Goal: Task Accomplishment & Management: Manage account settings

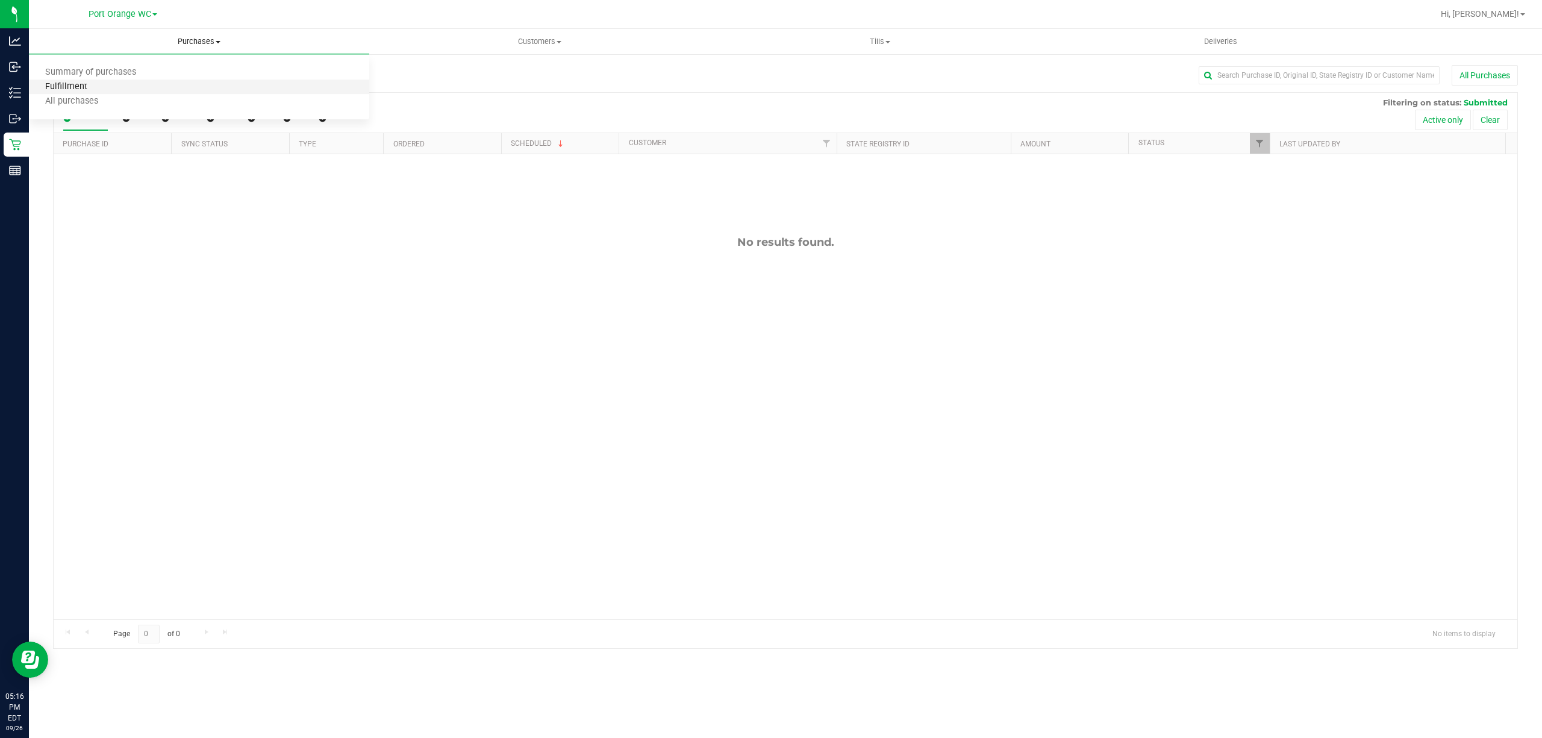
click at [60, 87] on span "Fulfillment" at bounding box center [66, 87] width 75 height 10
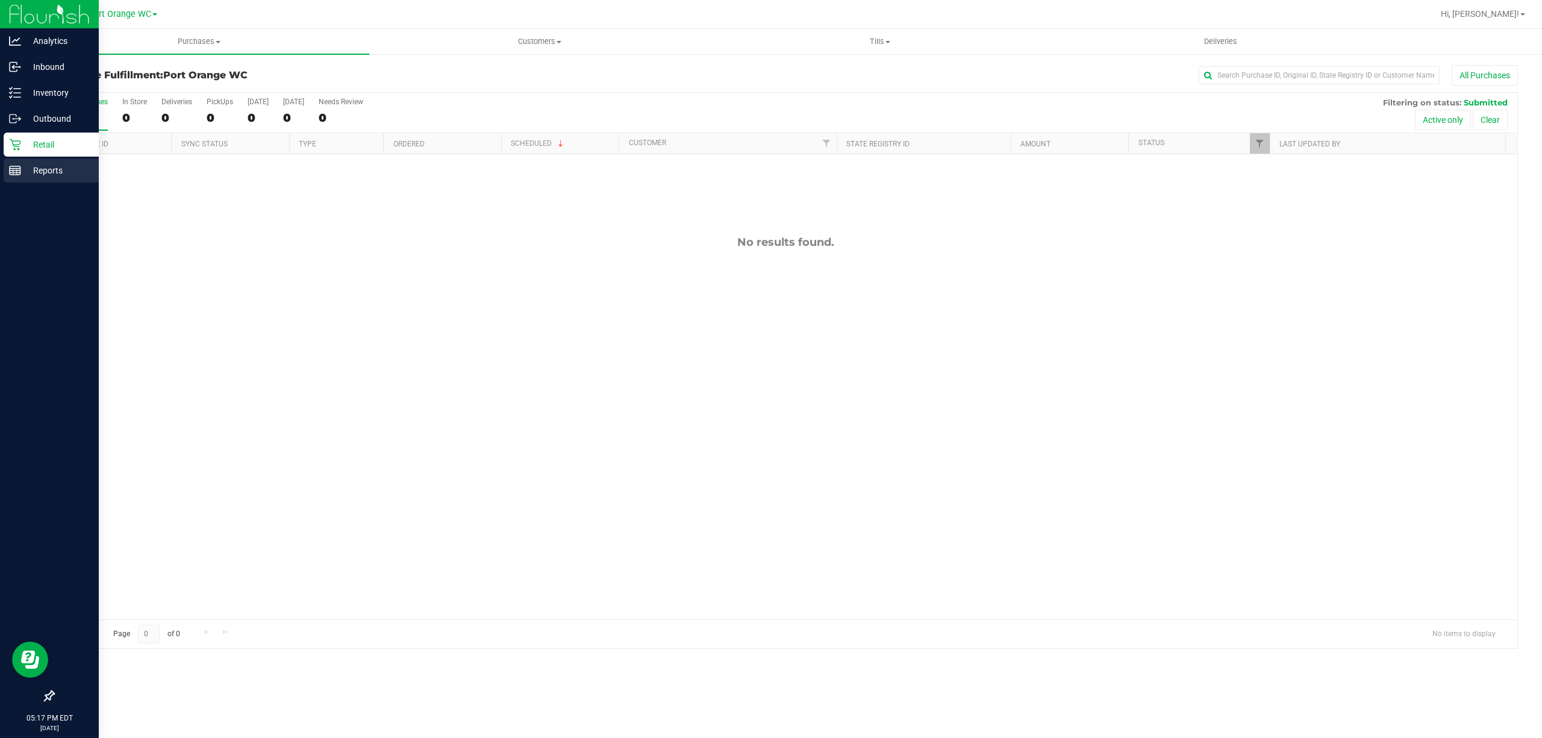
click at [13, 171] on line at bounding box center [13, 172] width 0 height 6
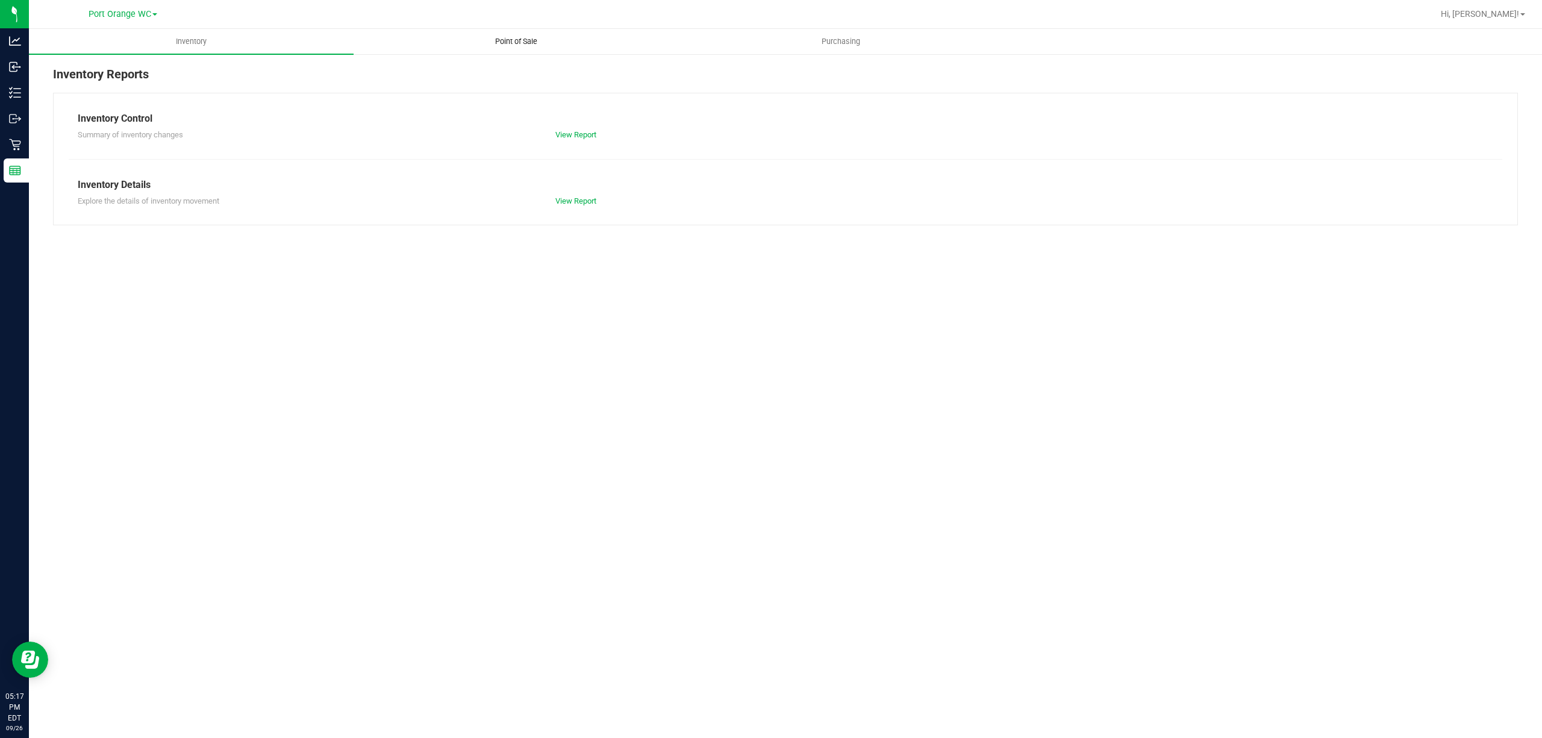
click at [520, 39] on span "Point of Sale" at bounding box center [516, 41] width 75 height 11
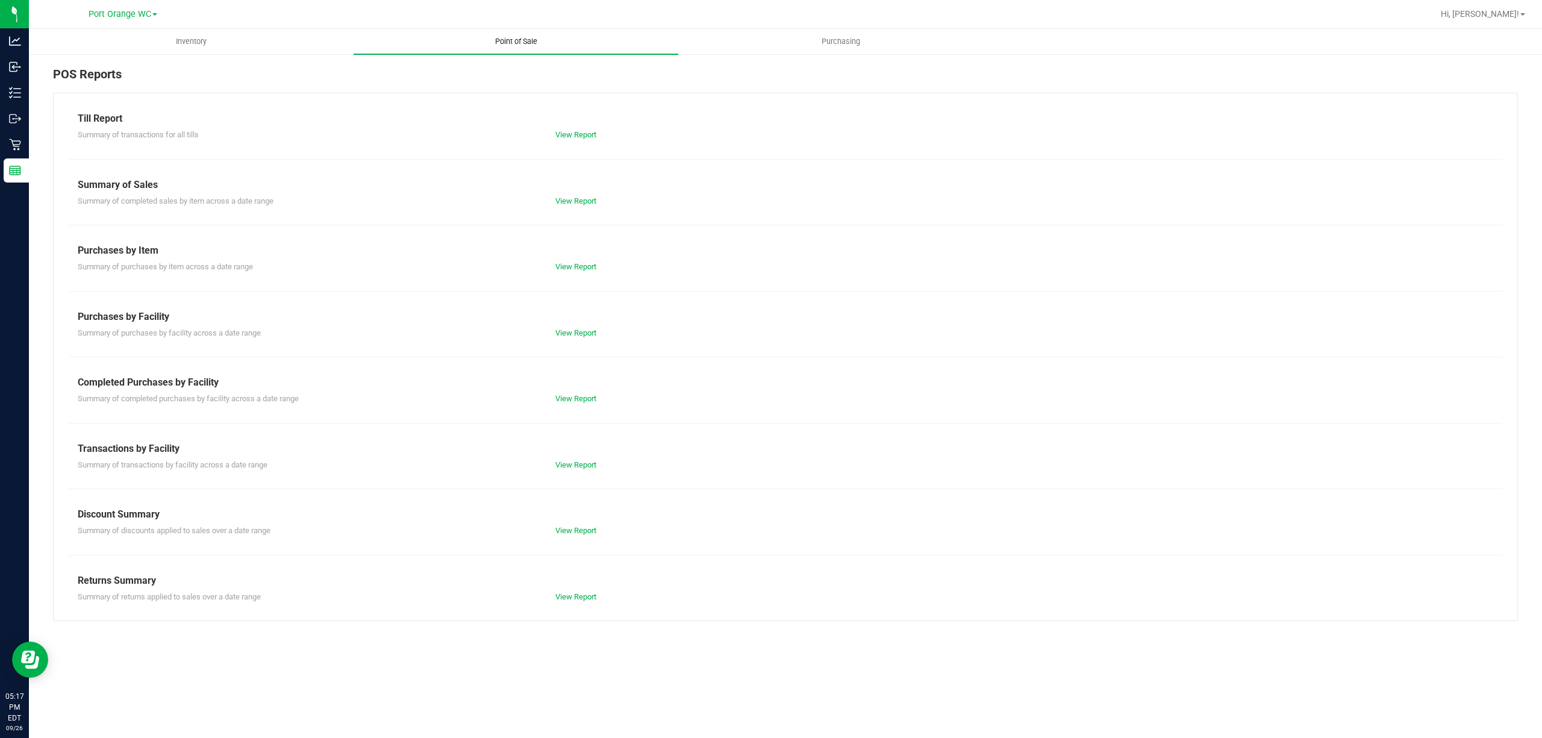
click at [591, 399] on link "View Report" at bounding box center [575, 398] width 41 height 9
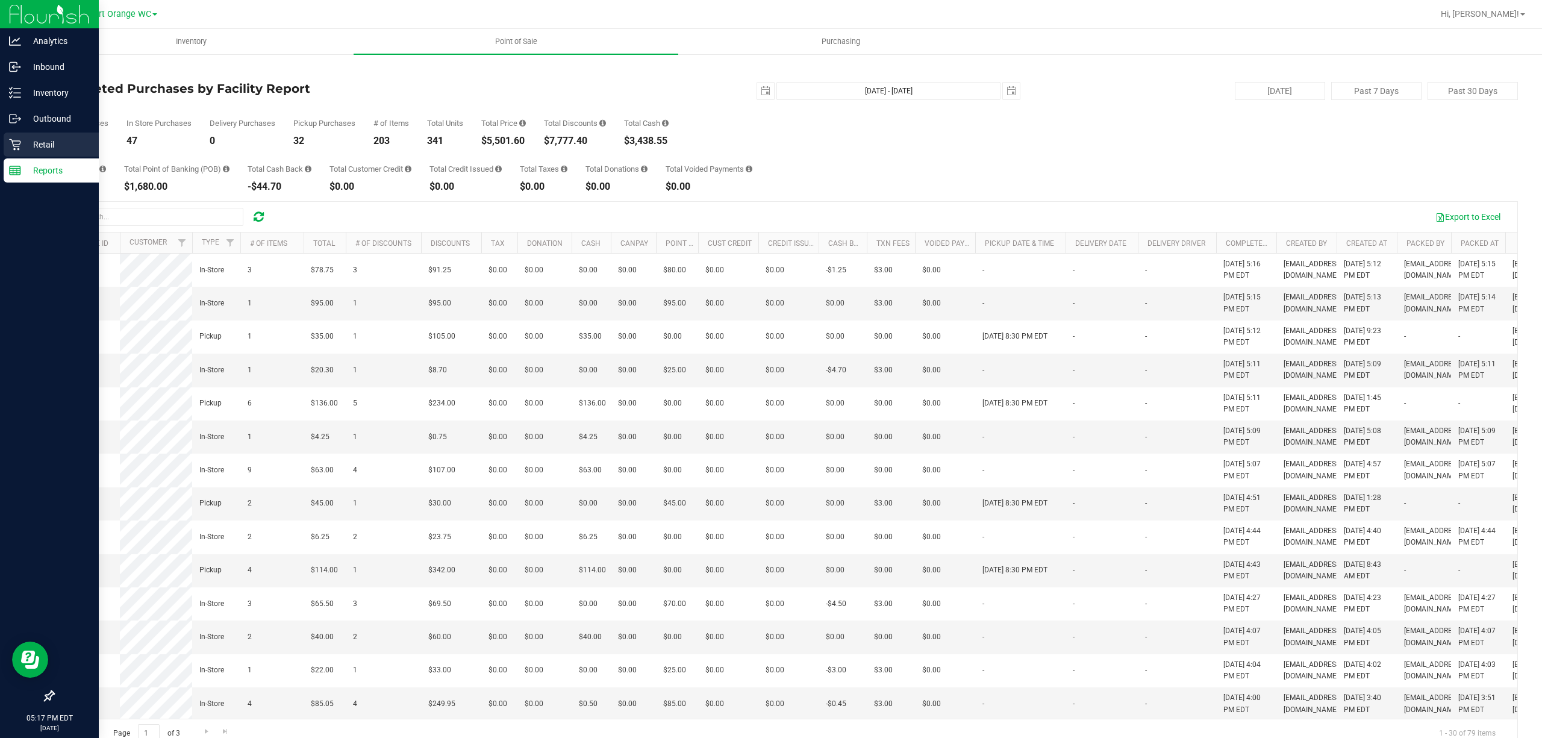
click at [17, 146] on icon at bounding box center [14, 144] width 11 height 11
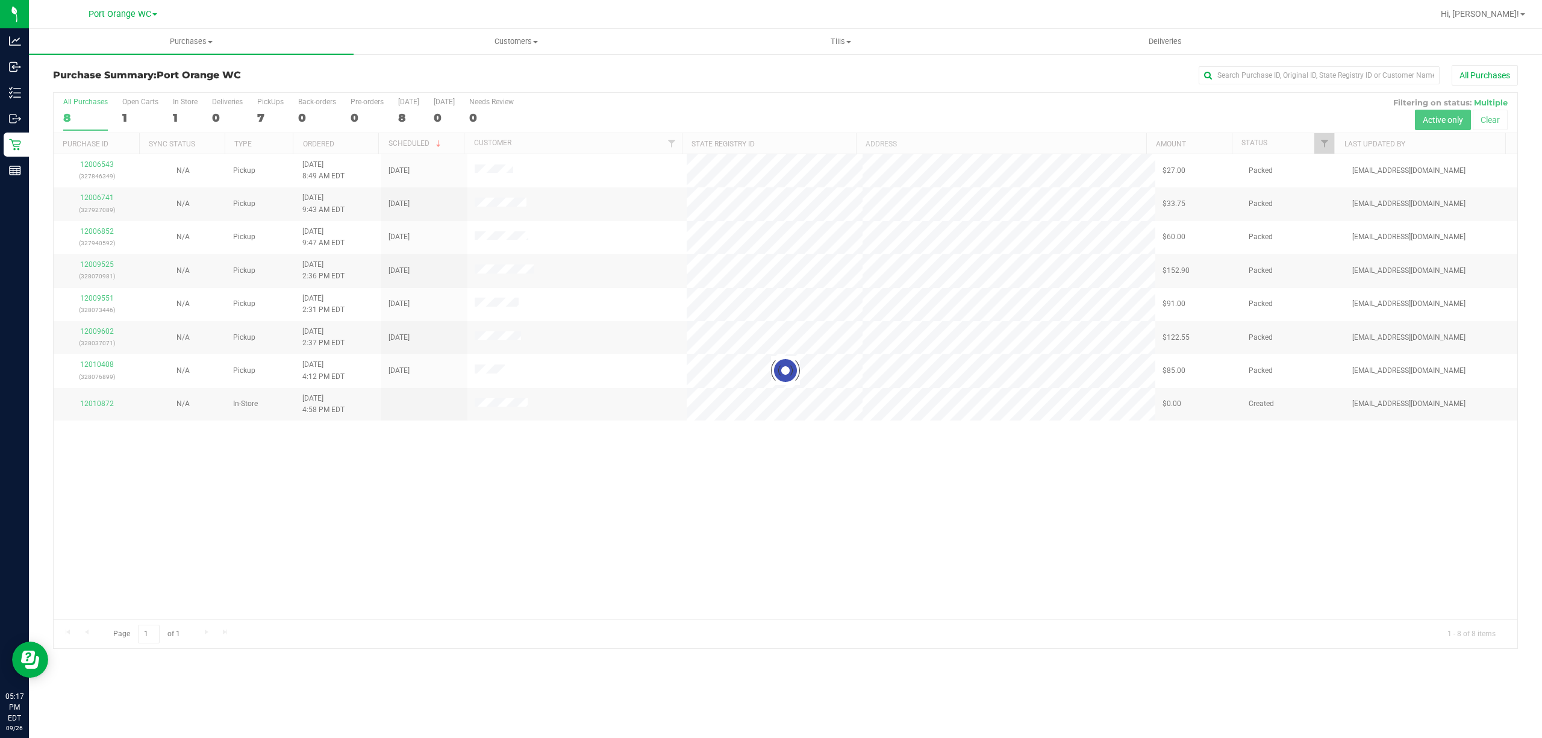
click at [791, 521] on div at bounding box center [785, 370] width 1463 height 555
click at [90, 491] on div "12006543 (327846349) N/A Pickup [DATE] 8:49 AM EDT 9/26/2025 $27.00 Packed [EMA…" at bounding box center [785, 386] width 1463 height 465
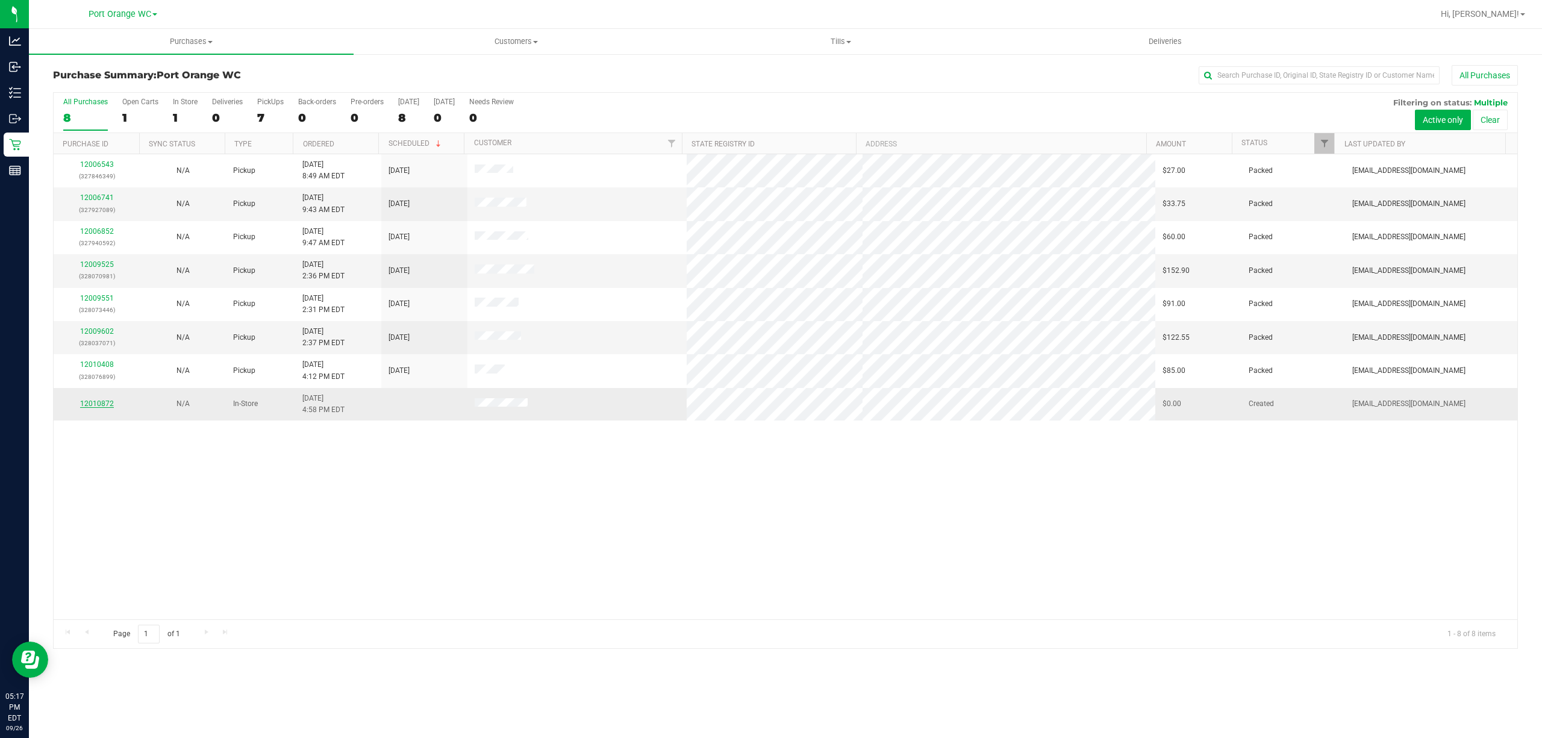
click at [106, 405] on link "12010872" at bounding box center [97, 403] width 34 height 8
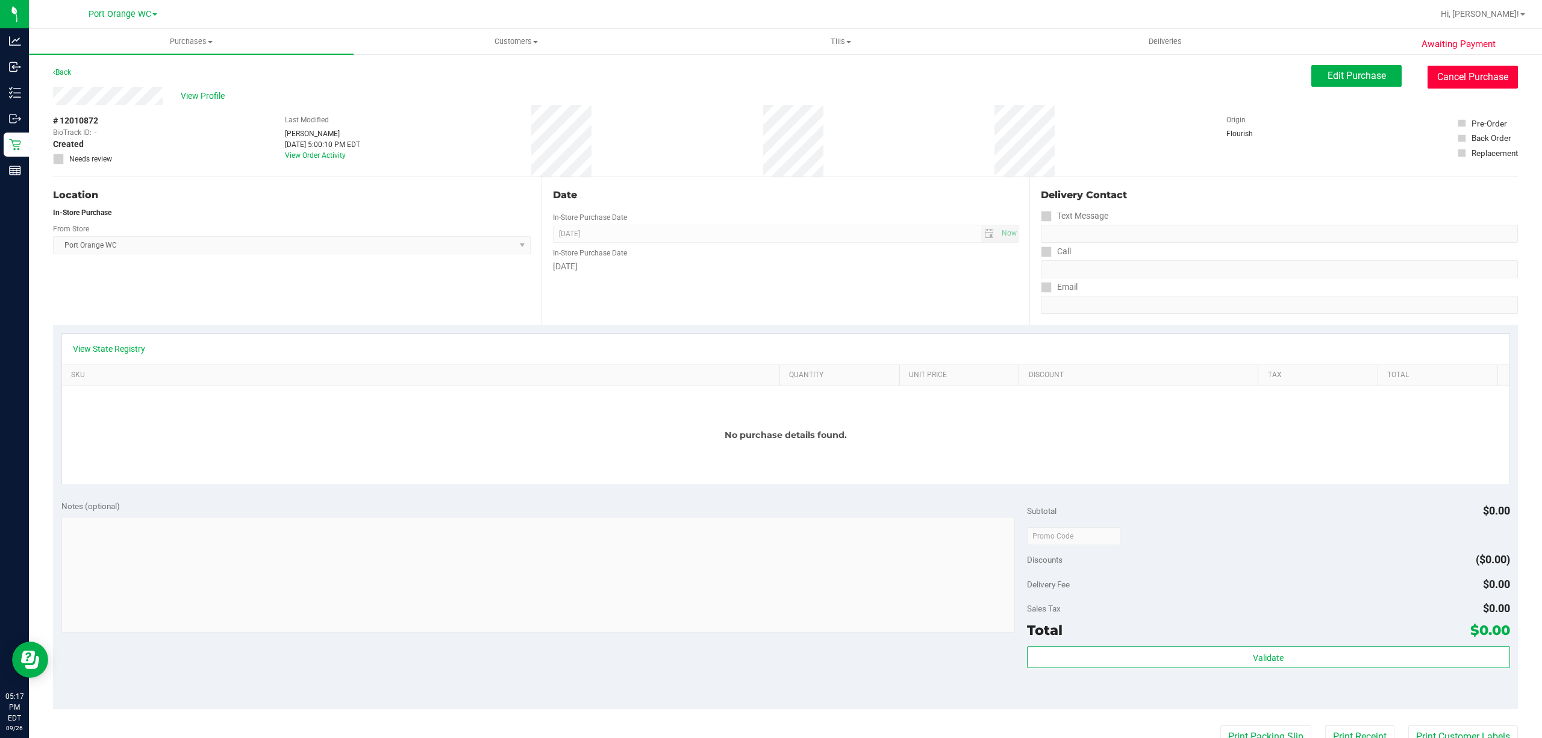
click at [1477, 76] on button "Cancel Purchase" at bounding box center [1472, 77] width 90 height 23
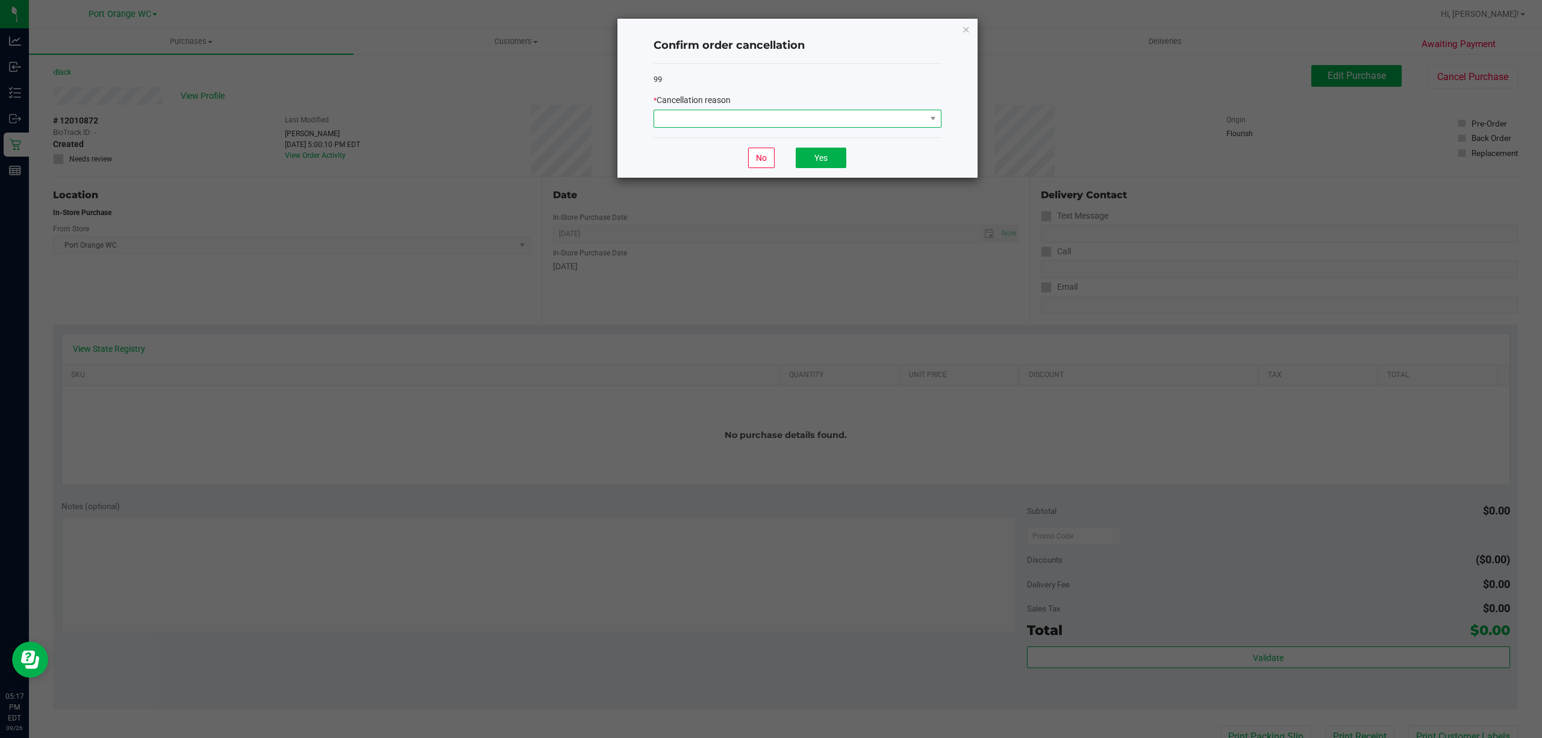
click at [801, 122] on span at bounding box center [790, 118] width 272 height 17
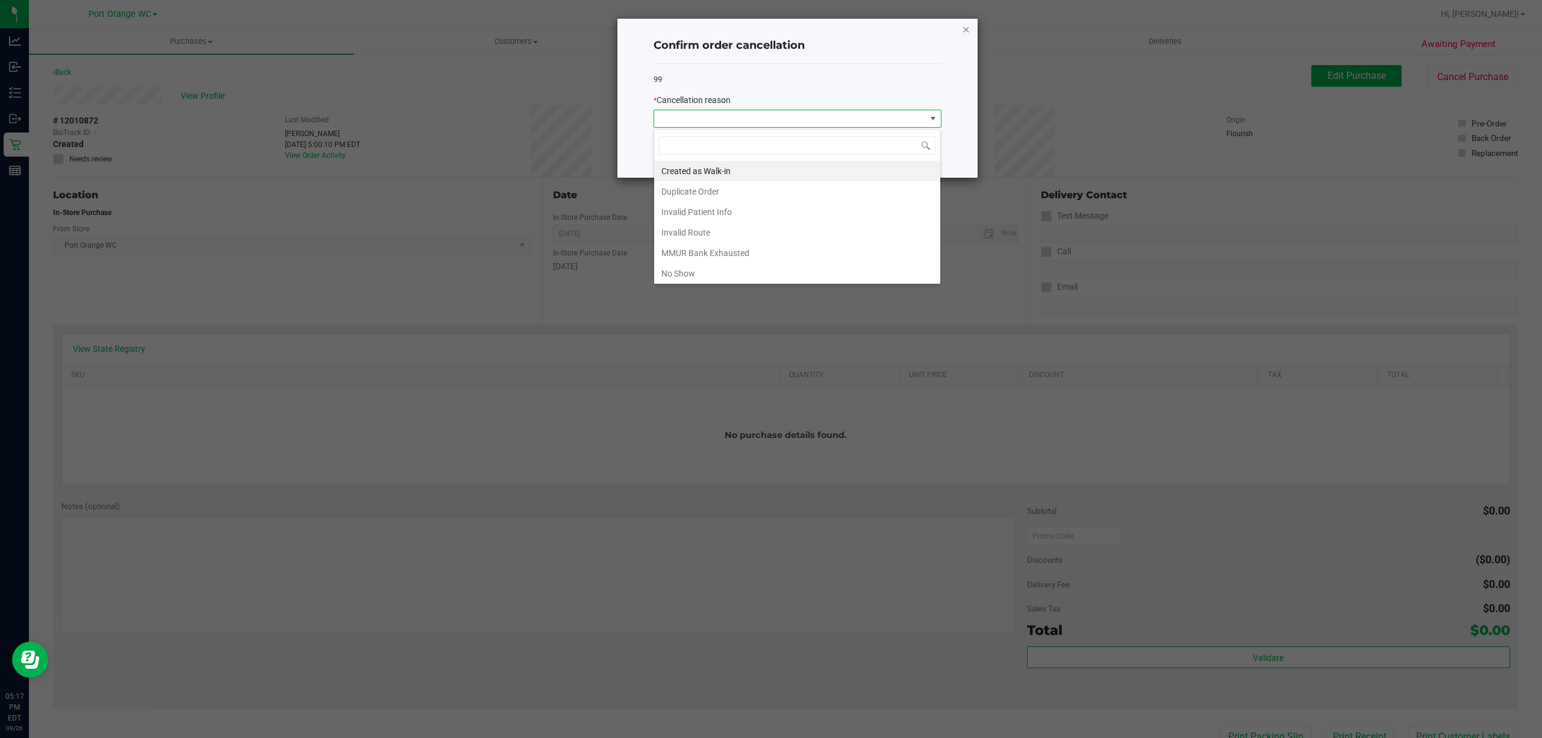
click at [966, 28] on icon "Close" at bounding box center [966, 29] width 8 height 14
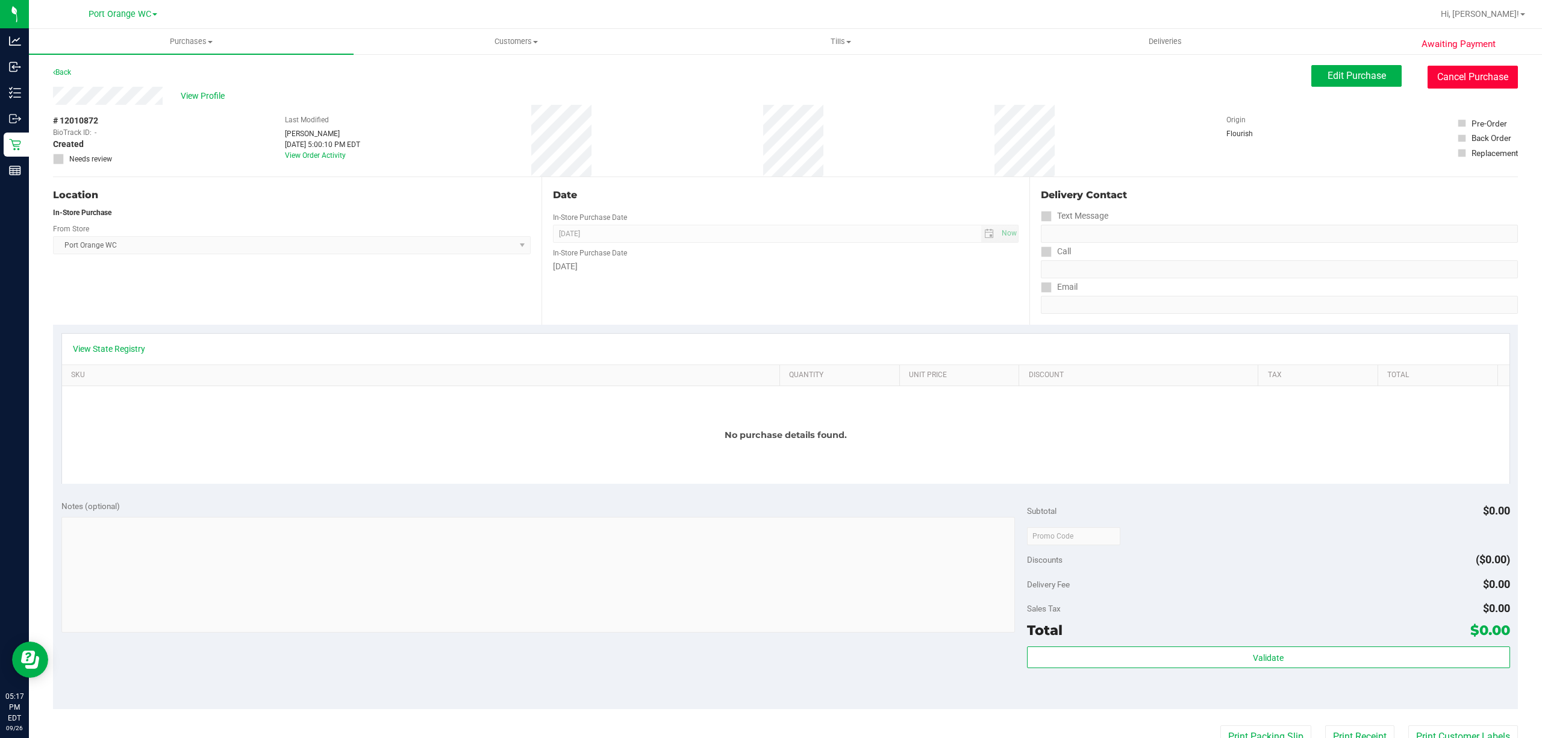
click at [1463, 78] on button "Cancel Purchase" at bounding box center [1472, 77] width 90 height 23
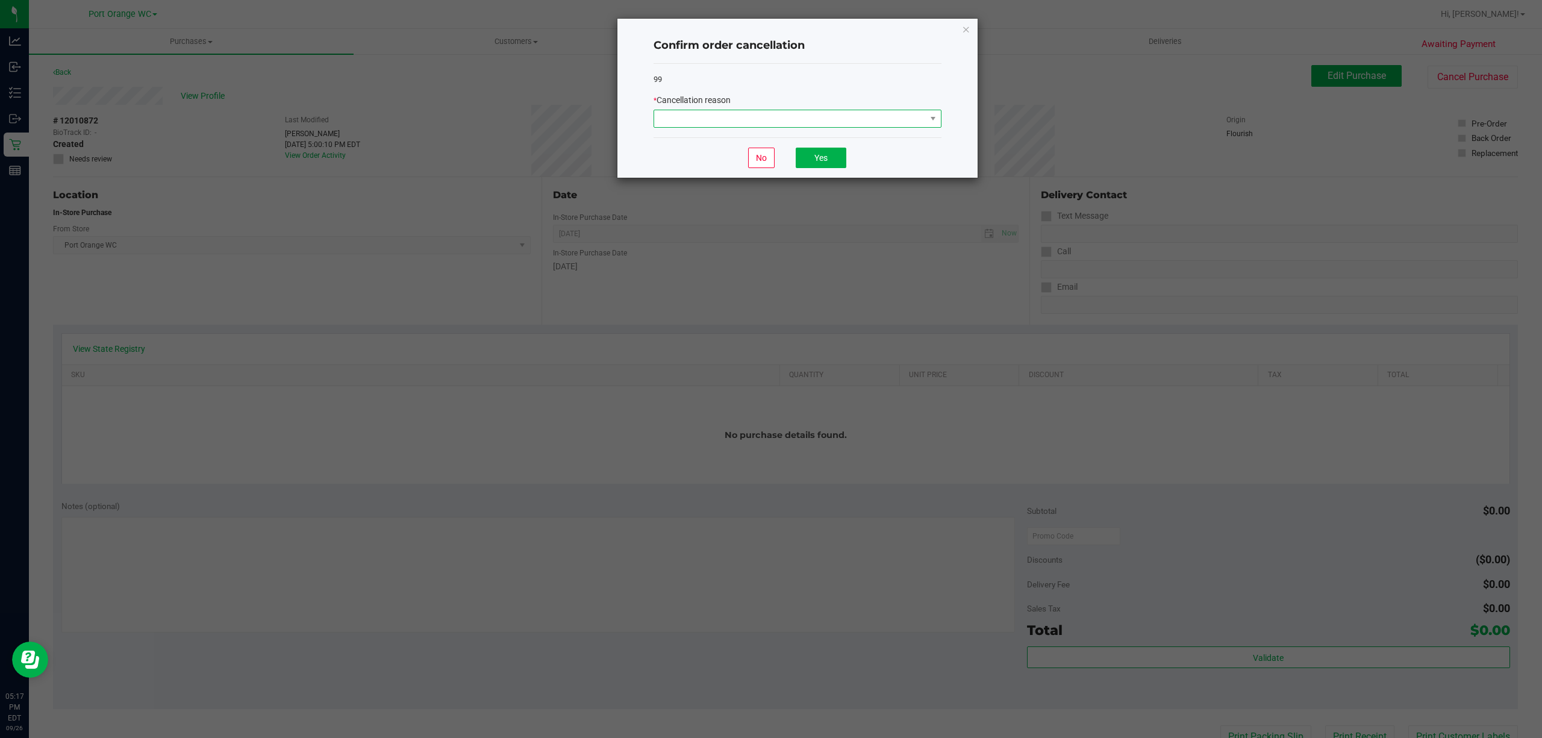
click at [769, 112] on span at bounding box center [790, 118] width 272 height 17
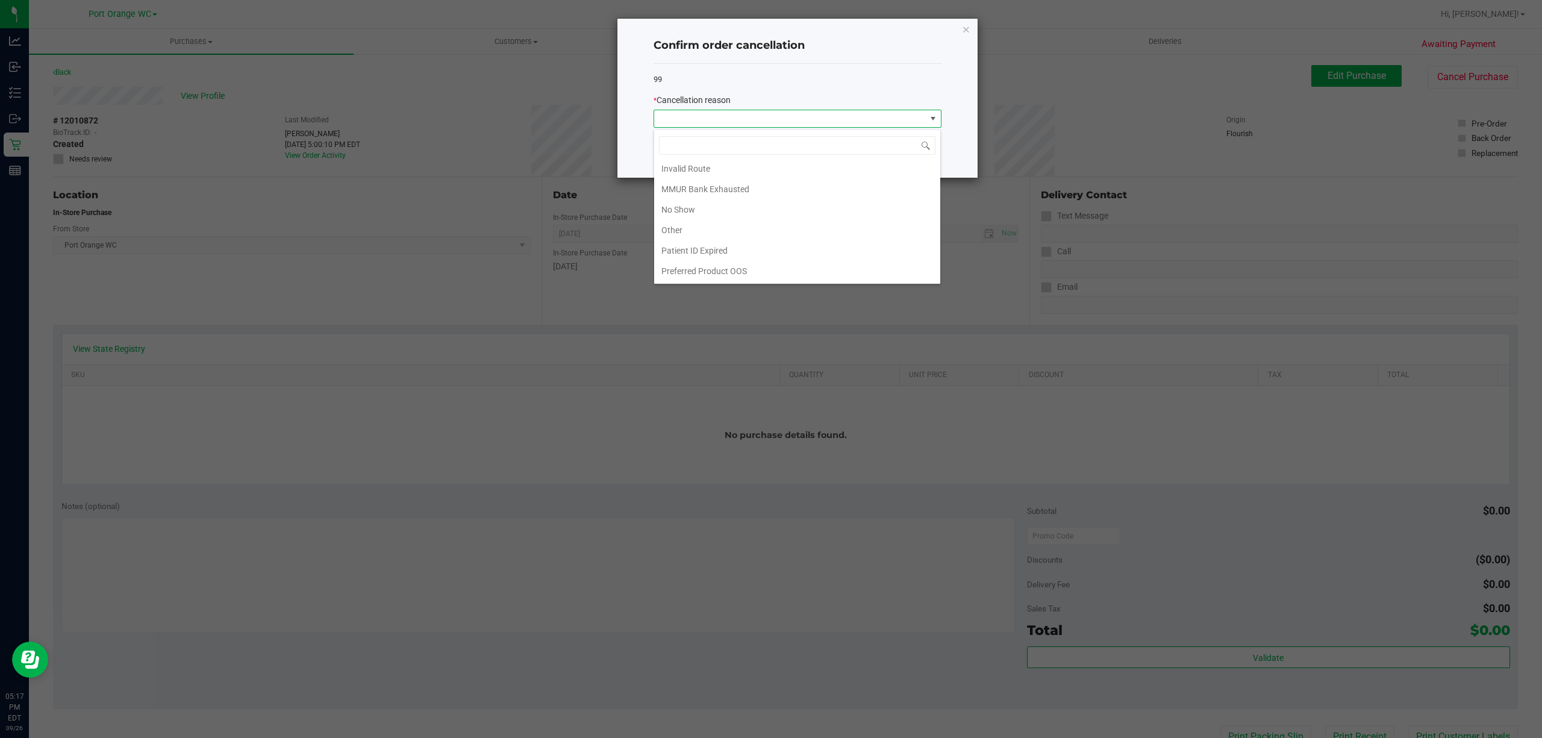
scroll to position [67, 0]
click at [689, 227] on li "Other" at bounding box center [797, 230] width 286 height 20
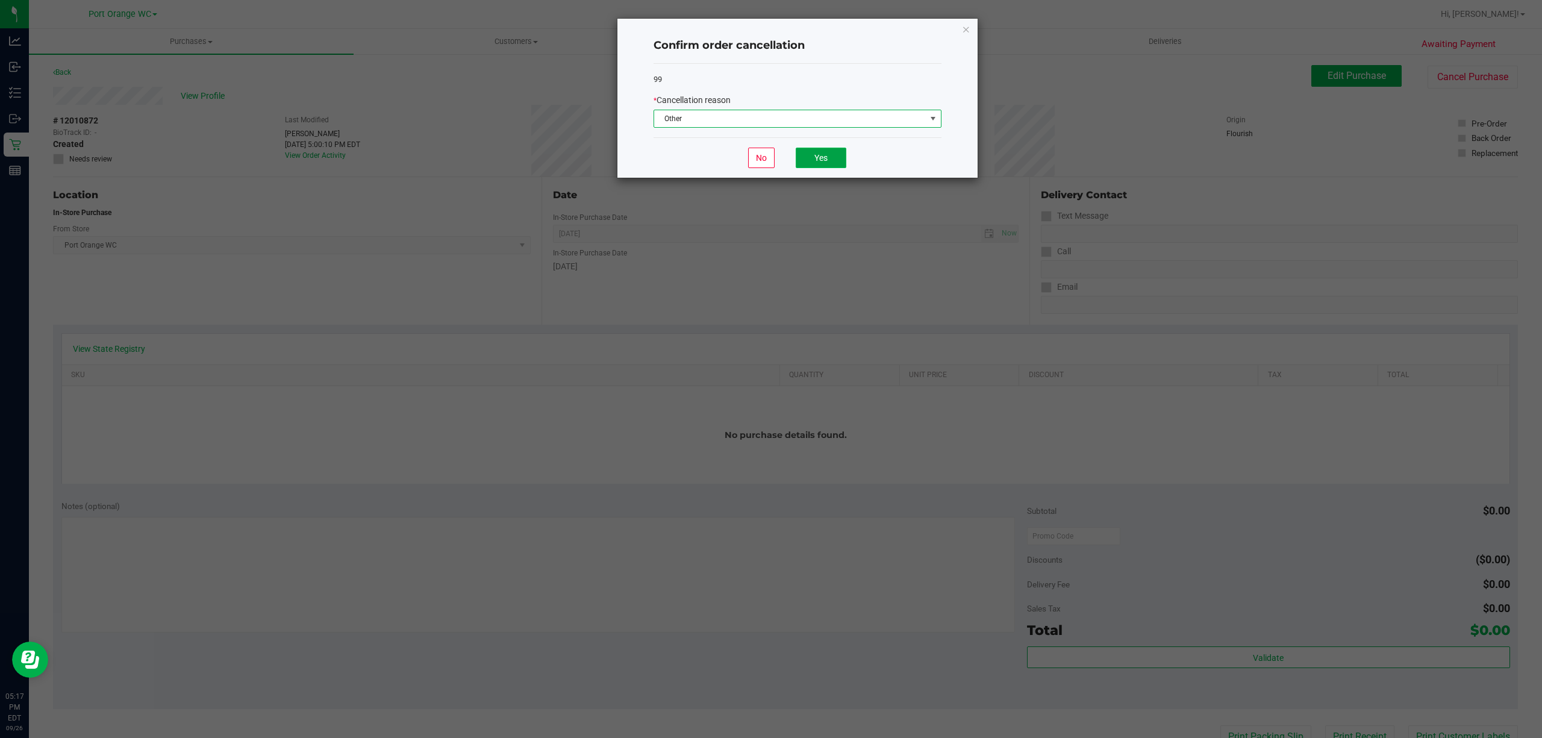
click at [829, 164] on button "Yes" at bounding box center [821, 158] width 51 height 20
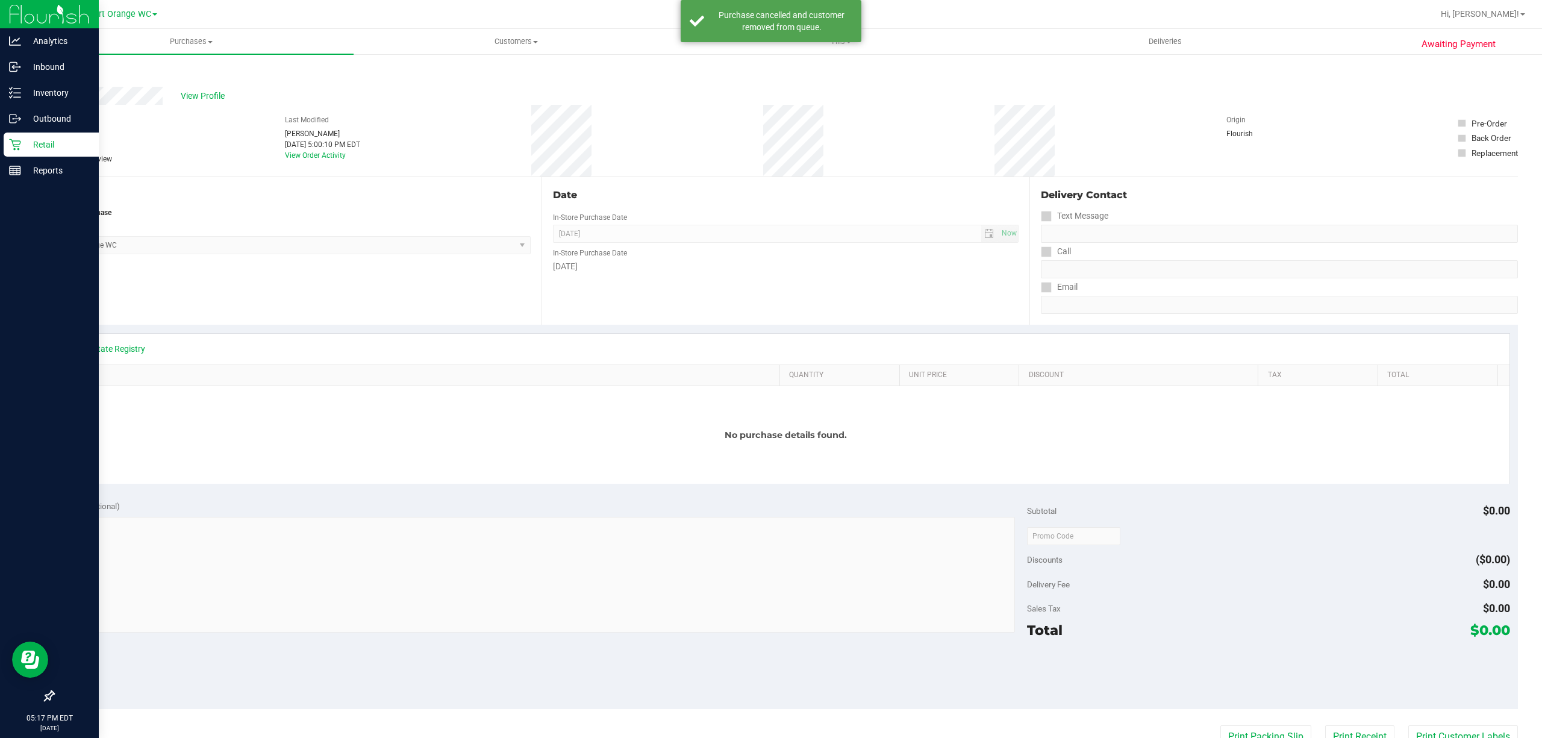
click at [27, 154] on div "Retail" at bounding box center [51, 144] width 95 height 24
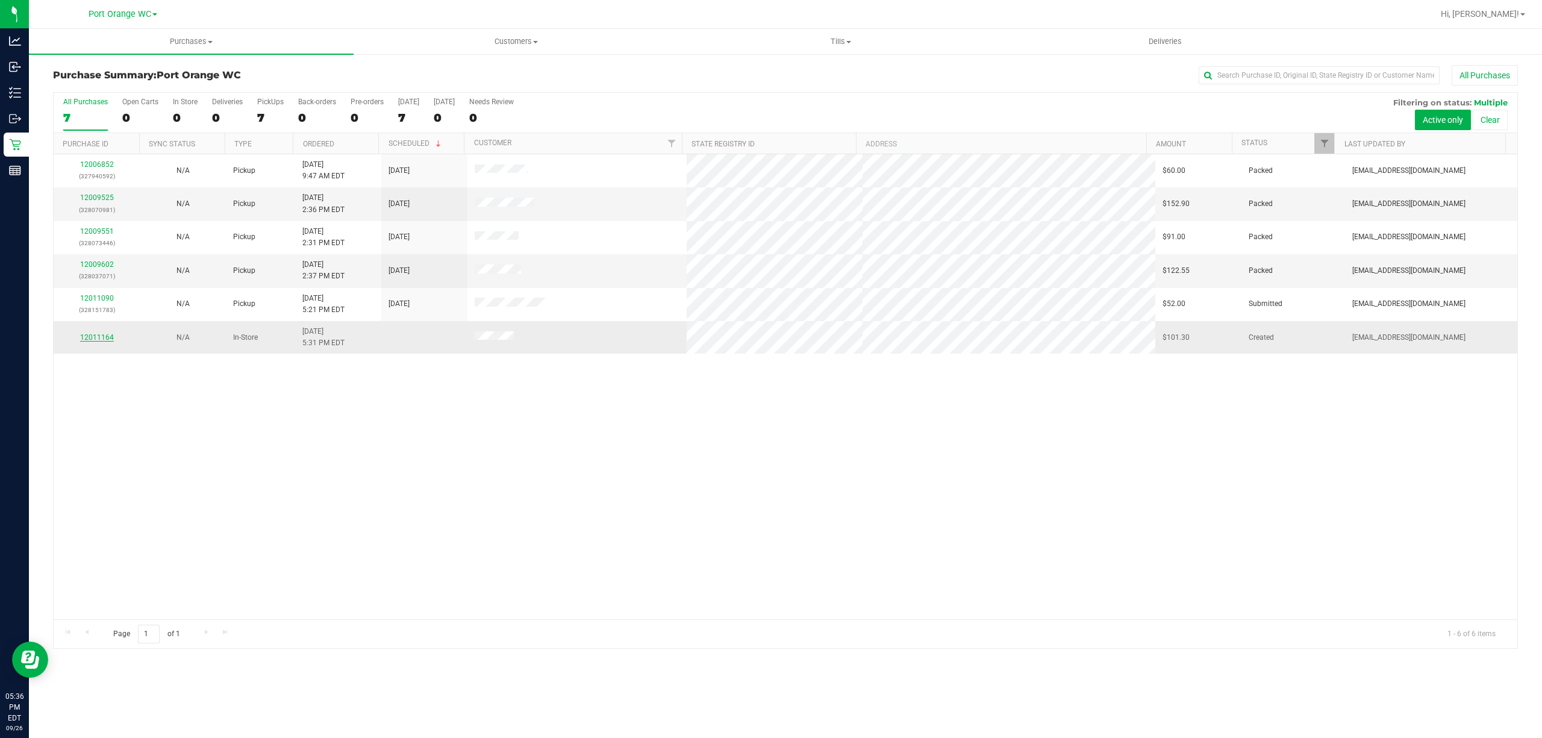
click at [104, 340] on link "12011164" at bounding box center [97, 337] width 34 height 8
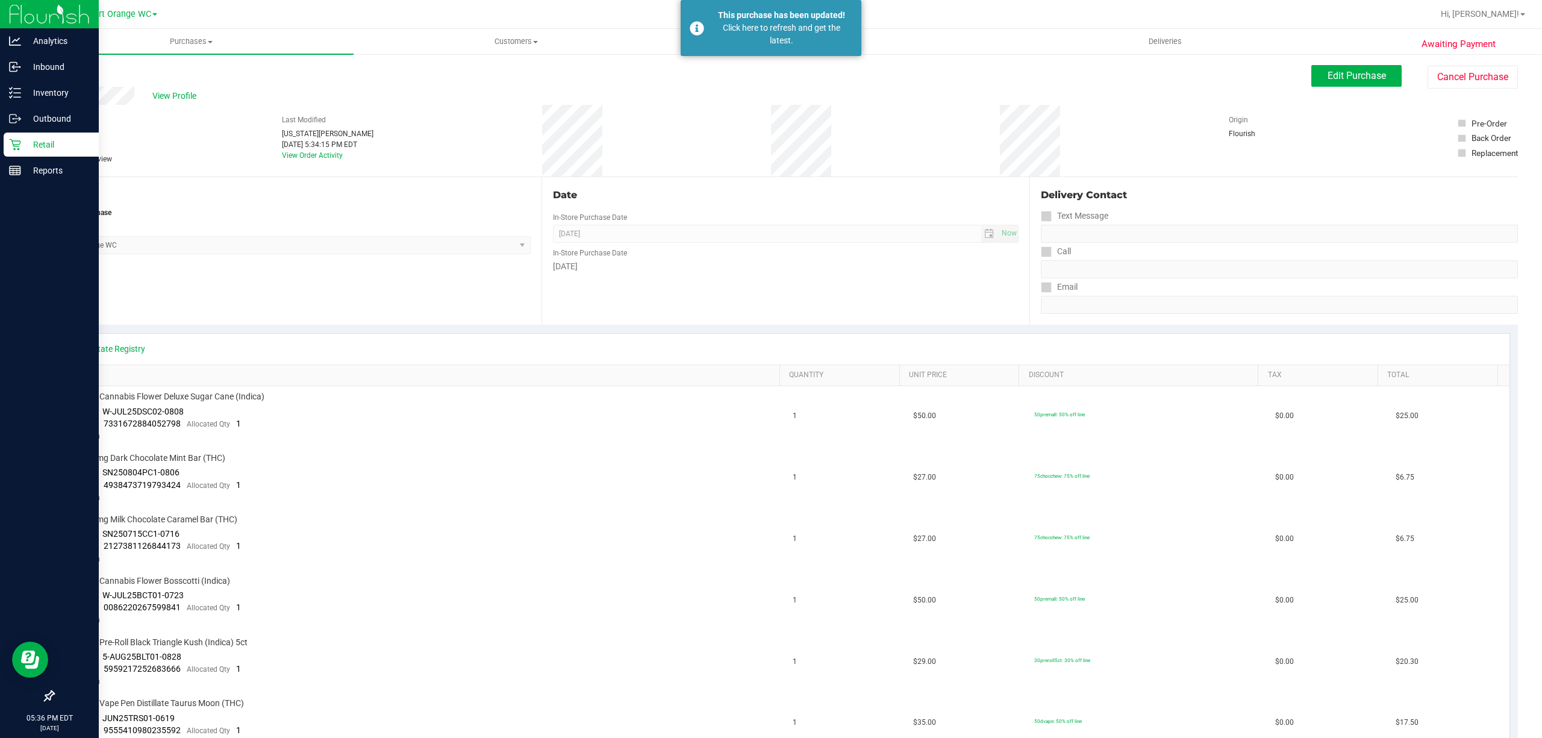
click at [16, 145] on icon at bounding box center [14, 144] width 11 height 11
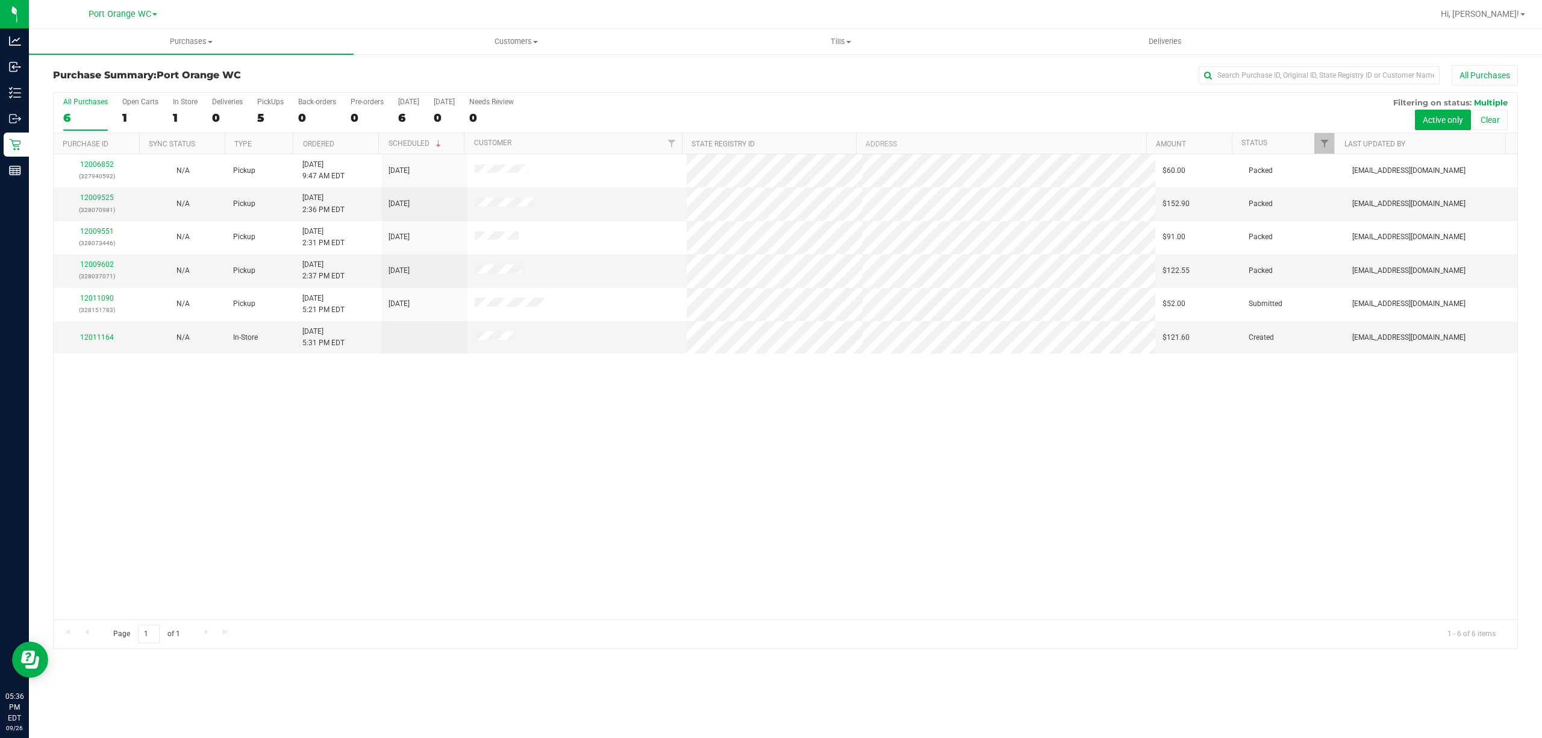
click at [434, 464] on div "12006852 (327940592) N/A Pickup [DATE] 9:47 AM EDT 9/26/2025 $60.00 Packed [EMA…" at bounding box center [785, 386] width 1463 height 465
click at [709, 506] on div "12006852 (327940592) N/A Pickup [DATE] 9:47 AM EDT 9/26/2025 $60.00 Packed [EMA…" at bounding box center [785, 386] width 1463 height 465
click at [102, 341] on link "12011164" at bounding box center [97, 337] width 34 height 8
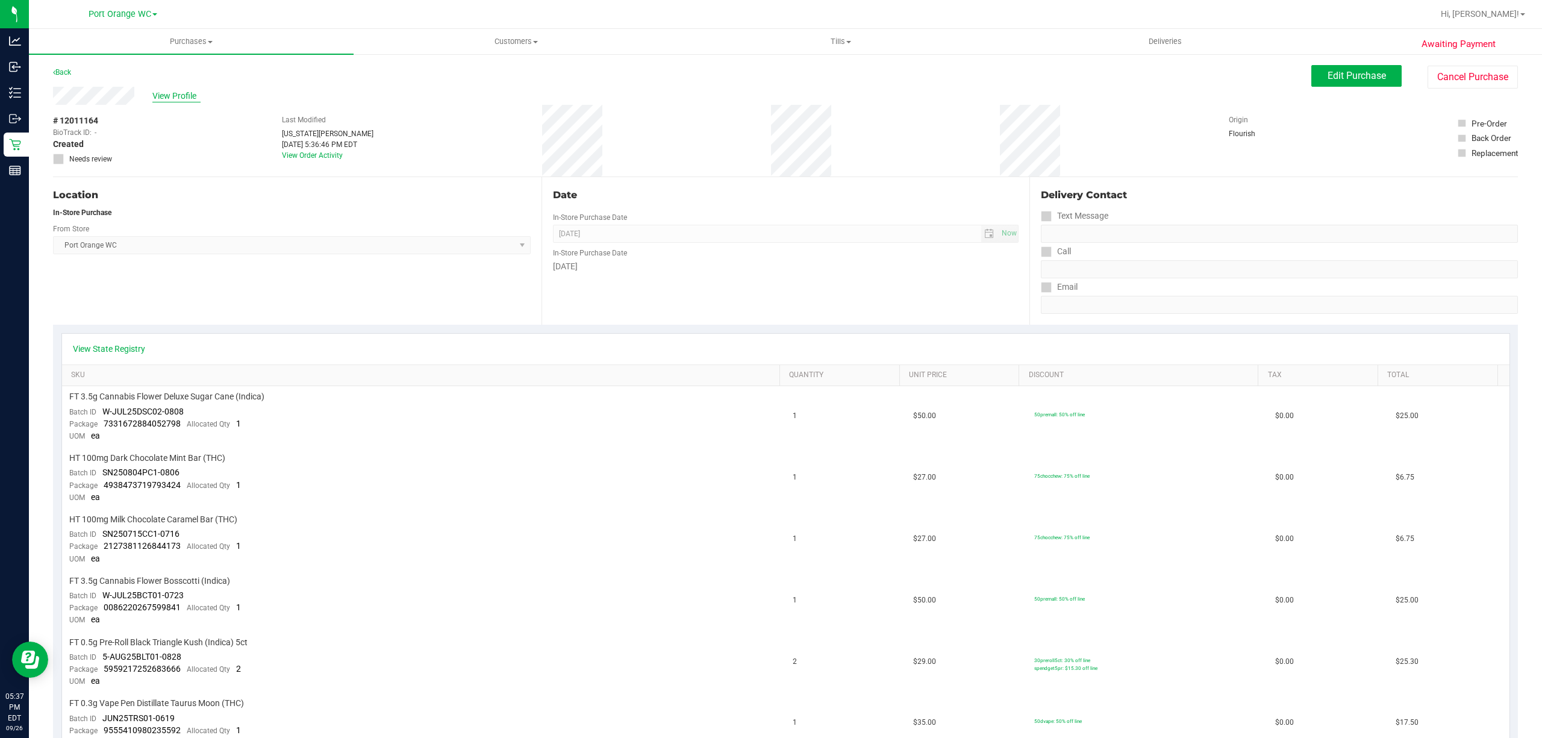
click at [176, 98] on span "View Profile" at bounding box center [176, 96] width 48 height 13
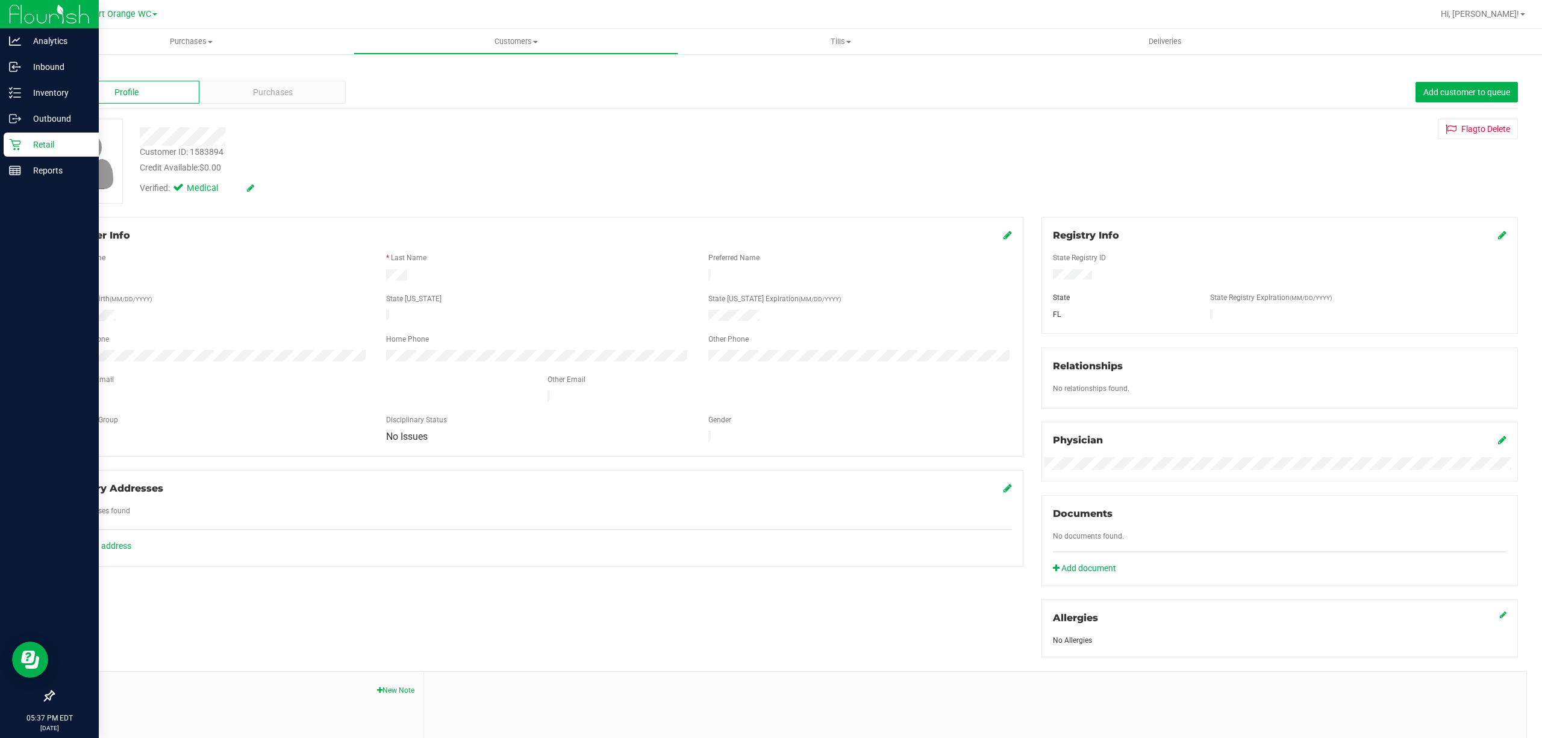
click at [37, 147] on p "Retail" at bounding box center [57, 144] width 72 height 14
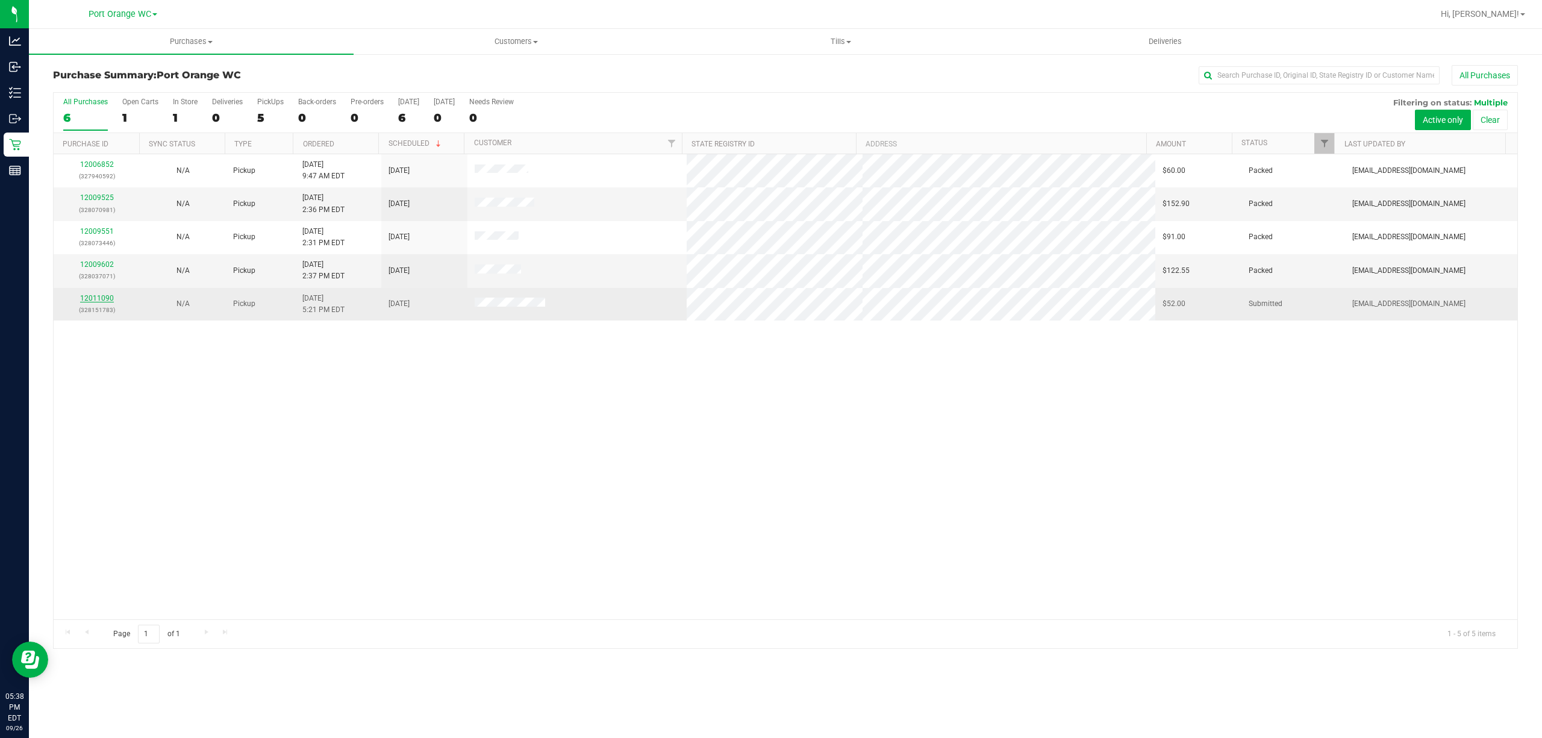
click at [89, 301] on link "12011090" at bounding box center [97, 298] width 34 height 8
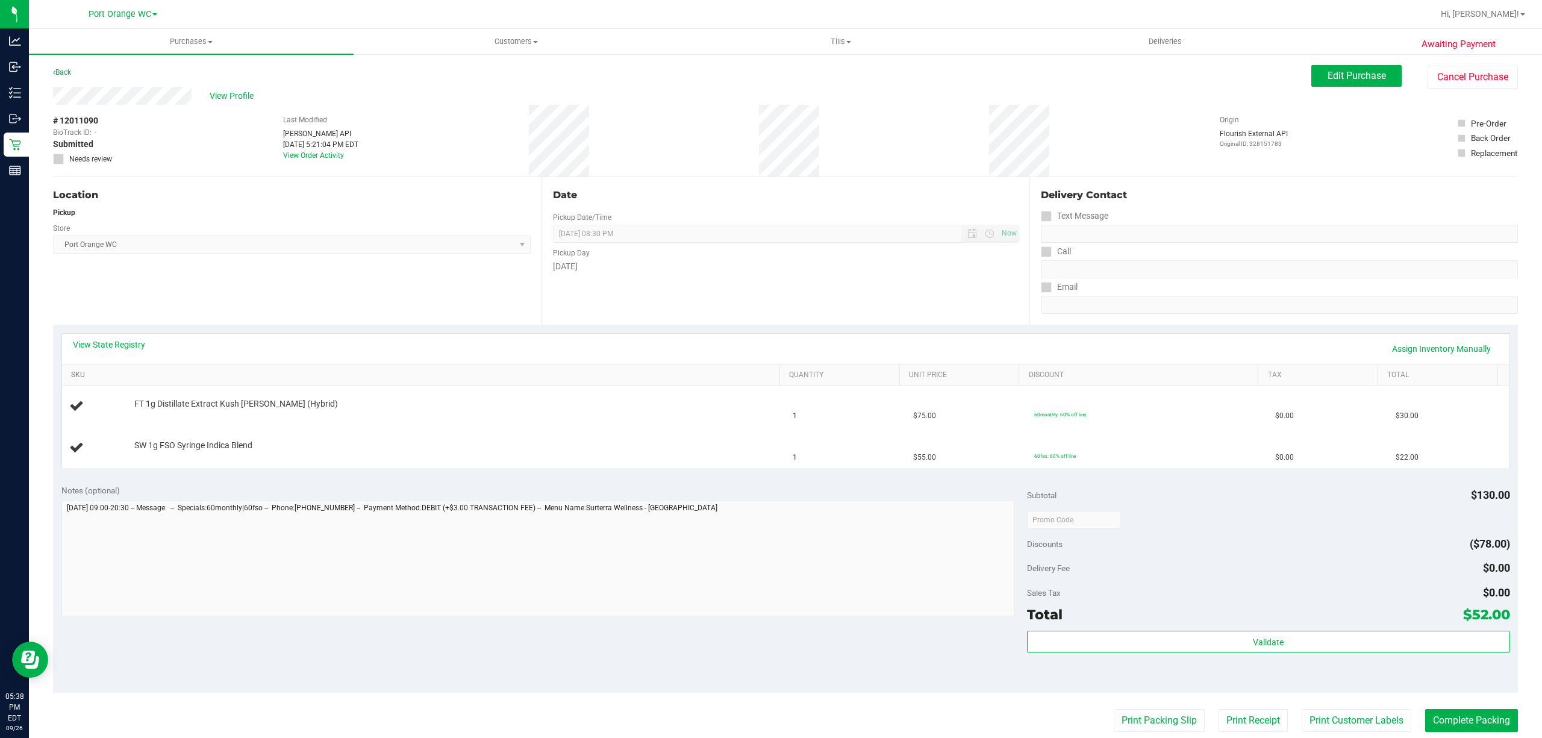
click at [102, 375] on link "SKU" at bounding box center [423, 375] width 704 height 10
click at [118, 375] on link "SKU" at bounding box center [423, 375] width 704 height 10
click at [128, 374] on link "SKU" at bounding box center [423, 375] width 704 height 10
click at [137, 340] on link "View State Registry" at bounding box center [109, 344] width 72 height 12
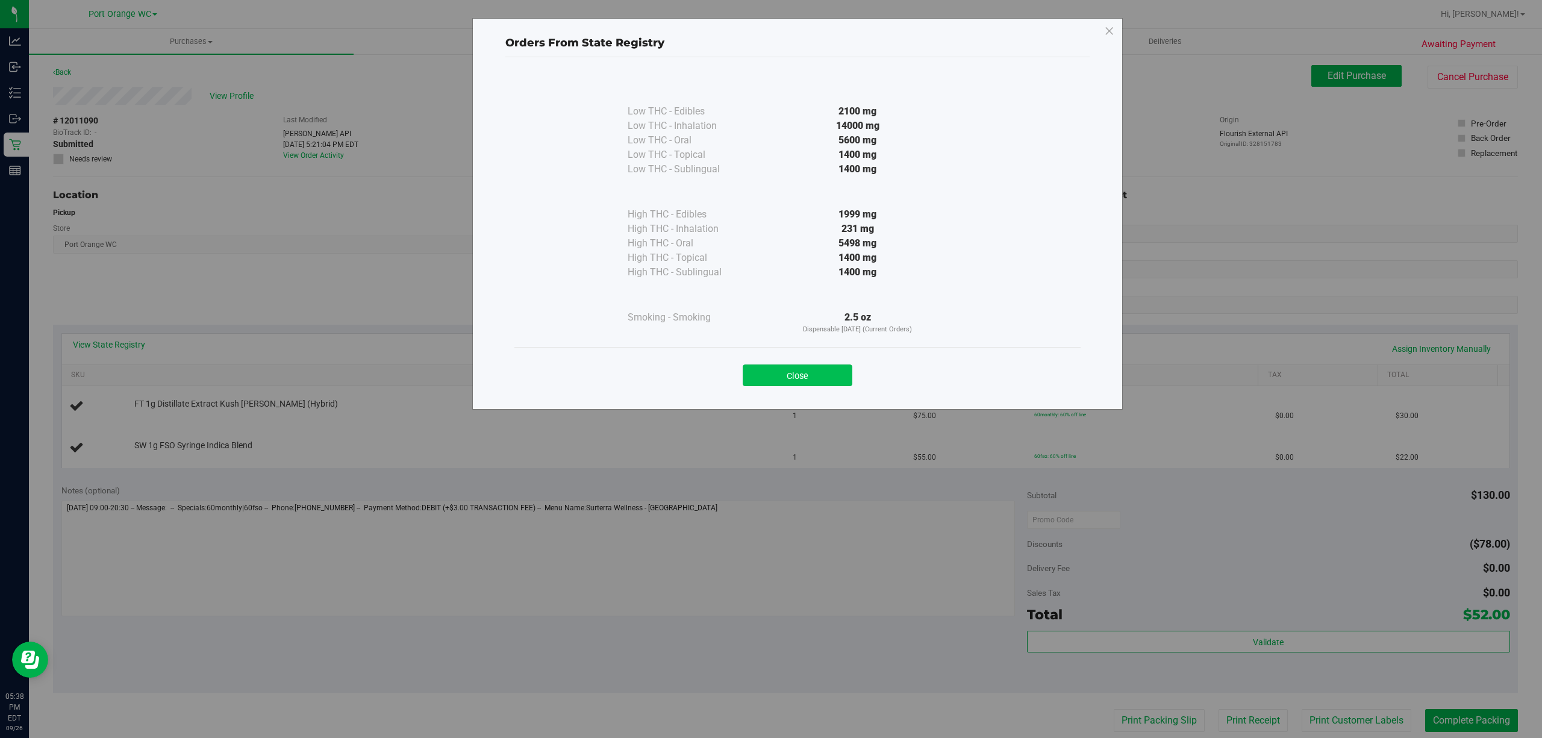
click at [796, 372] on button "Close" at bounding box center [798, 375] width 110 height 22
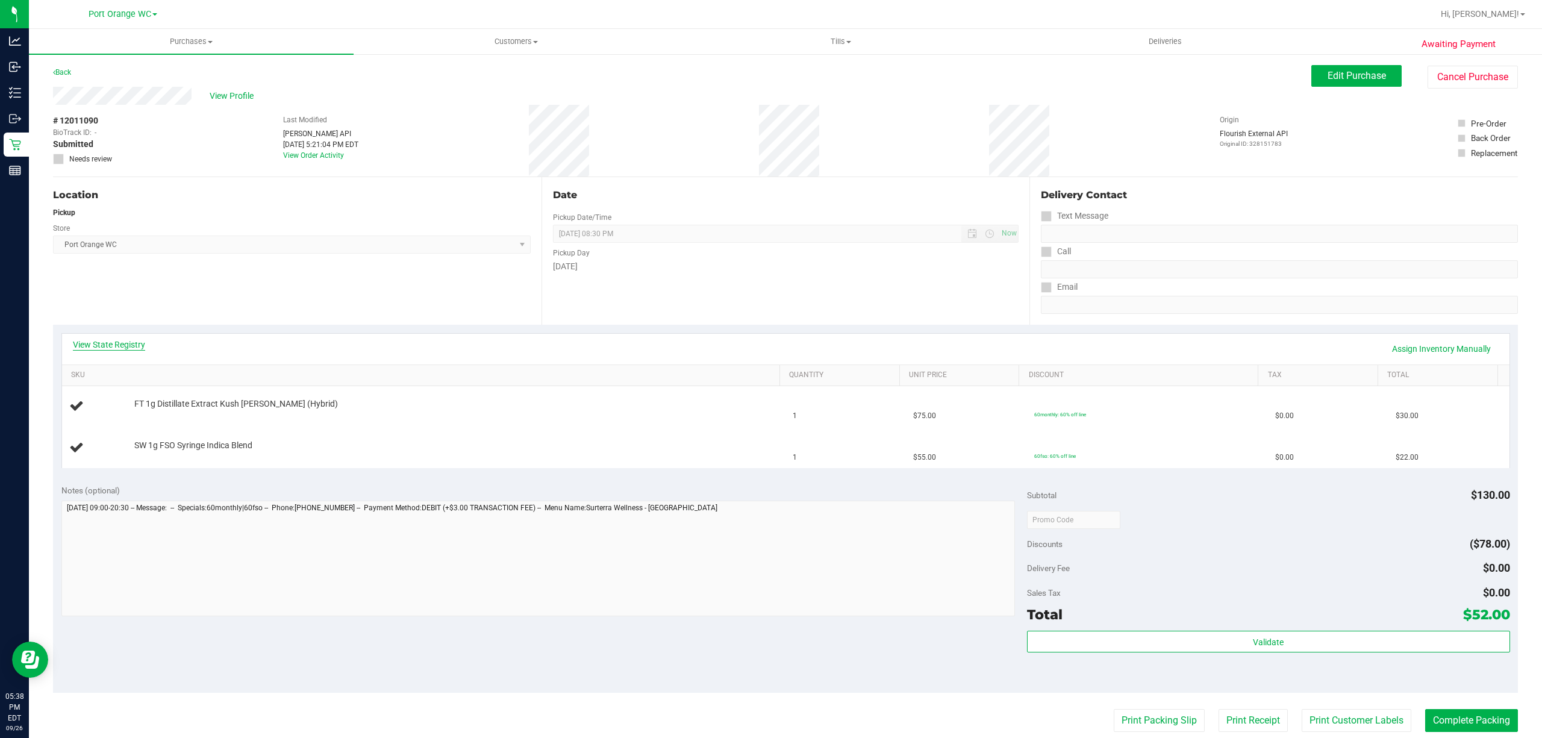
click at [114, 341] on link "View State Registry" at bounding box center [109, 344] width 72 height 12
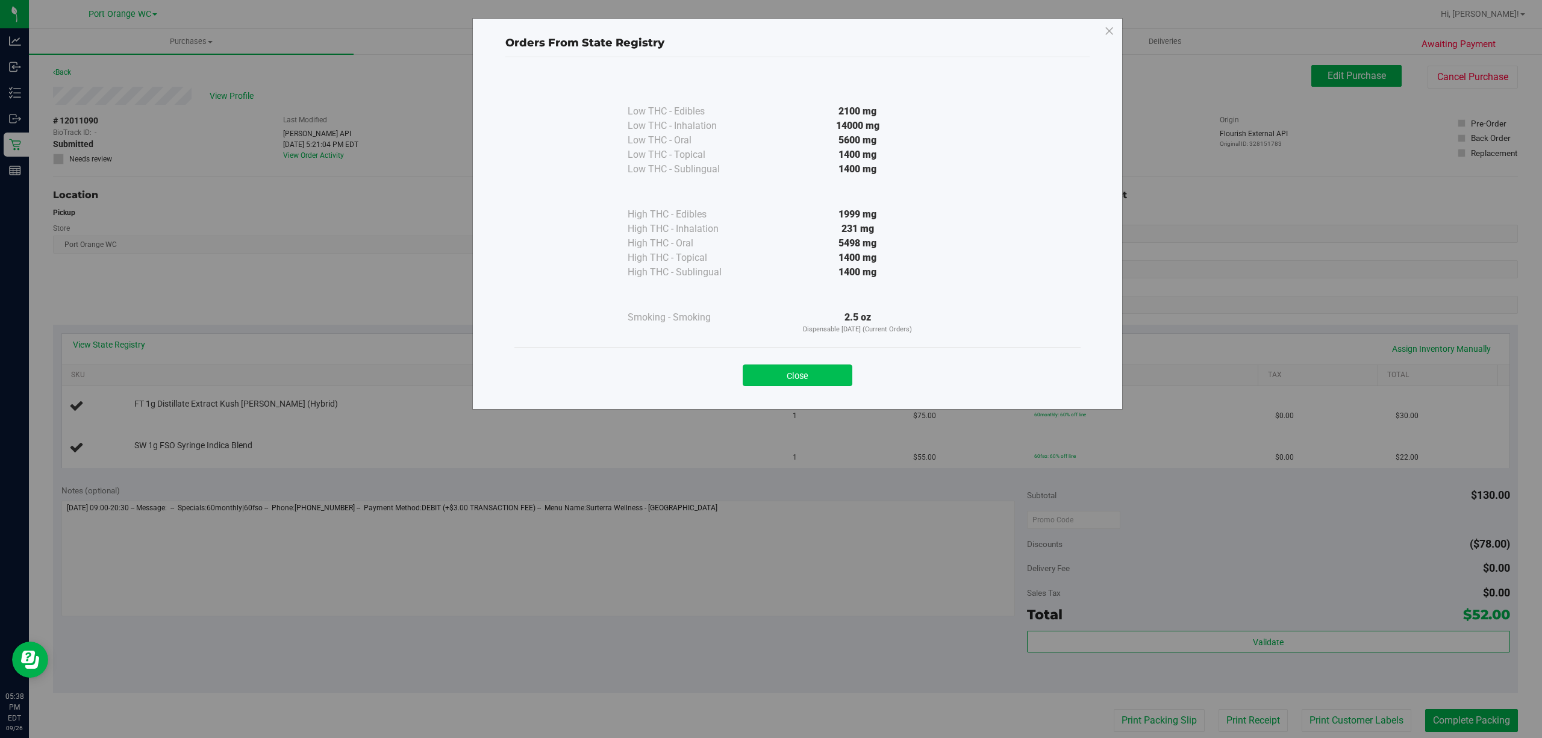
click at [807, 367] on button "Close" at bounding box center [798, 375] width 110 height 22
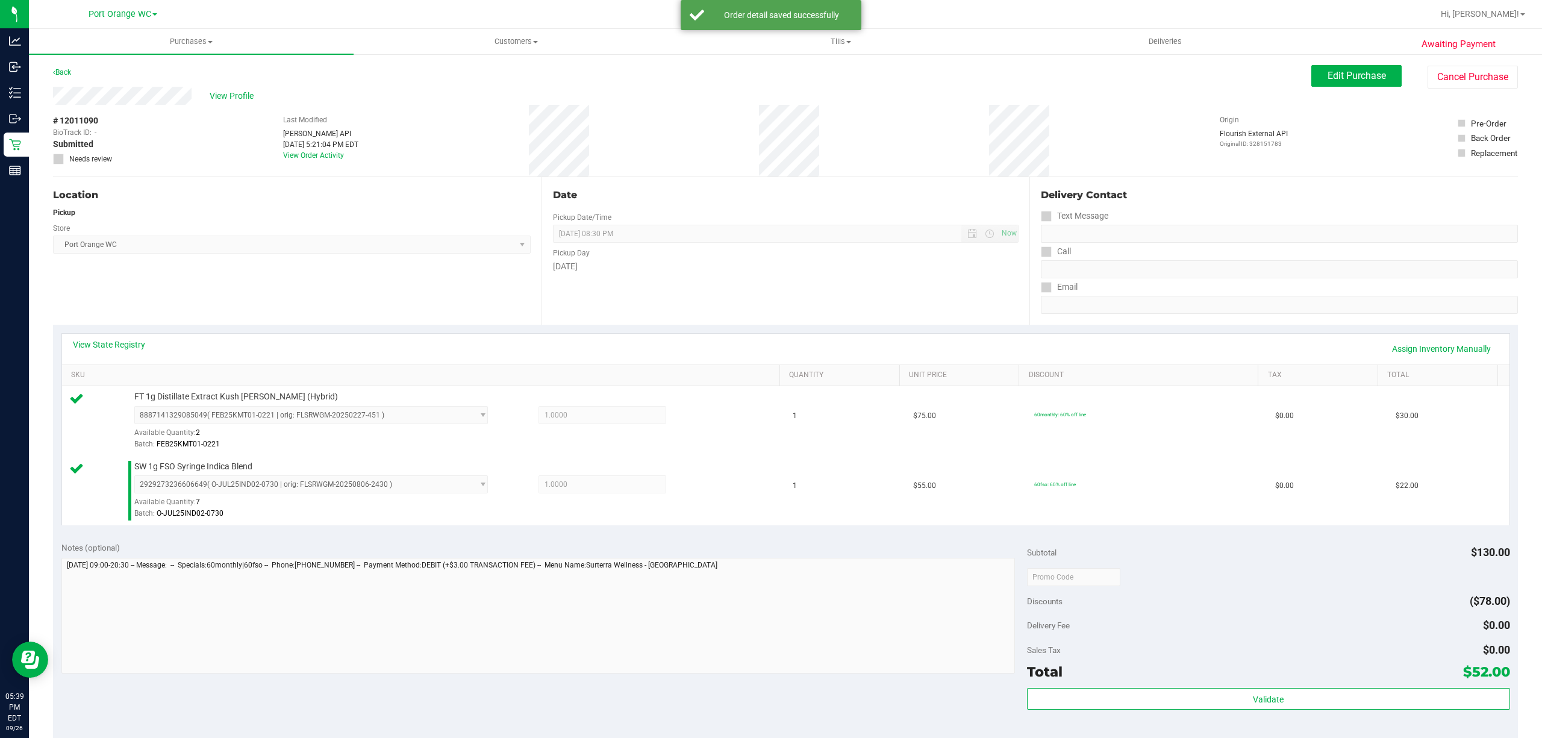
scroll to position [319, 0]
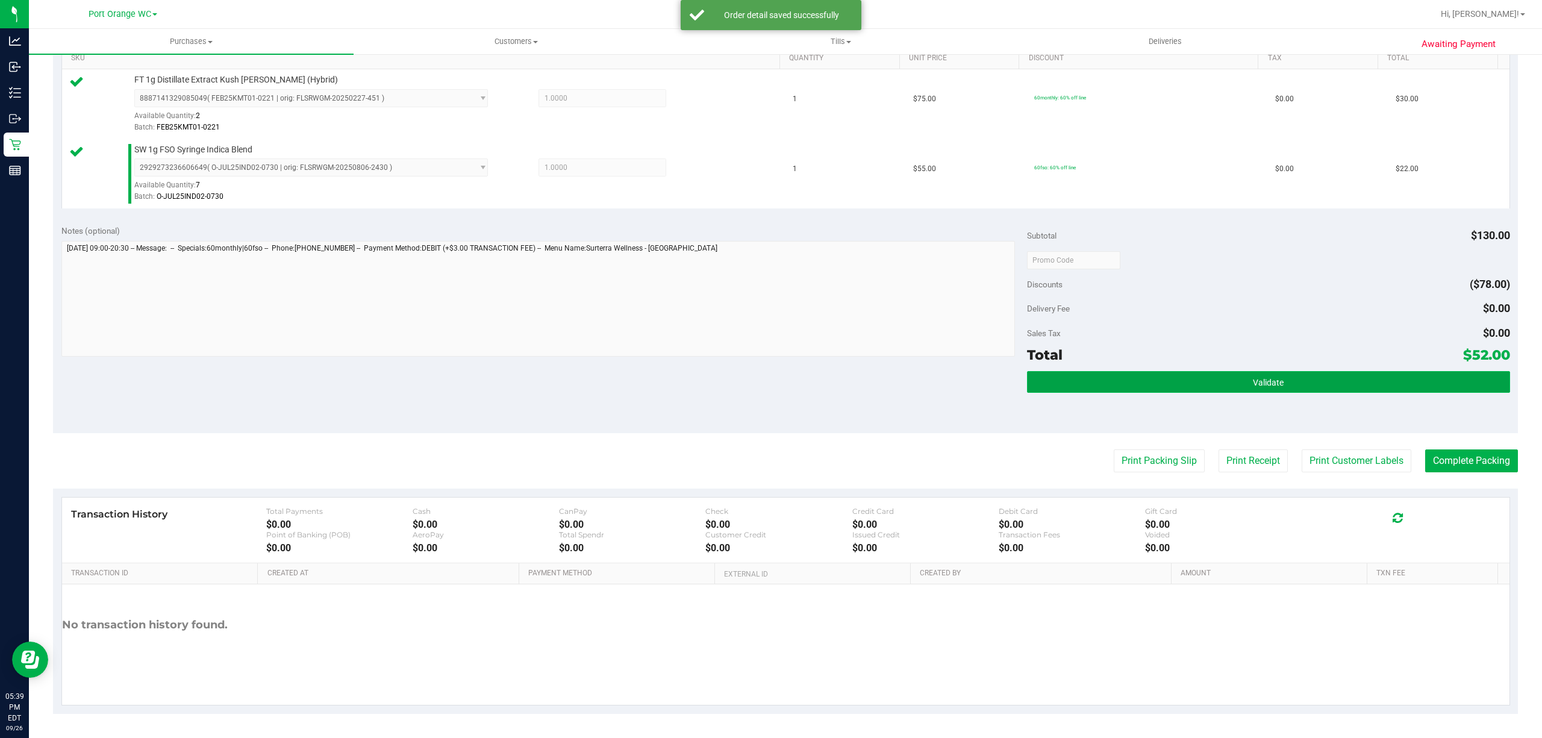
click at [1292, 379] on button "Validate" at bounding box center [1268, 382] width 483 height 22
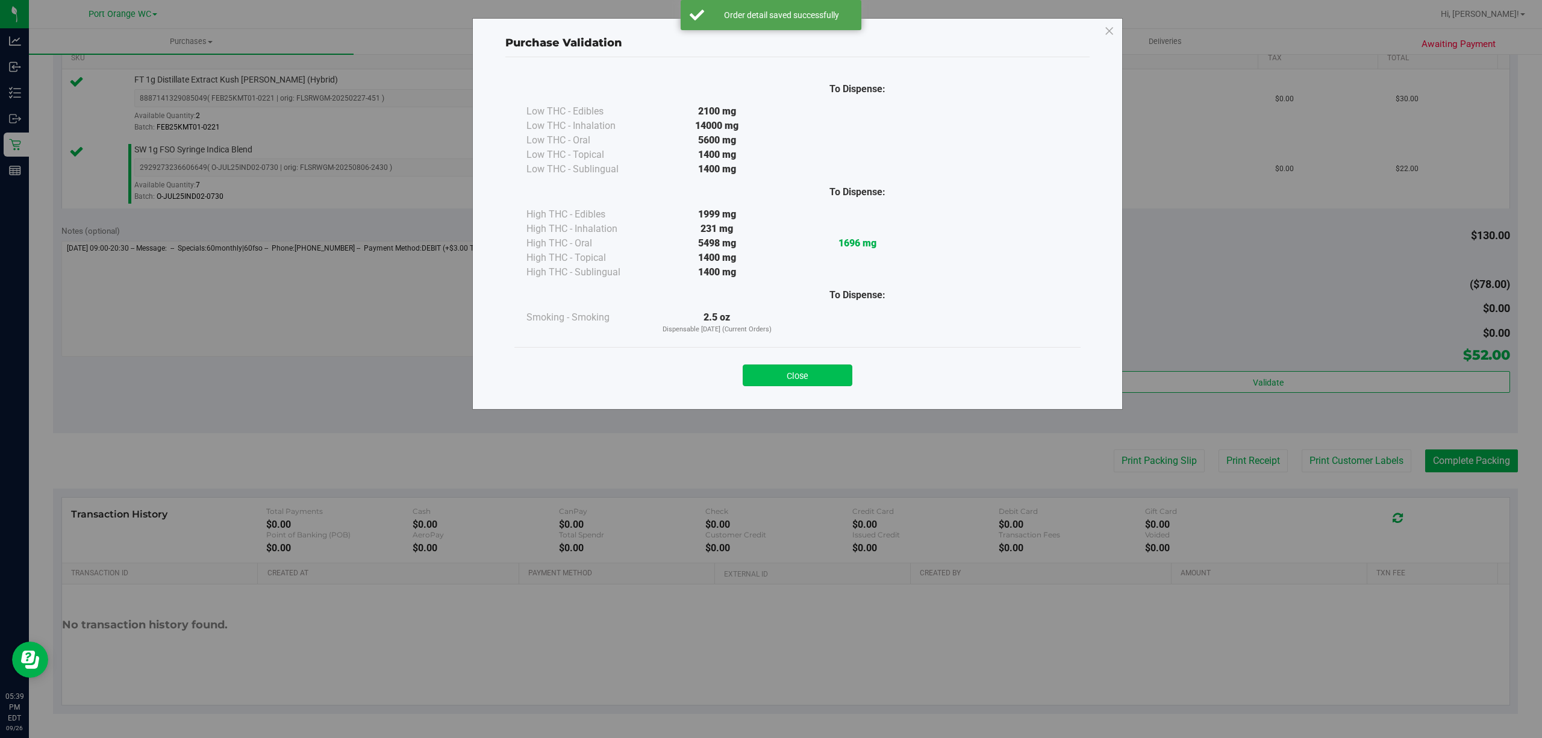
click at [841, 370] on button "Close" at bounding box center [798, 375] width 110 height 22
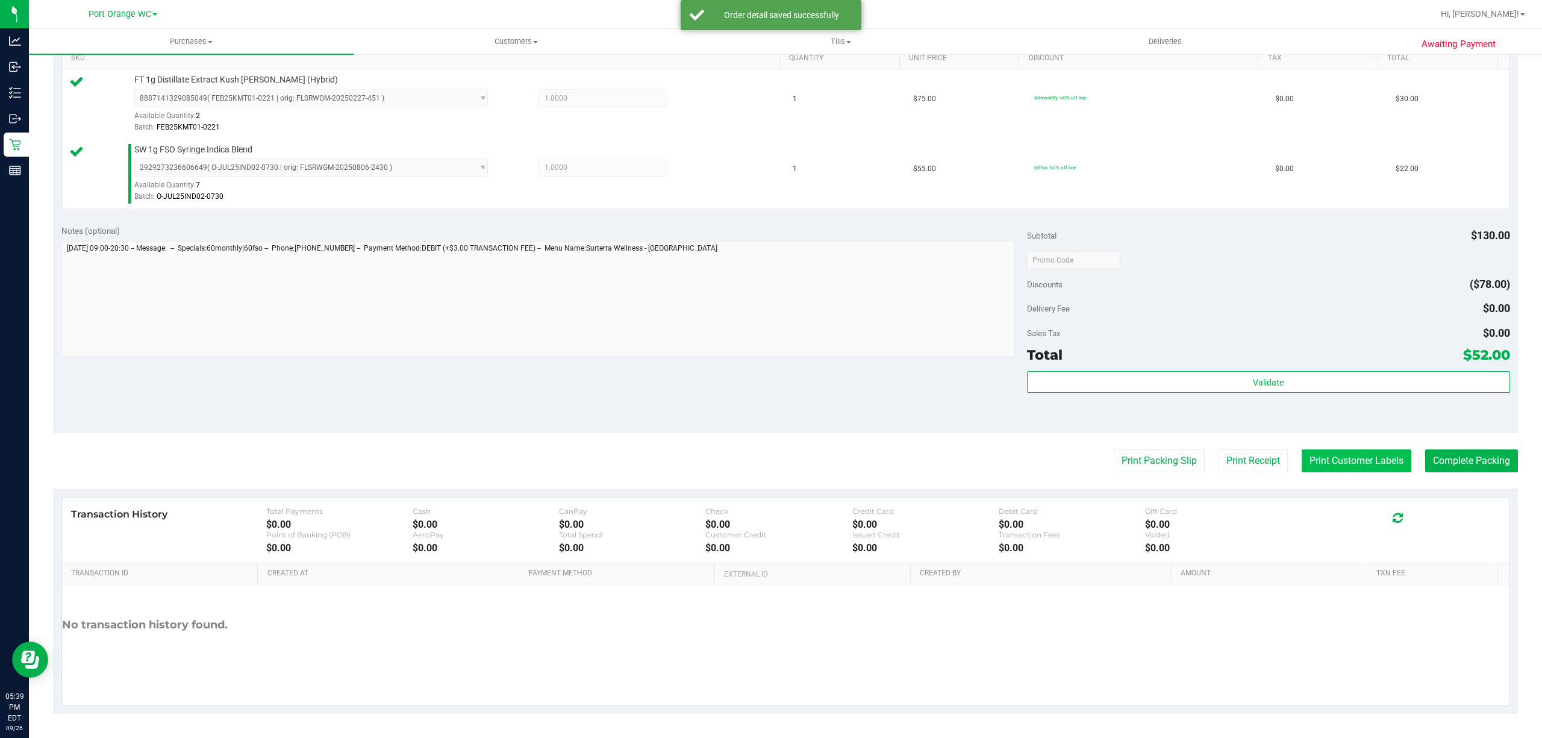
click at [1353, 470] on button "Print Customer Labels" at bounding box center [1356, 460] width 110 height 23
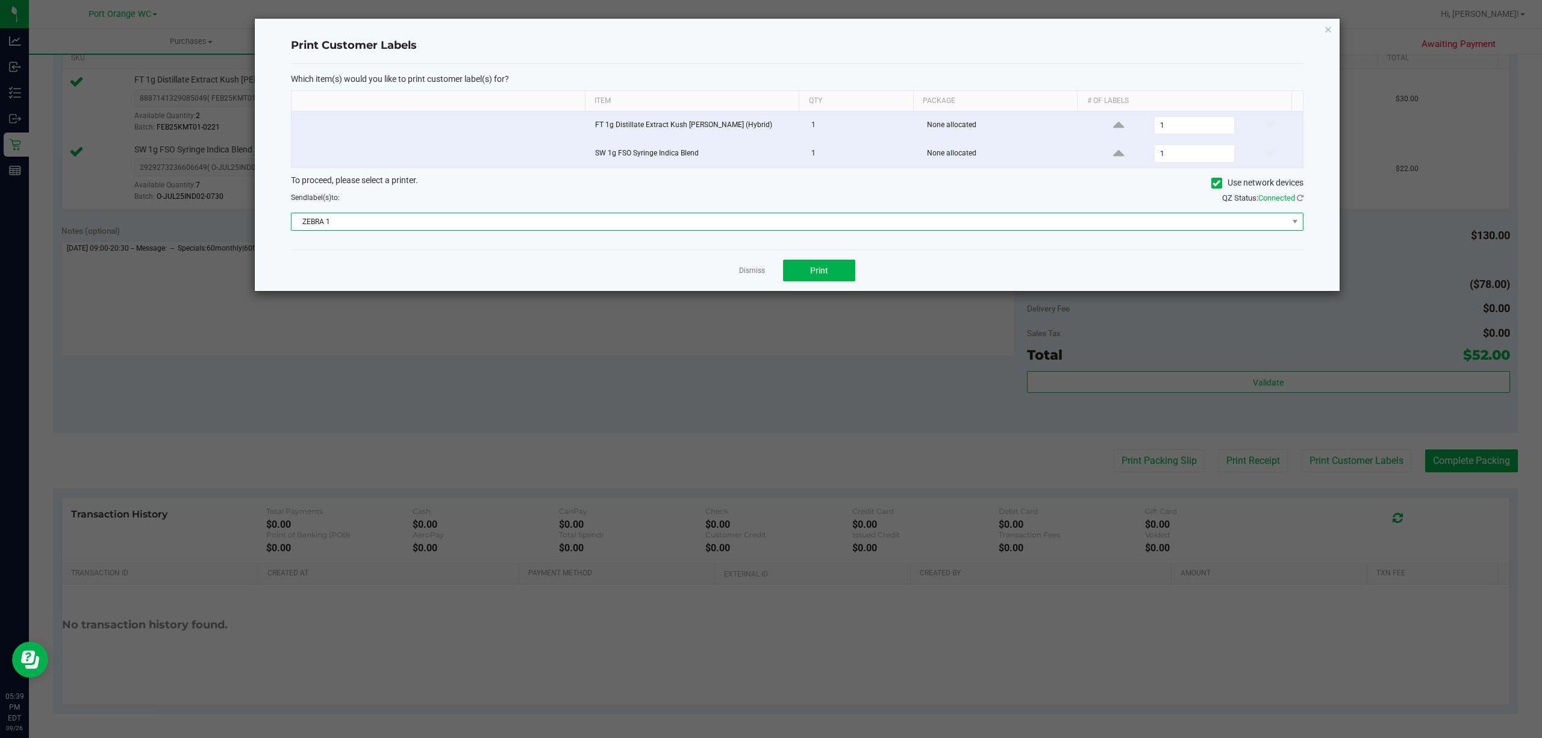
click at [466, 227] on span "ZEBRA 1" at bounding box center [789, 221] width 996 height 17
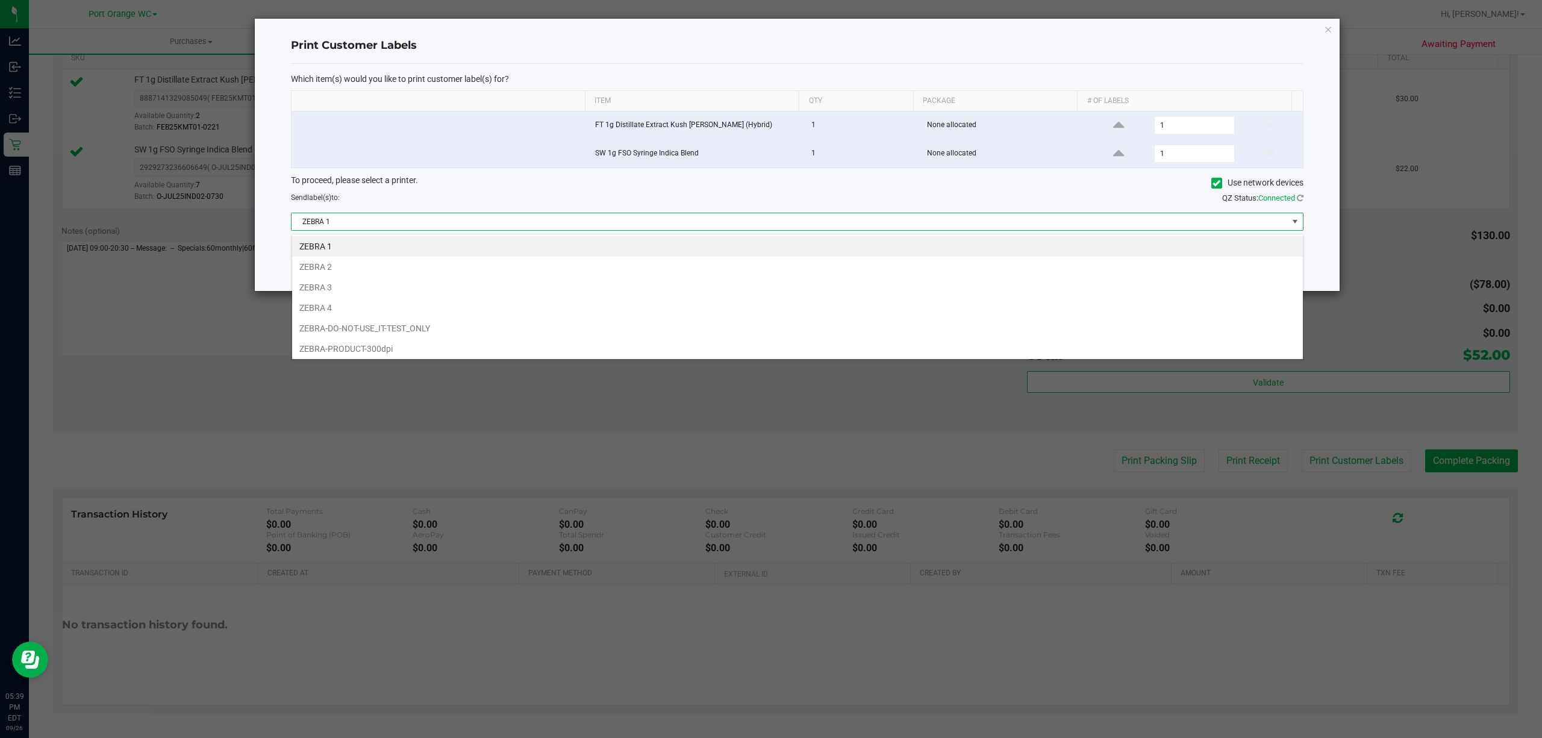
scroll to position [18, 1012]
click at [317, 267] on li "ZEBRA 2" at bounding box center [797, 267] width 1011 height 20
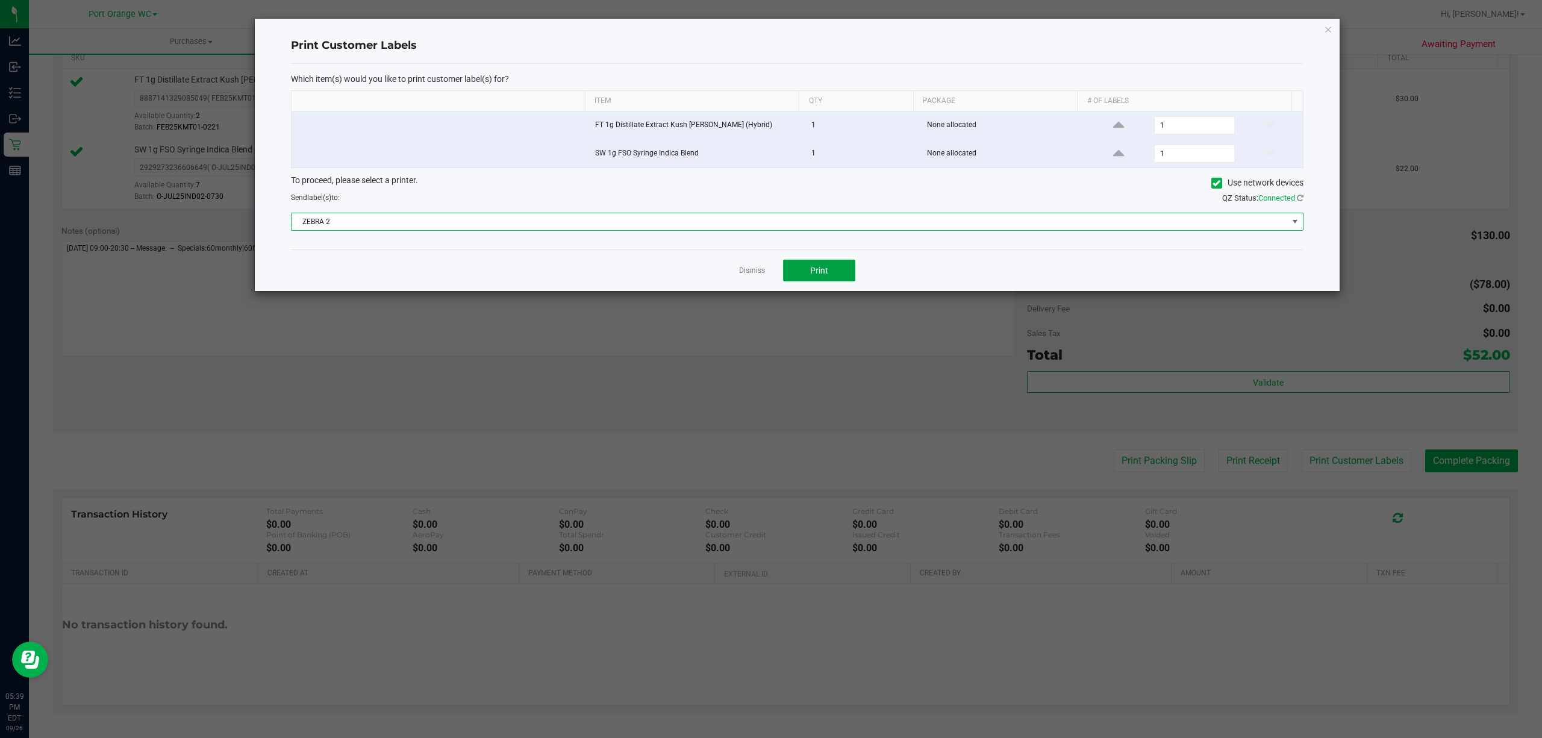
click at [817, 281] on button "Print" at bounding box center [819, 271] width 72 height 22
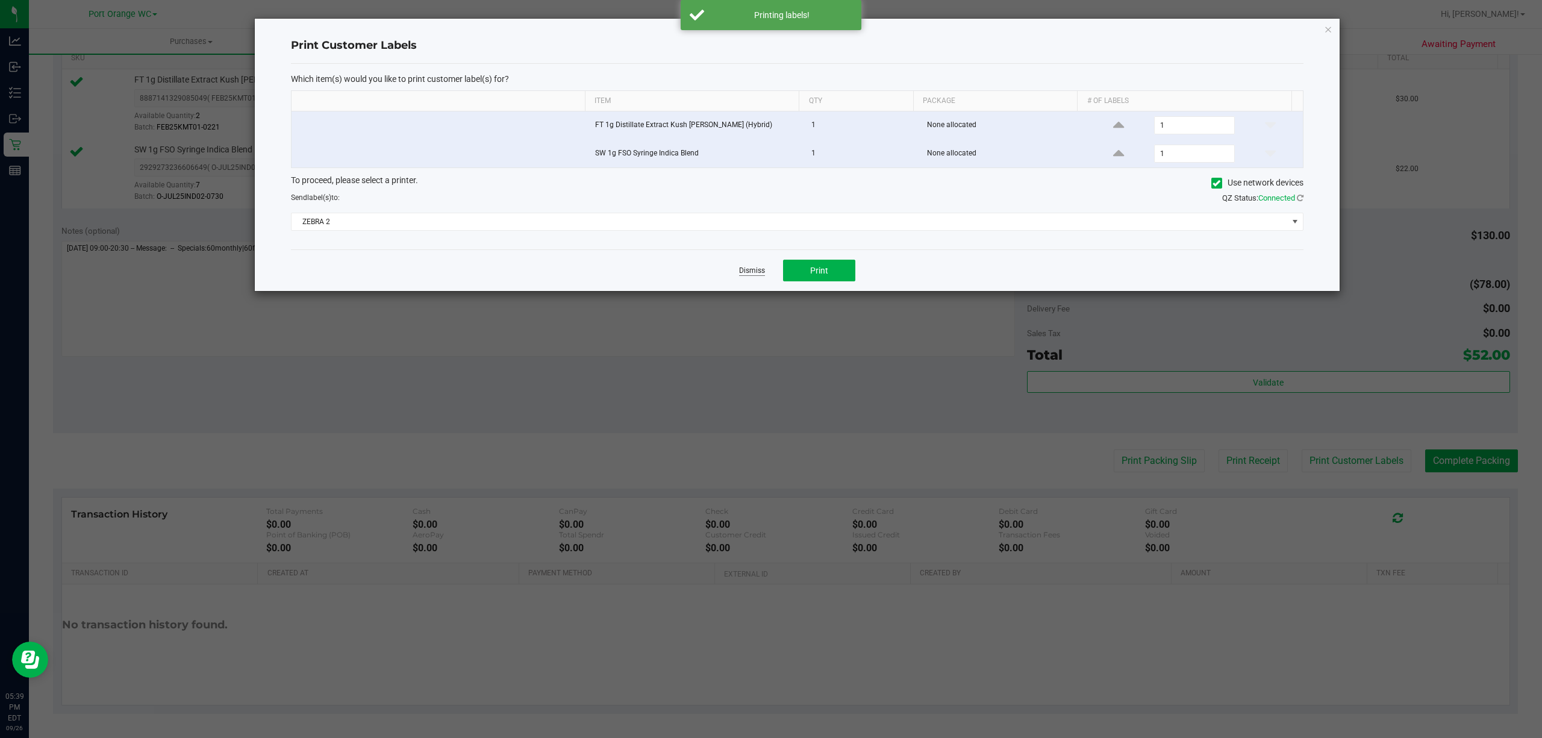
click at [742, 270] on link "Dismiss" at bounding box center [752, 271] width 26 height 10
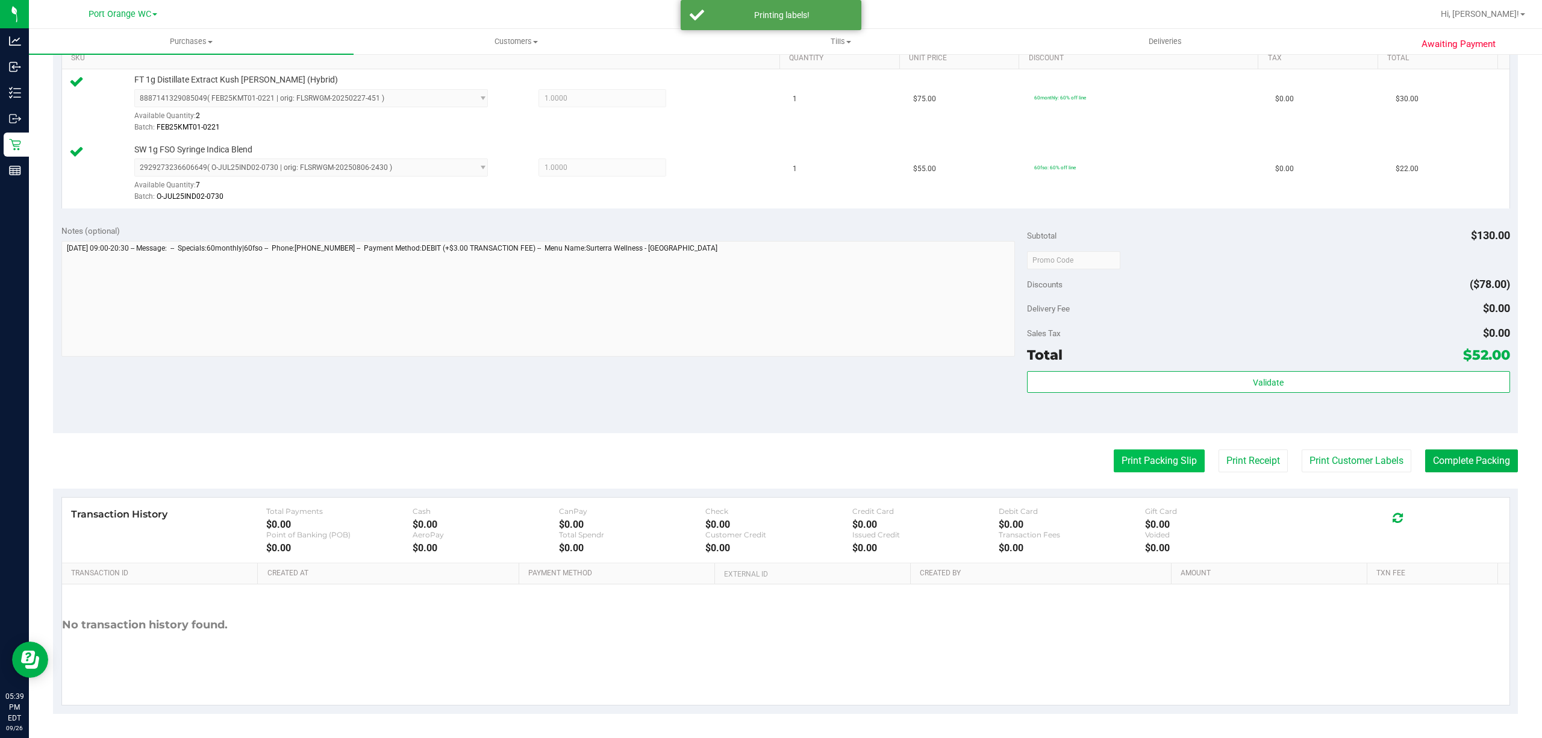
click at [1157, 459] on button "Print Packing Slip" at bounding box center [1159, 460] width 91 height 23
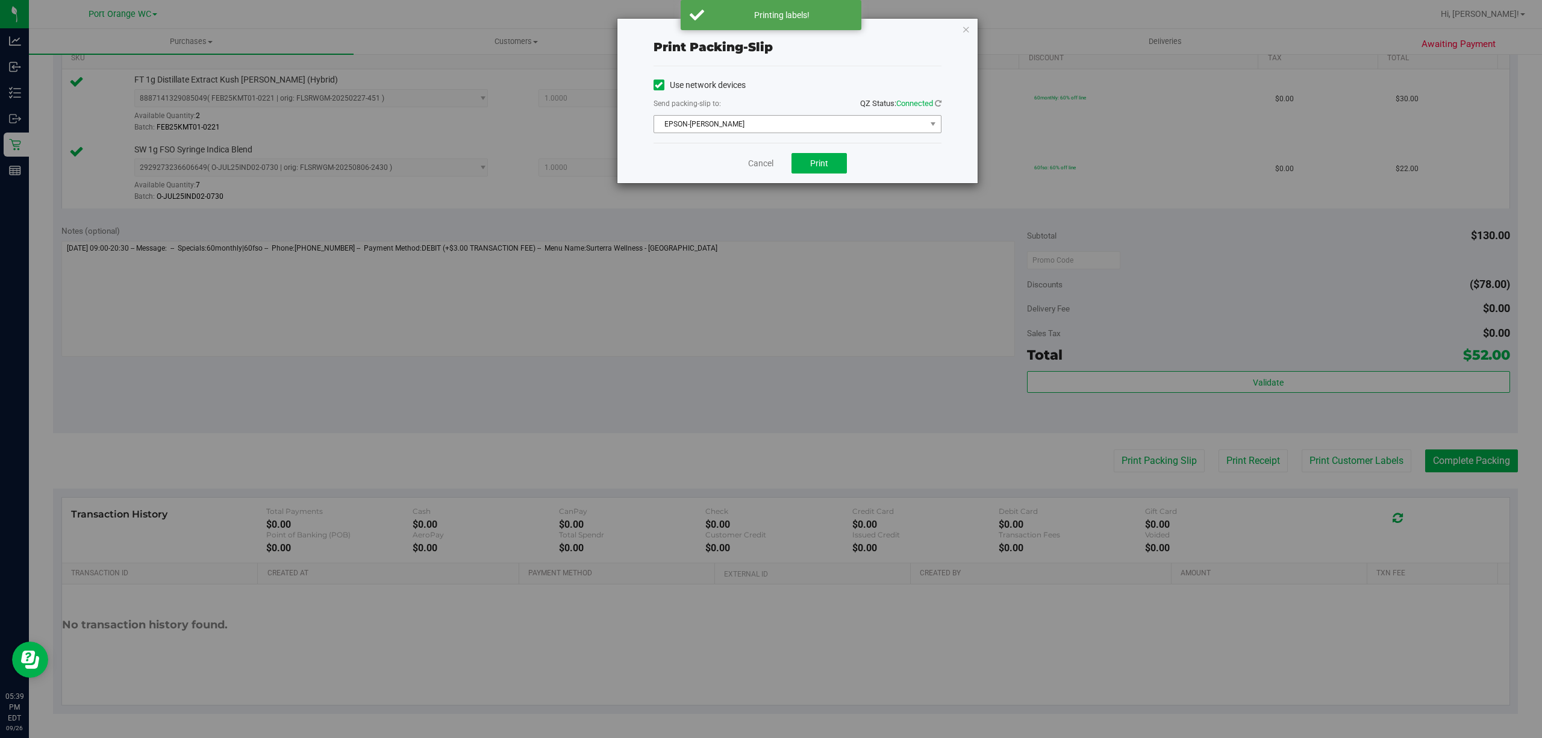
click at [779, 118] on span "EPSON-[PERSON_NAME]" at bounding box center [790, 124] width 272 height 17
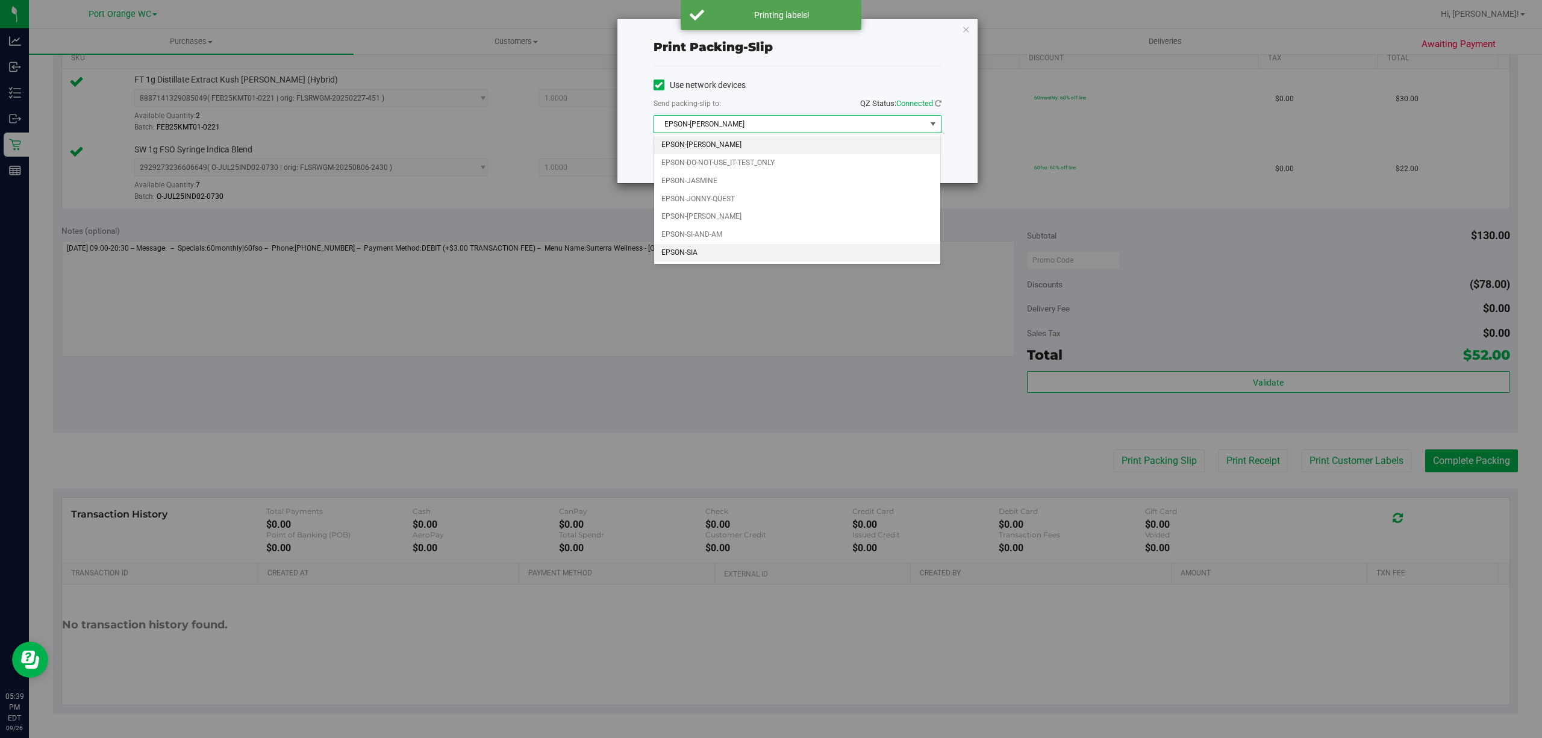
click at [677, 256] on li "EPSON-SIA" at bounding box center [797, 253] width 286 height 18
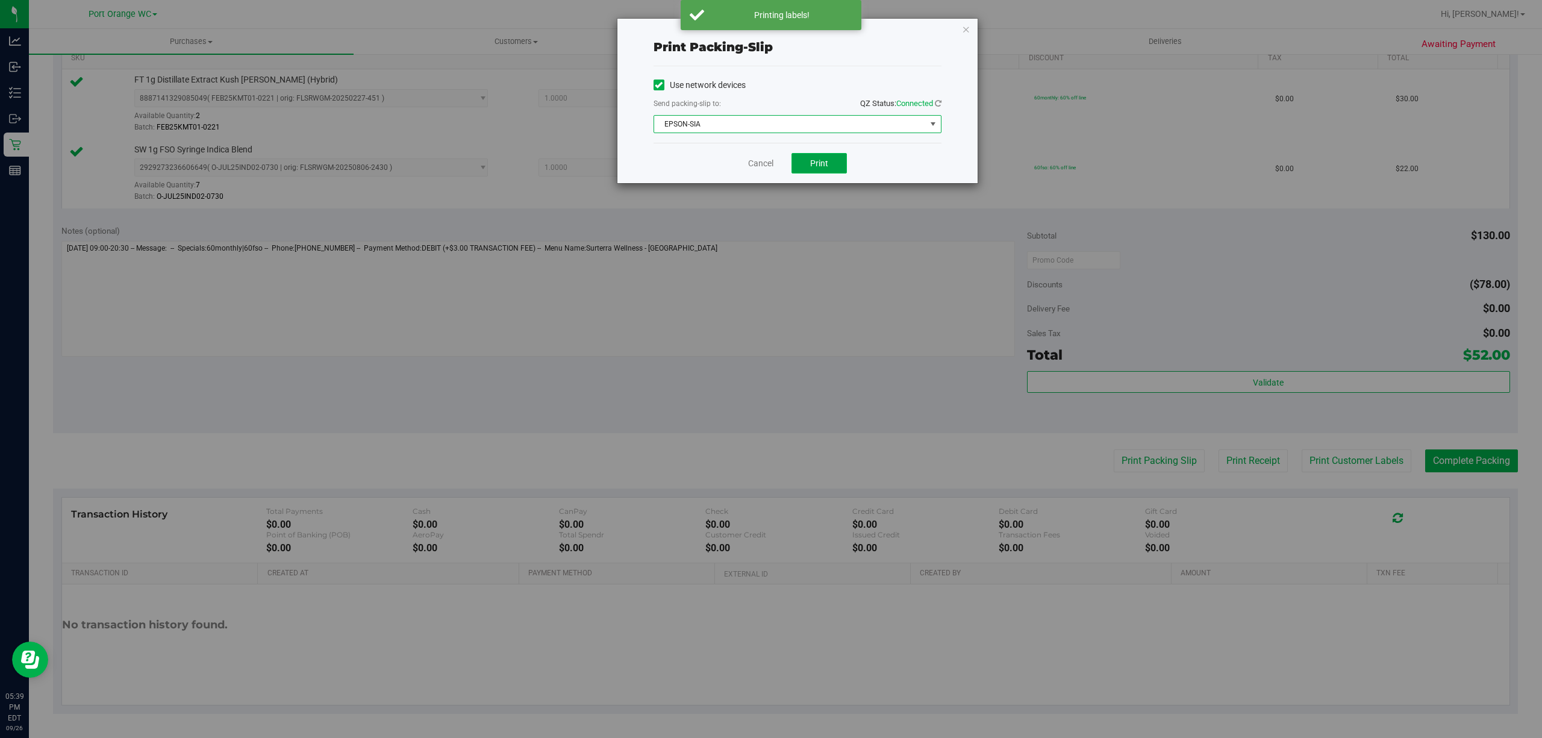
click at [824, 167] on span "Print" at bounding box center [819, 163] width 18 height 10
click at [752, 164] on link "Cancel" at bounding box center [760, 163] width 25 height 13
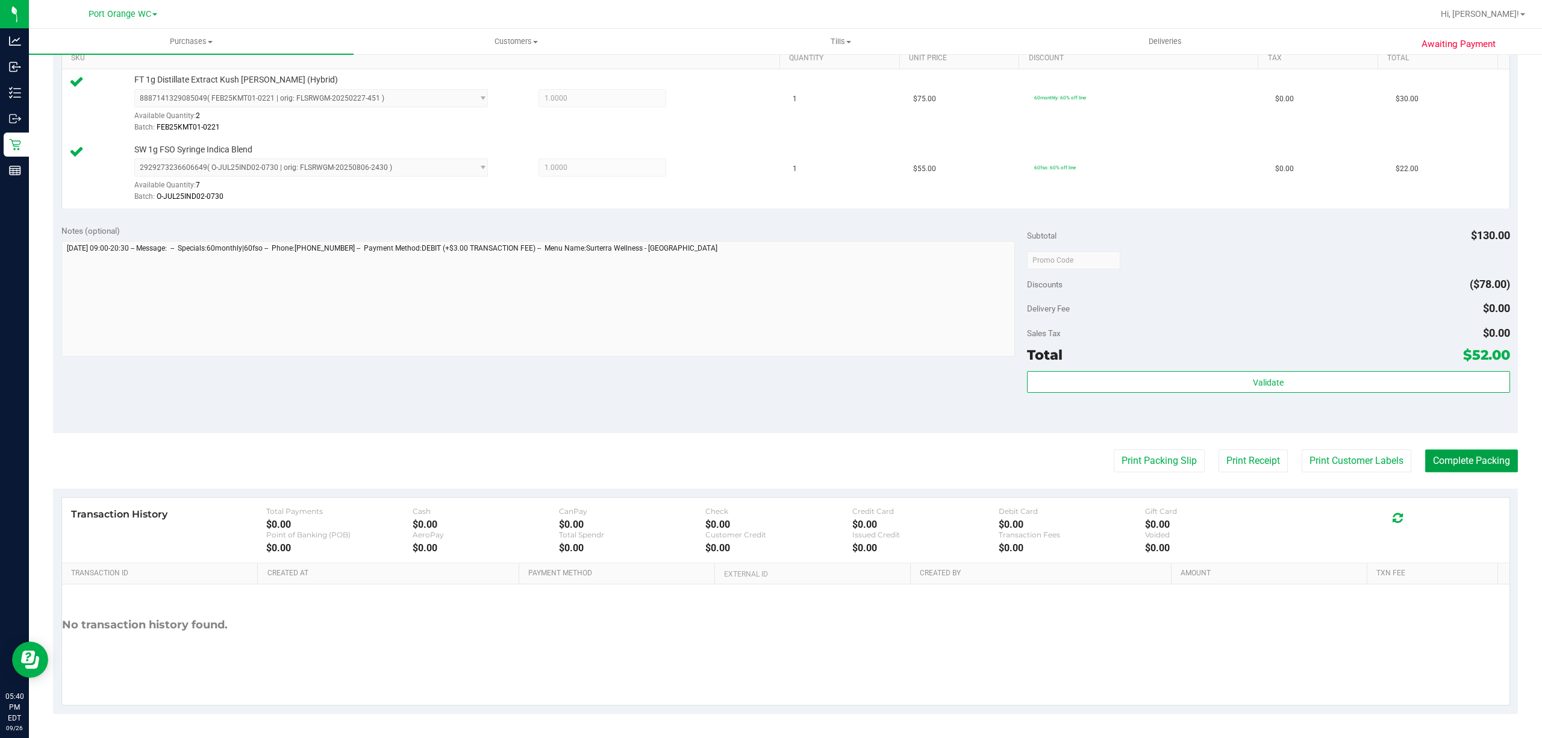
click at [1425, 467] on button "Complete Packing" at bounding box center [1471, 460] width 93 height 23
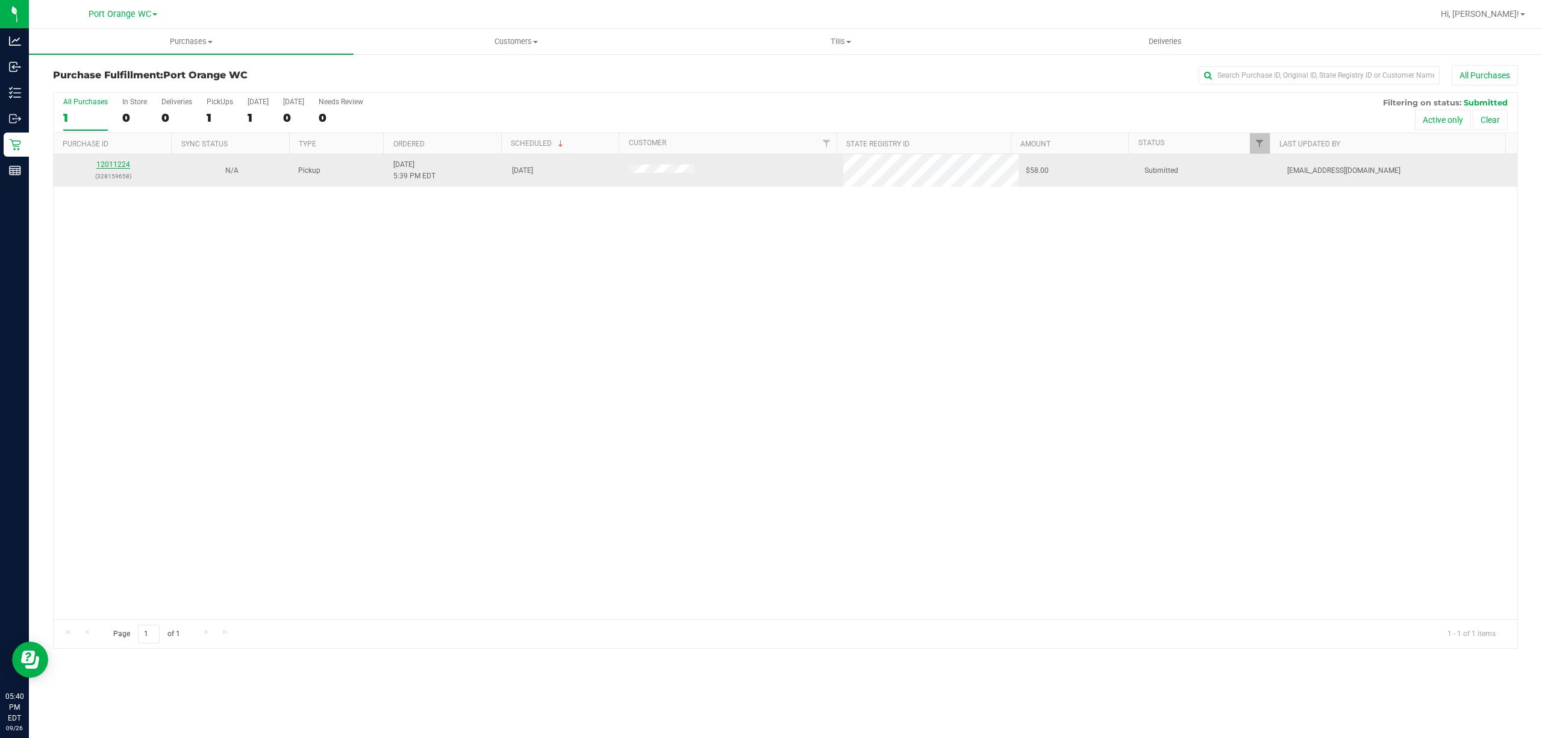
click at [108, 165] on link "12011224" at bounding box center [113, 164] width 34 height 8
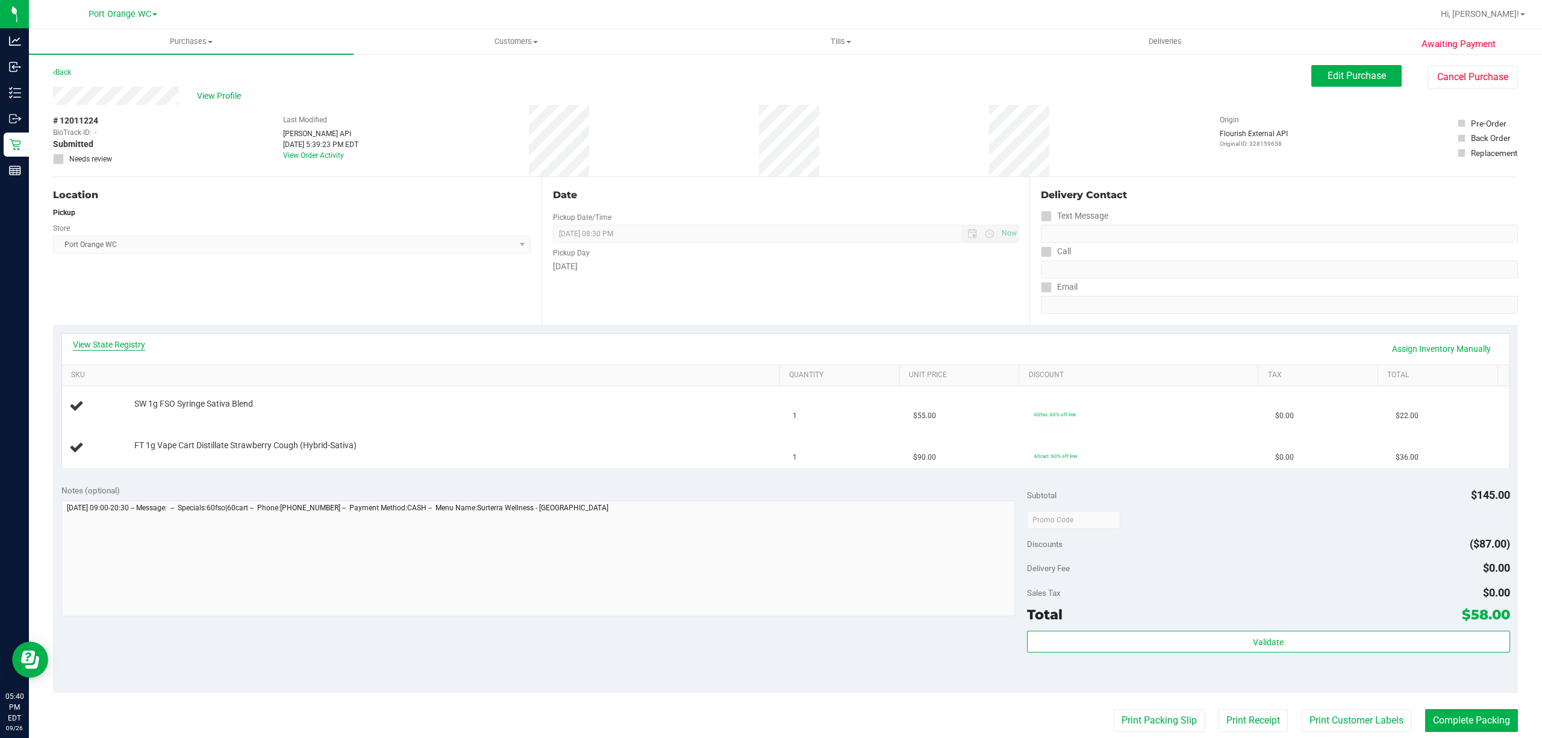
click at [132, 345] on link "View State Registry" at bounding box center [109, 344] width 72 height 12
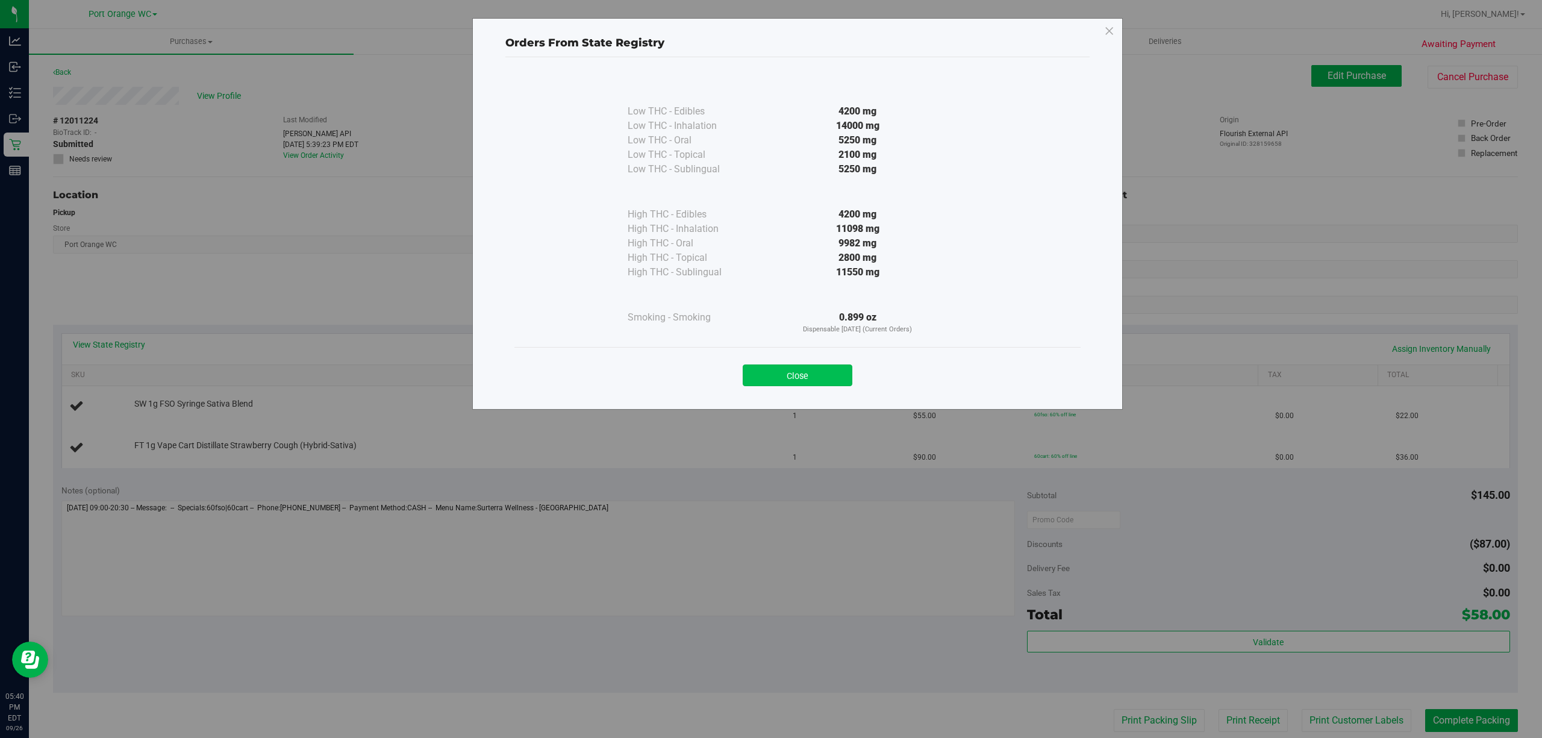
click at [794, 372] on button "Close" at bounding box center [798, 375] width 110 height 22
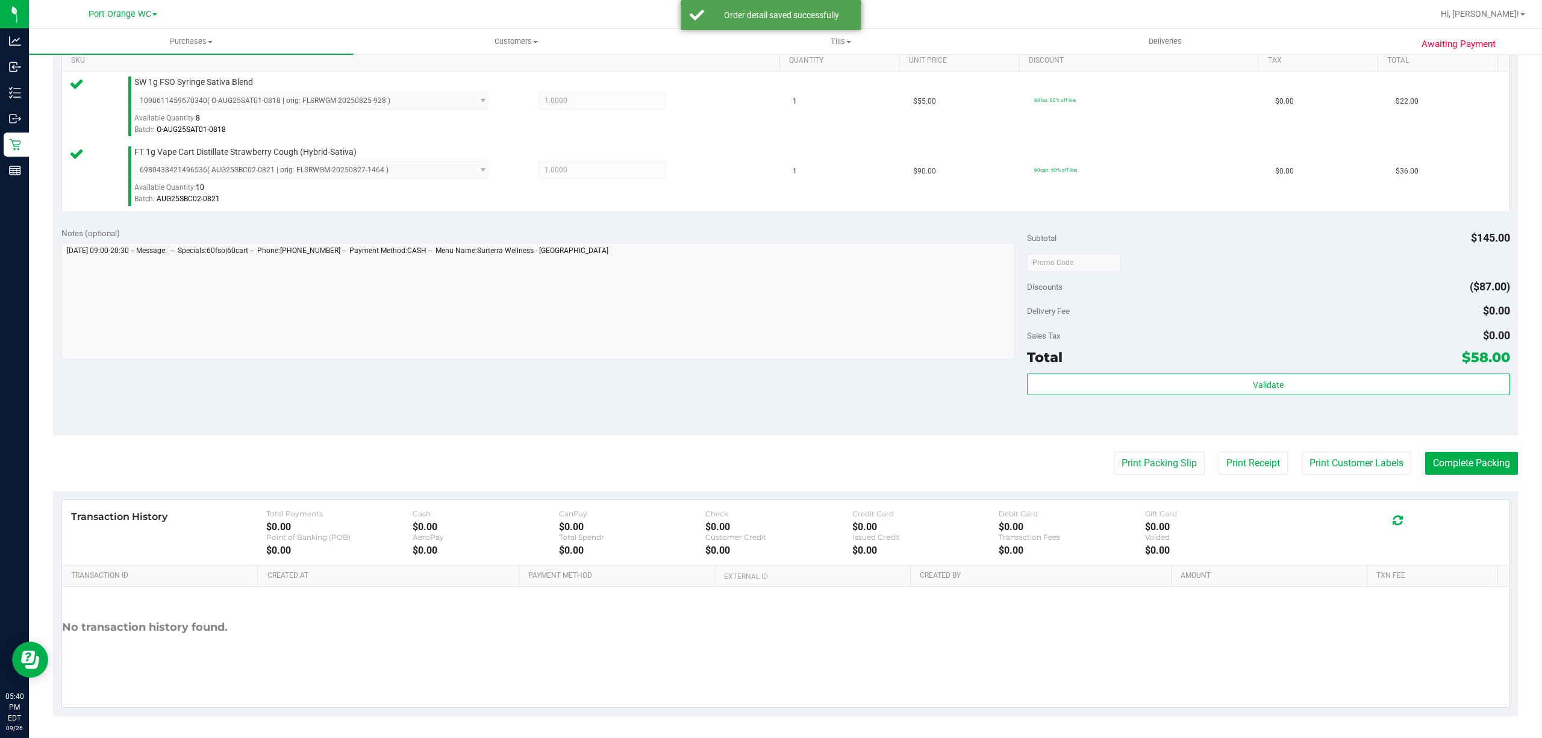
scroll to position [319, 0]
click at [1242, 322] on div "Sales Tax $0.00" at bounding box center [1268, 333] width 483 height 22
click at [1321, 416] on div "Validate" at bounding box center [1268, 398] width 483 height 54
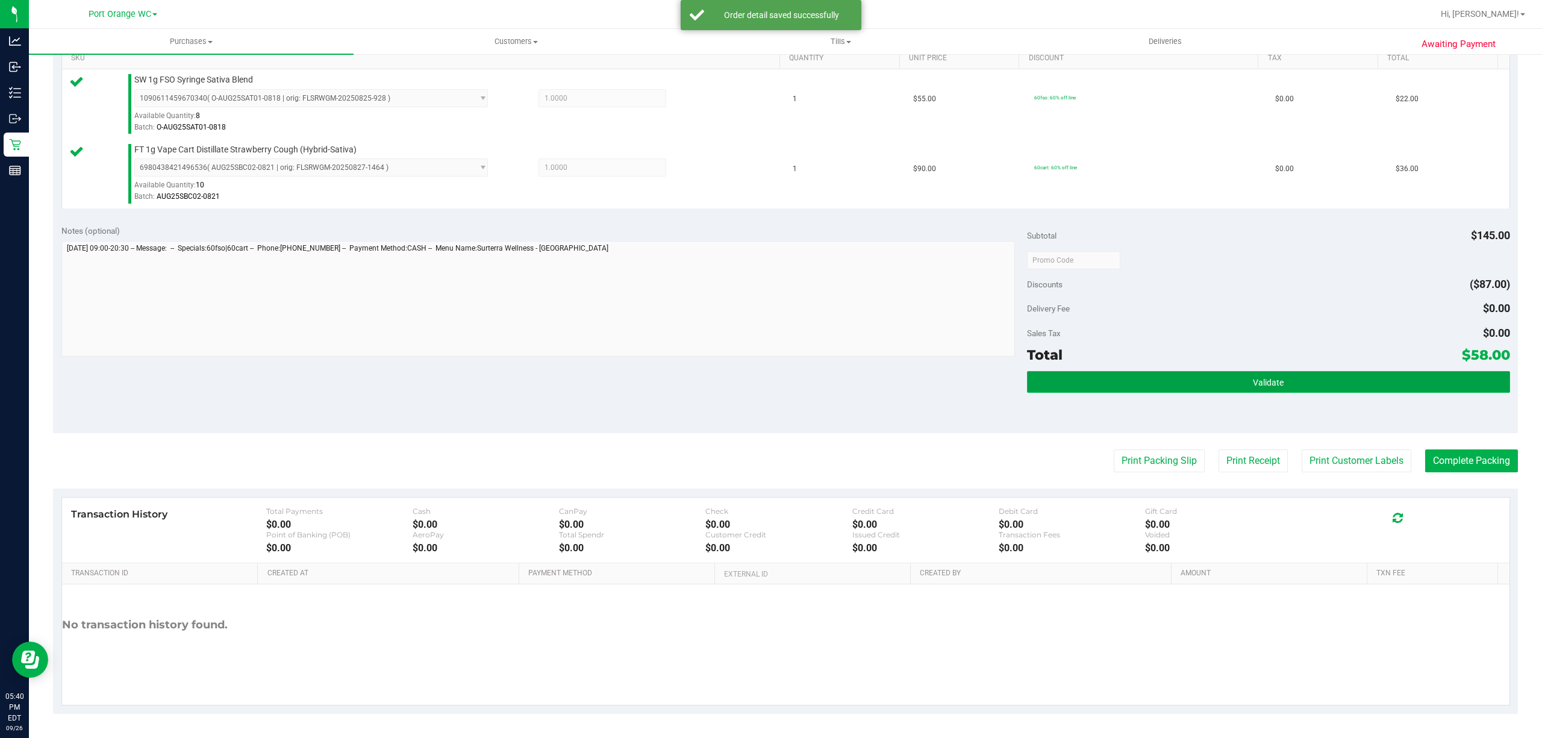
click at [1348, 388] on button "Validate" at bounding box center [1268, 382] width 483 height 22
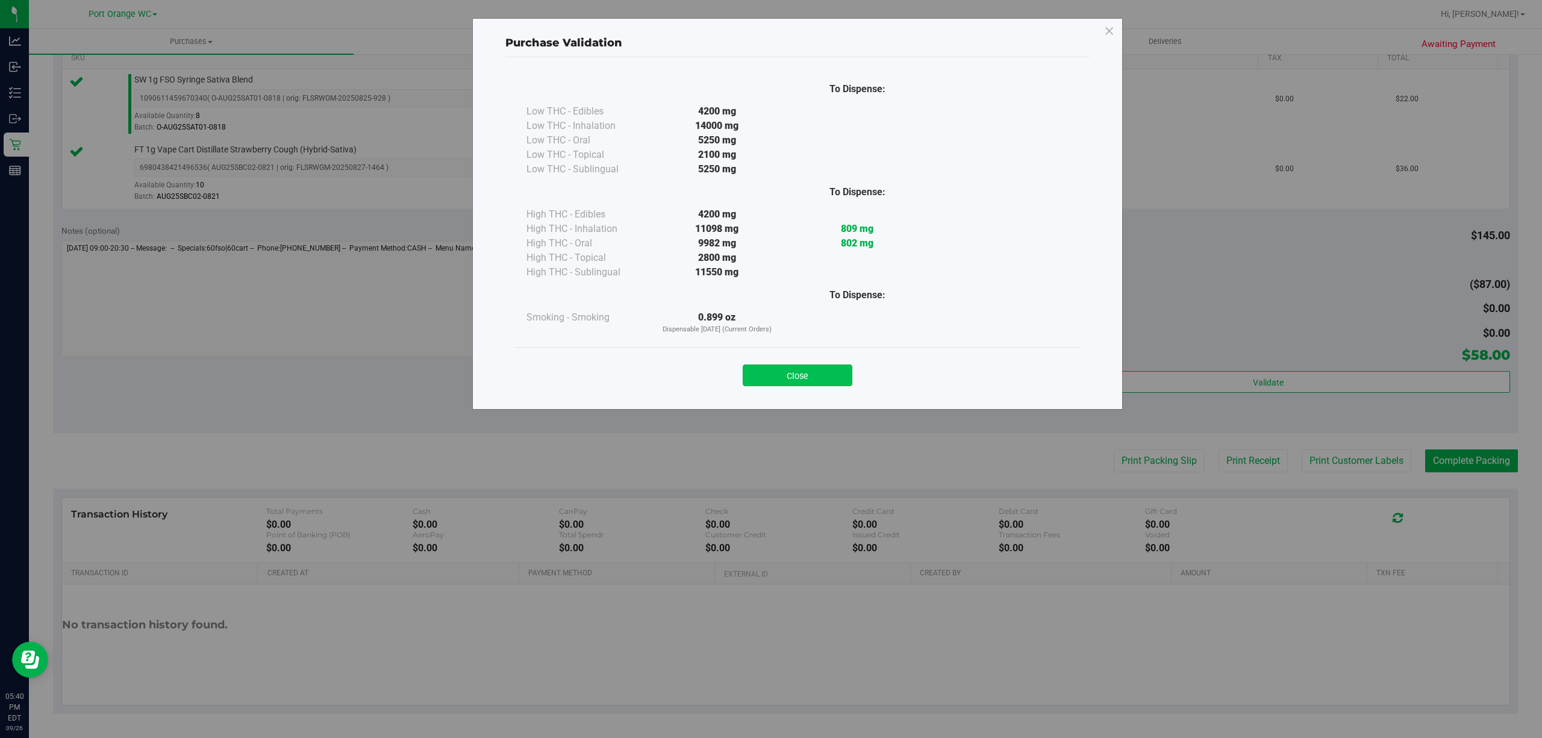
click at [810, 376] on button "Close" at bounding box center [798, 375] width 110 height 22
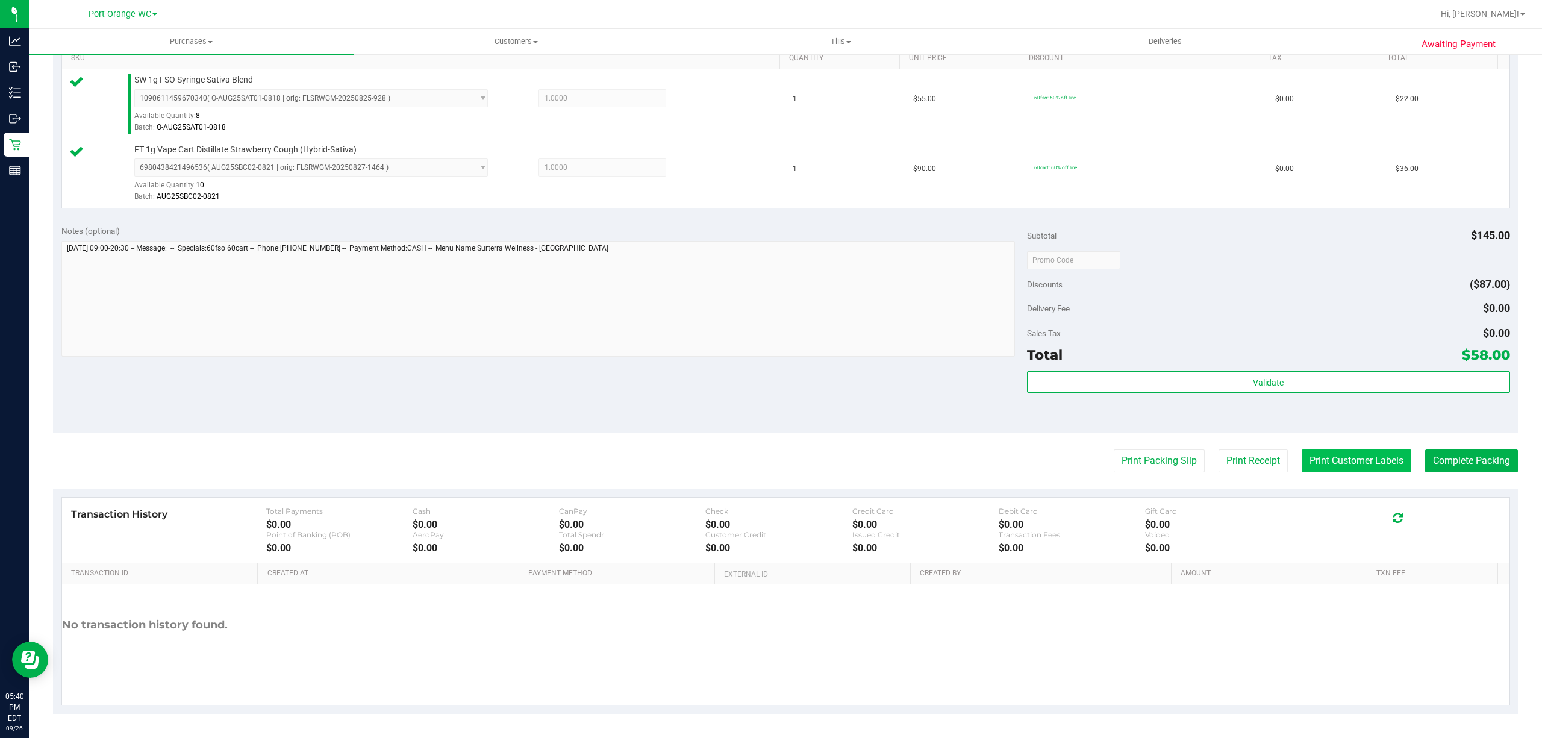
click at [1365, 459] on button "Print Customer Labels" at bounding box center [1356, 460] width 110 height 23
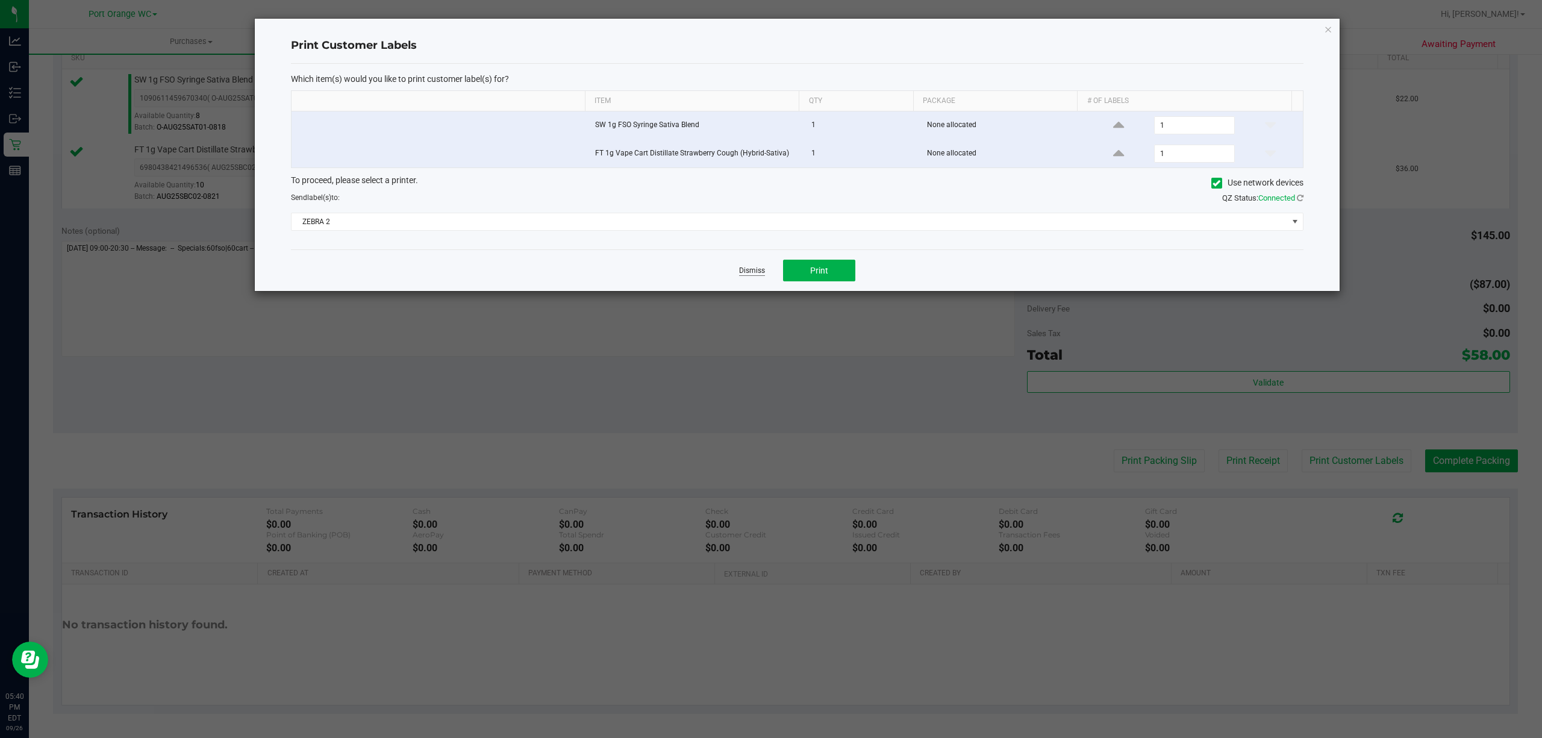
click at [759, 273] on link "Dismiss" at bounding box center [752, 271] width 26 height 10
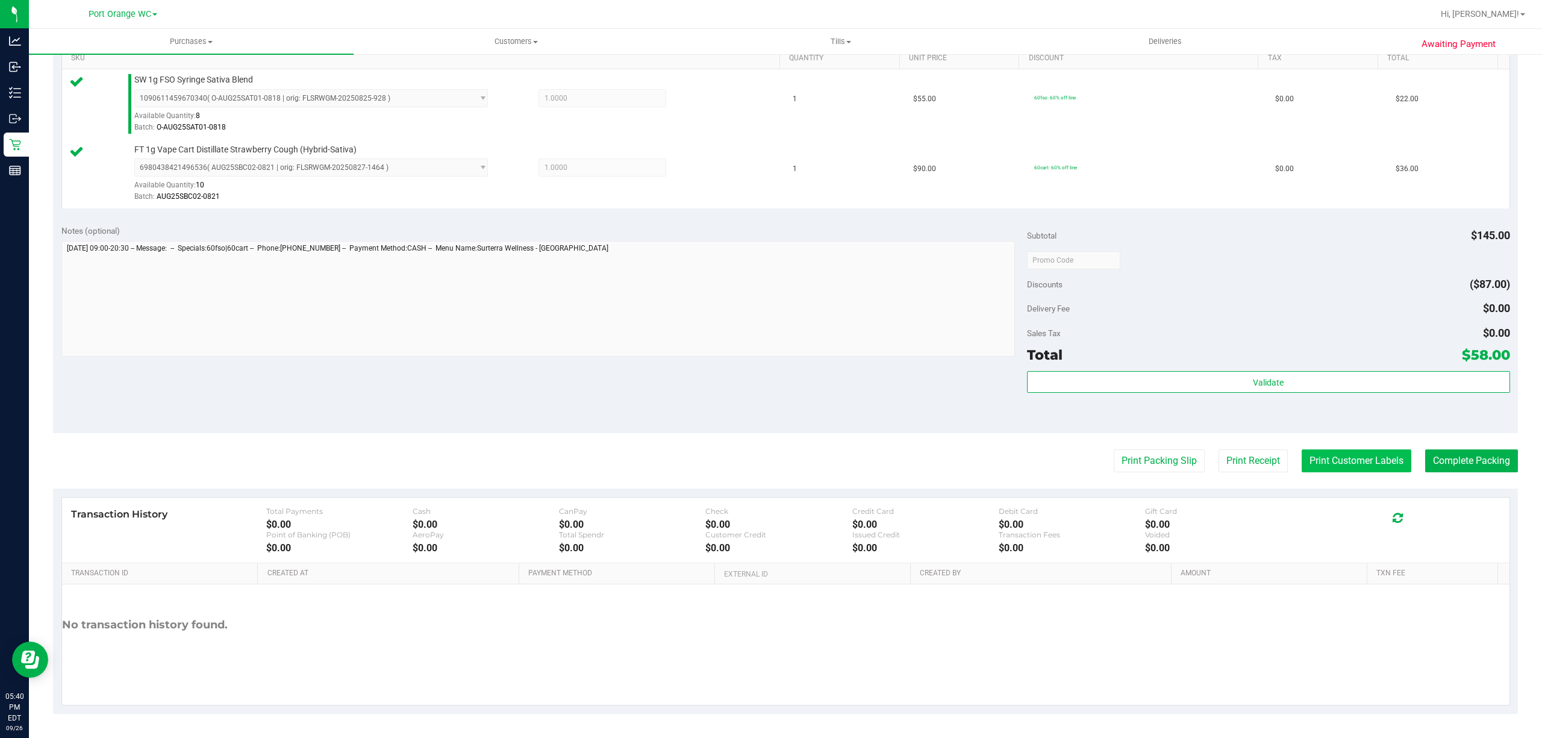
click at [1331, 467] on button "Print Customer Labels" at bounding box center [1356, 460] width 110 height 23
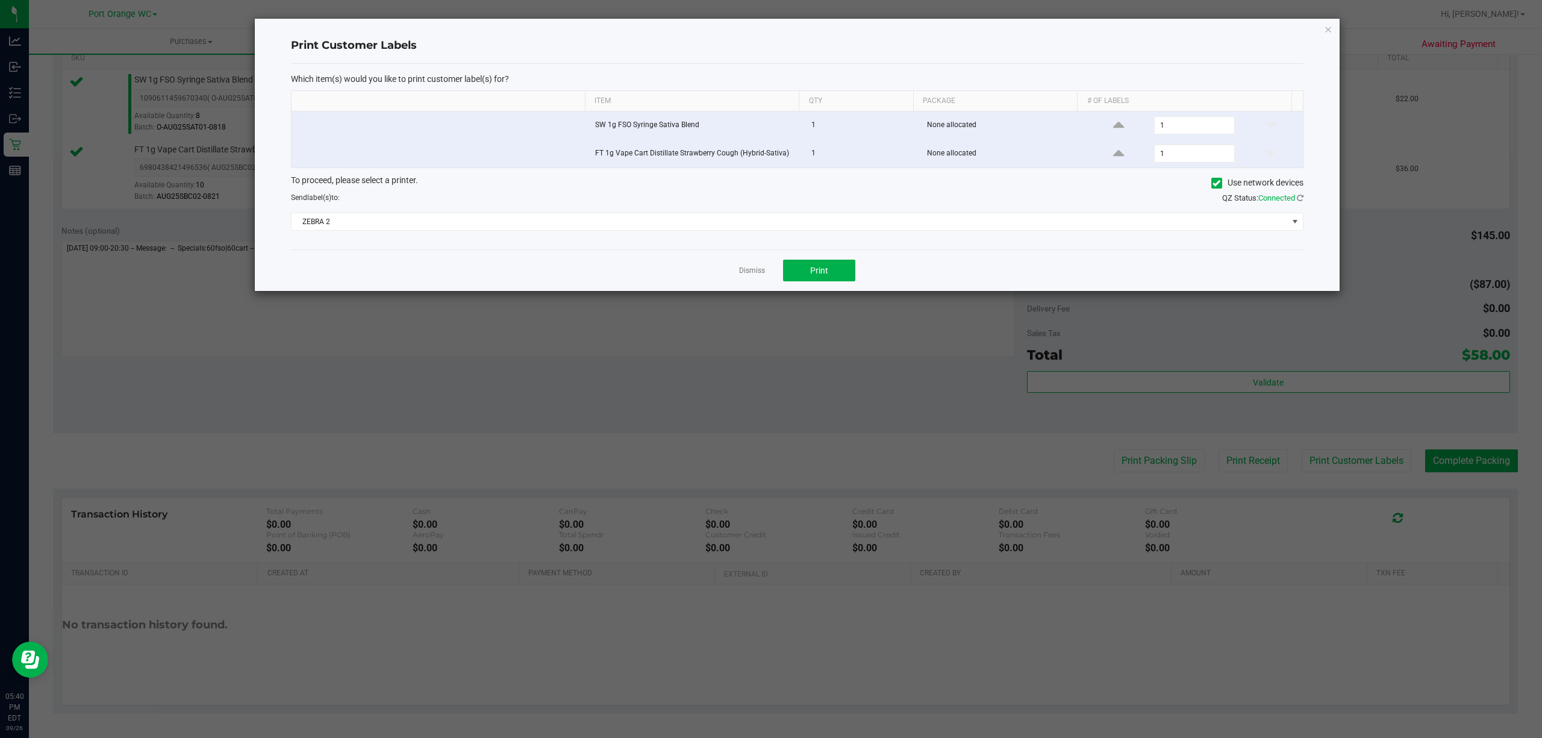
click at [832, 300] on ngb-modal-window "Print Customer Labels Which item(s) would you like to print customer label(s) f…" at bounding box center [775, 369] width 1551 height 738
click at [844, 277] on button "Print" at bounding box center [819, 271] width 72 height 22
click at [754, 276] on link "Dismiss" at bounding box center [752, 271] width 26 height 10
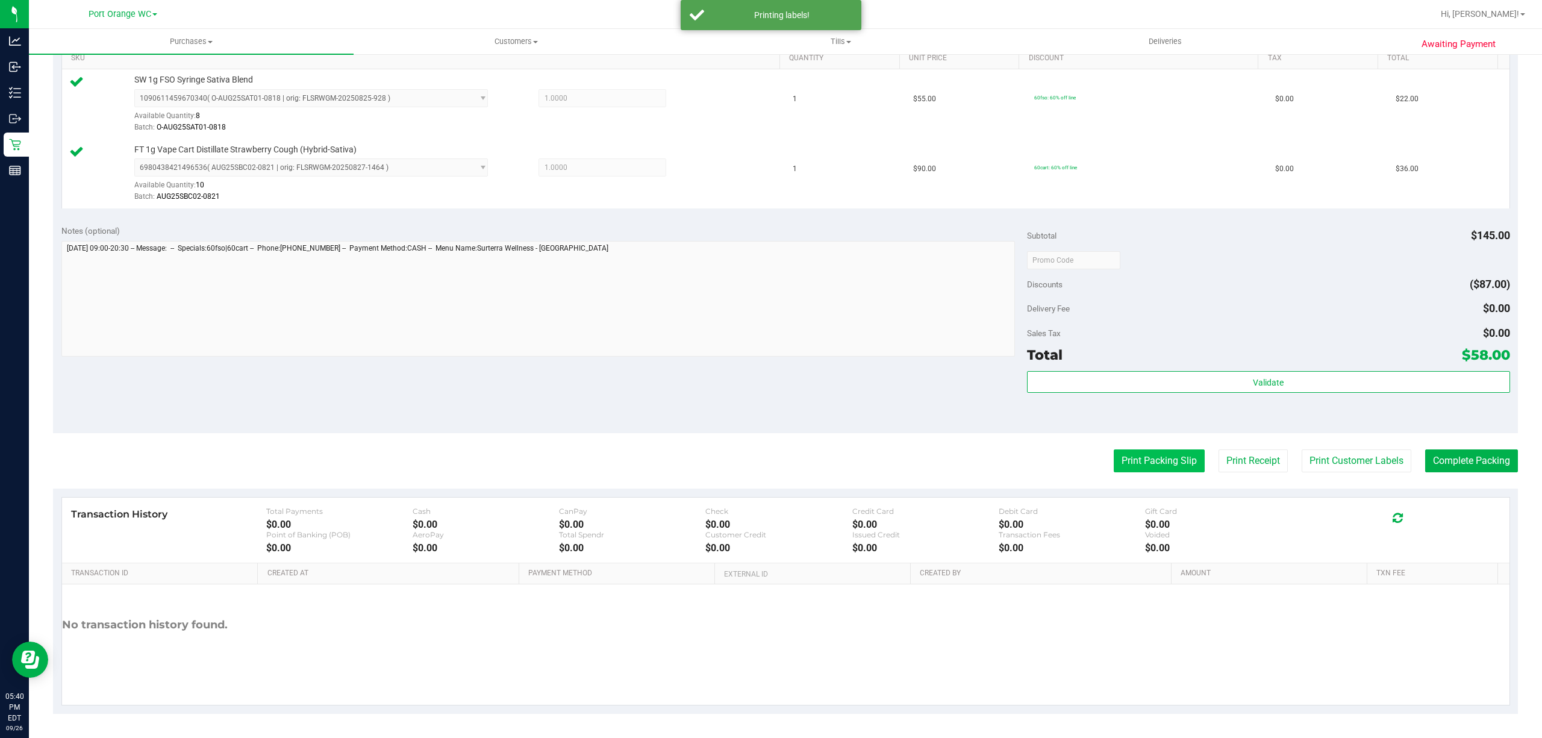
click at [1144, 457] on button "Print Packing Slip" at bounding box center [1159, 460] width 91 height 23
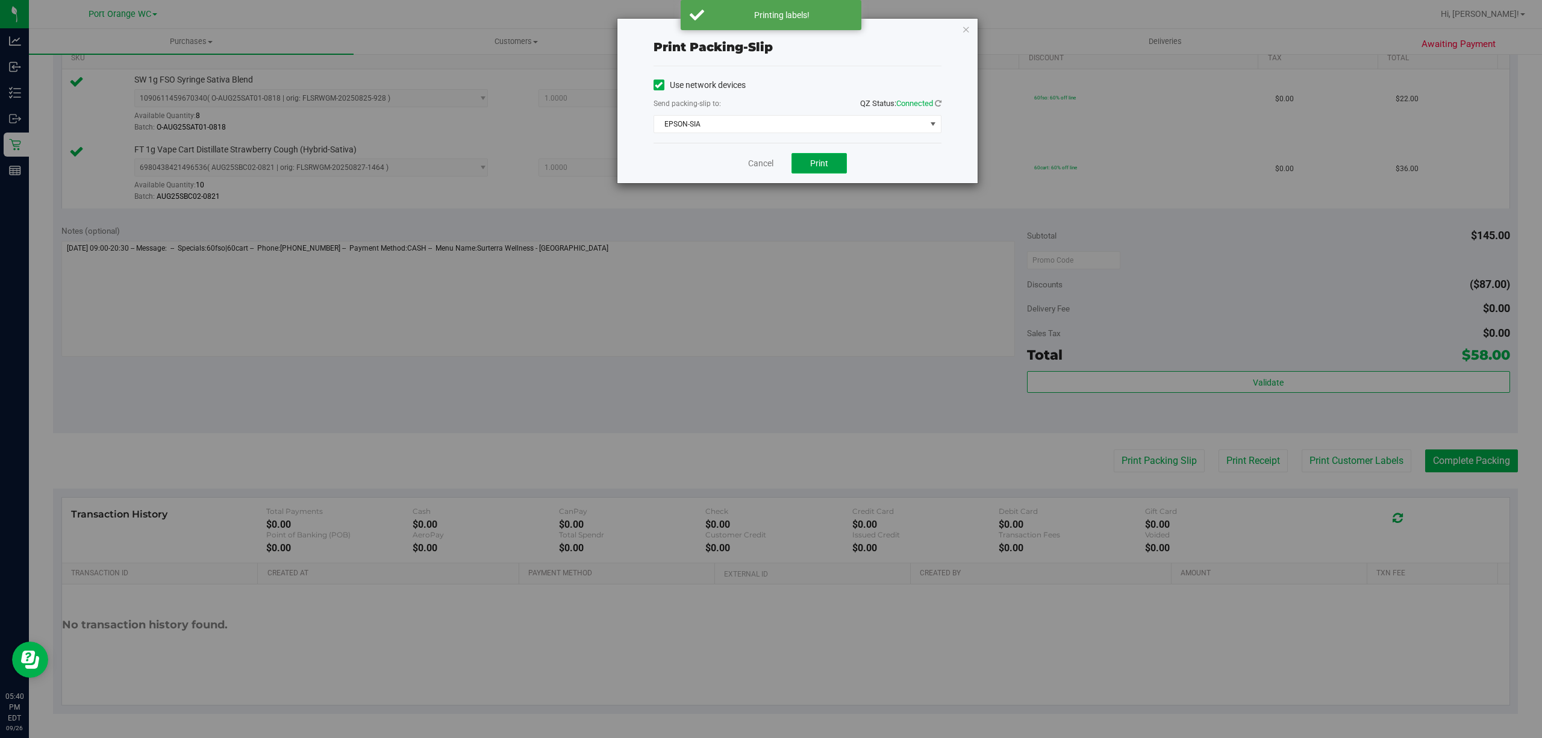
click at [837, 157] on button "Print" at bounding box center [818, 163] width 55 height 20
click at [756, 167] on link "Cancel" at bounding box center [760, 163] width 25 height 13
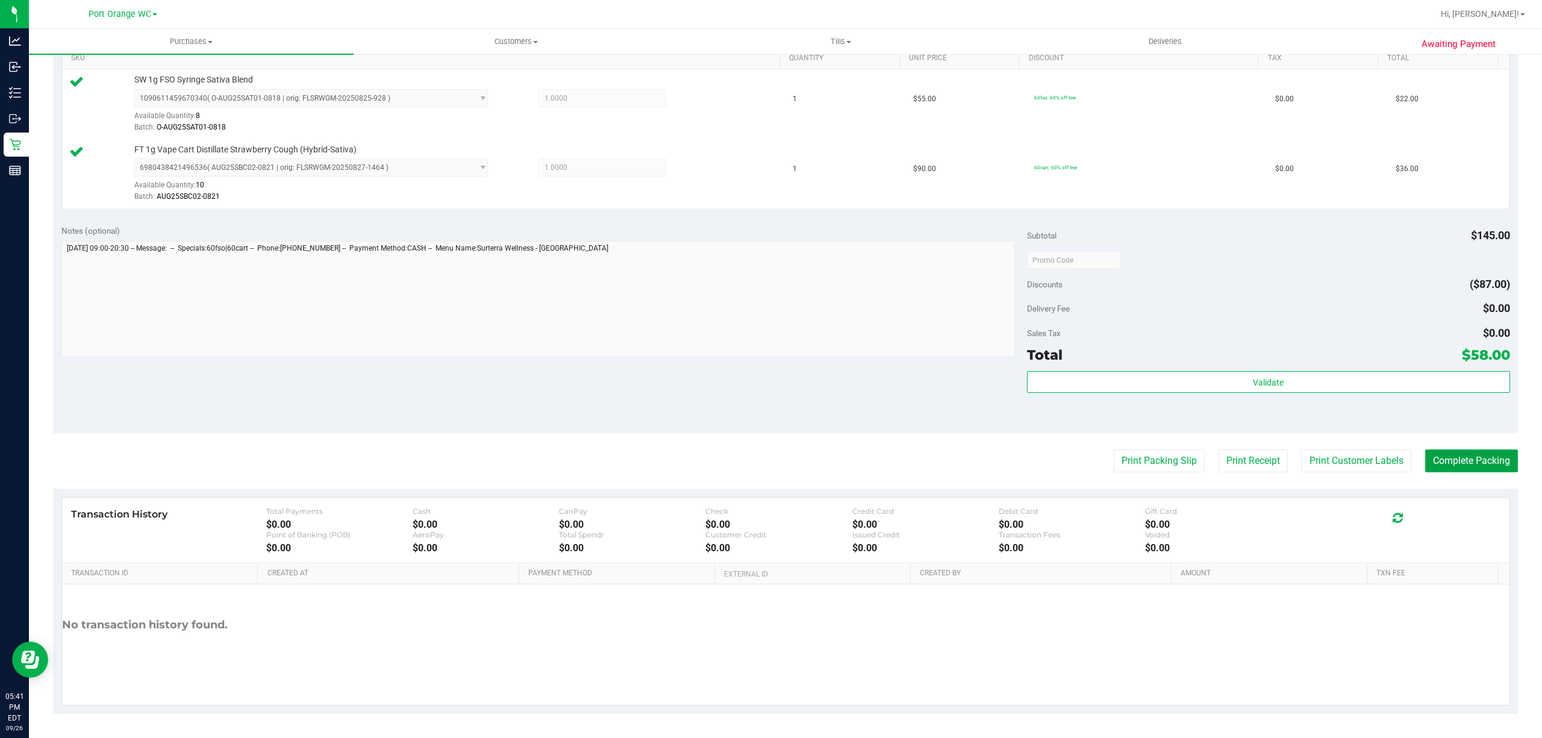
click at [1442, 461] on button "Complete Packing" at bounding box center [1471, 460] width 93 height 23
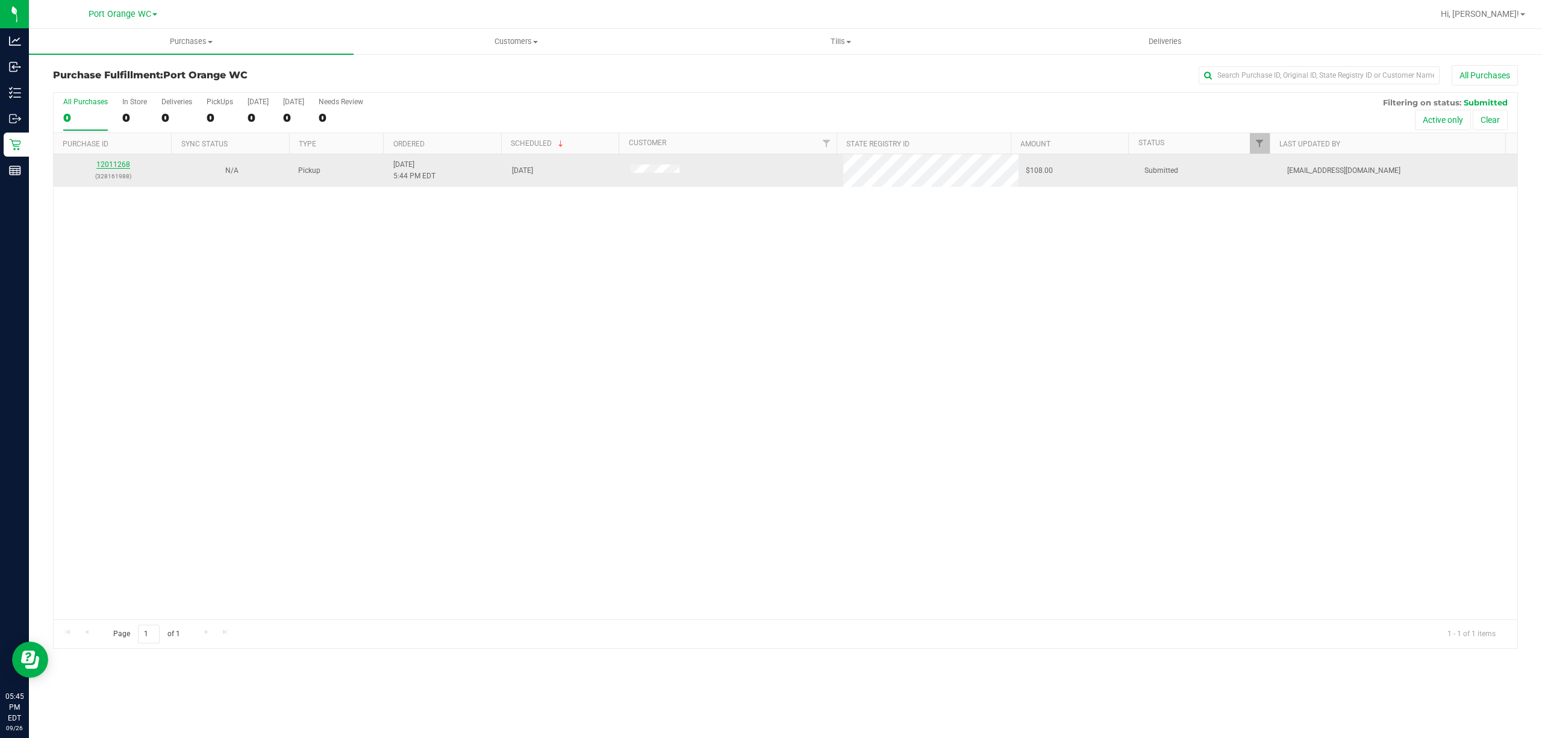
click at [118, 167] on link "12011268" at bounding box center [113, 164] width 34 height 8
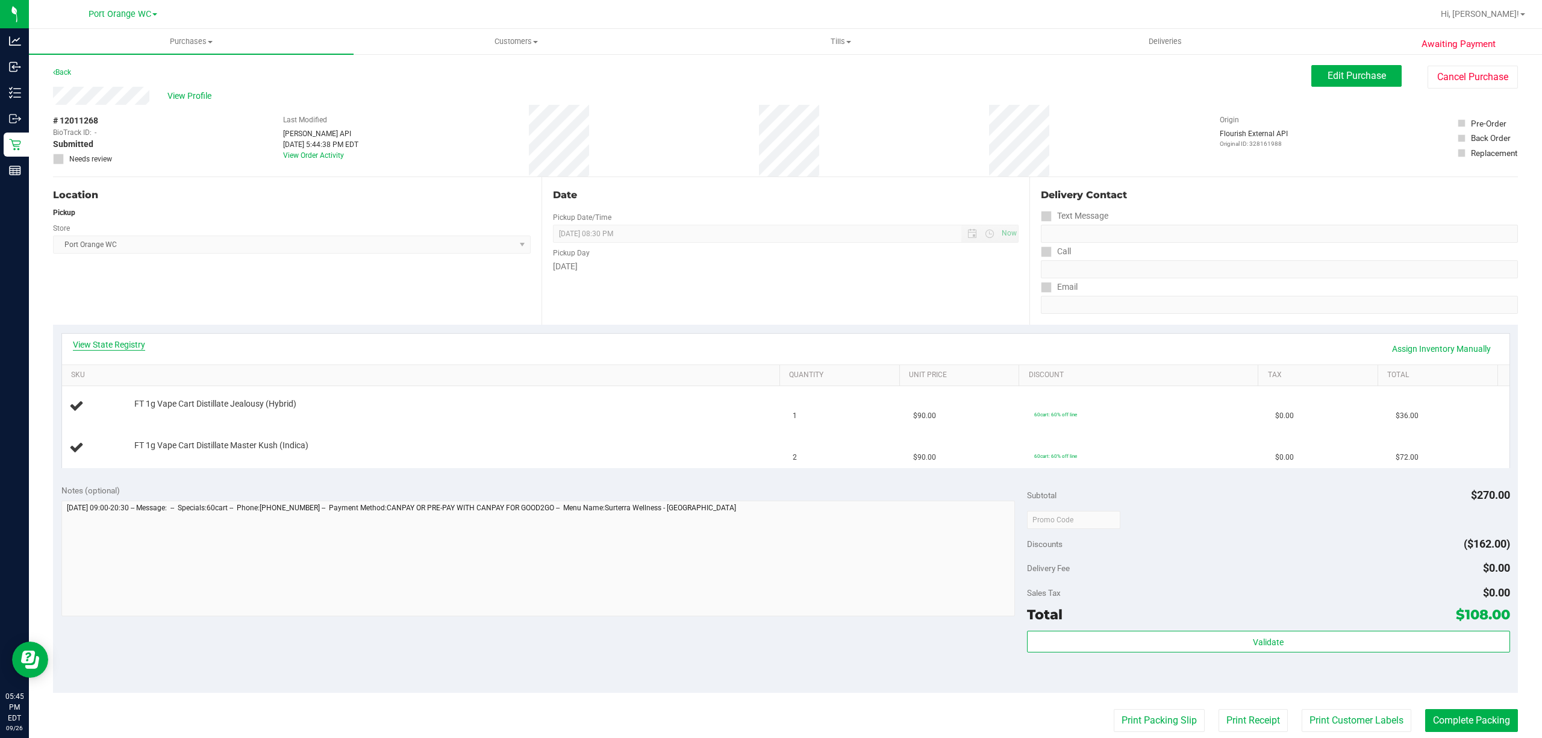
click at [143, 343] on link "View State Registry" at bounding box center [109, 344] width 72 height 12
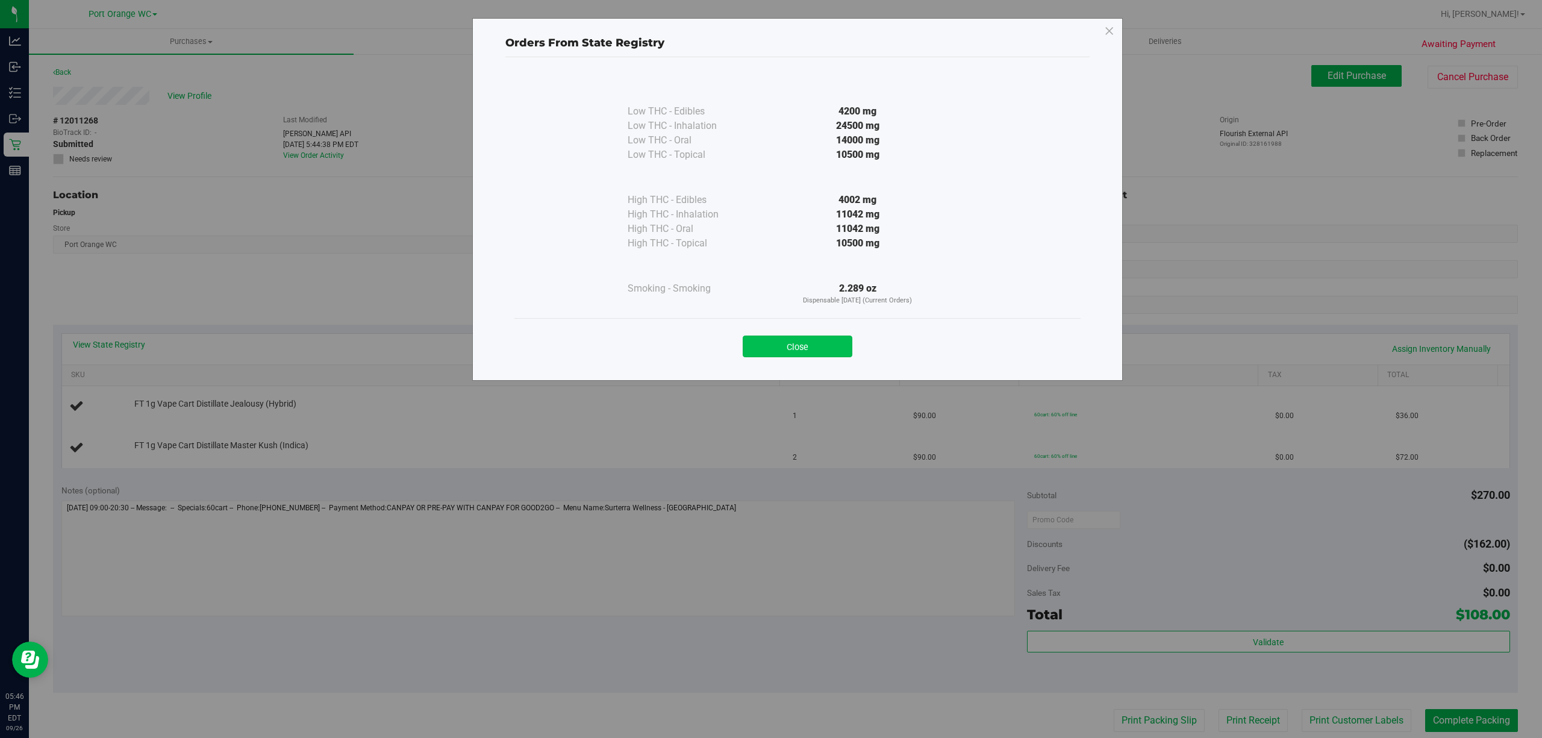
click at [806, 352] on button "Close" at bounding box center [798, 346] width 110 height 22
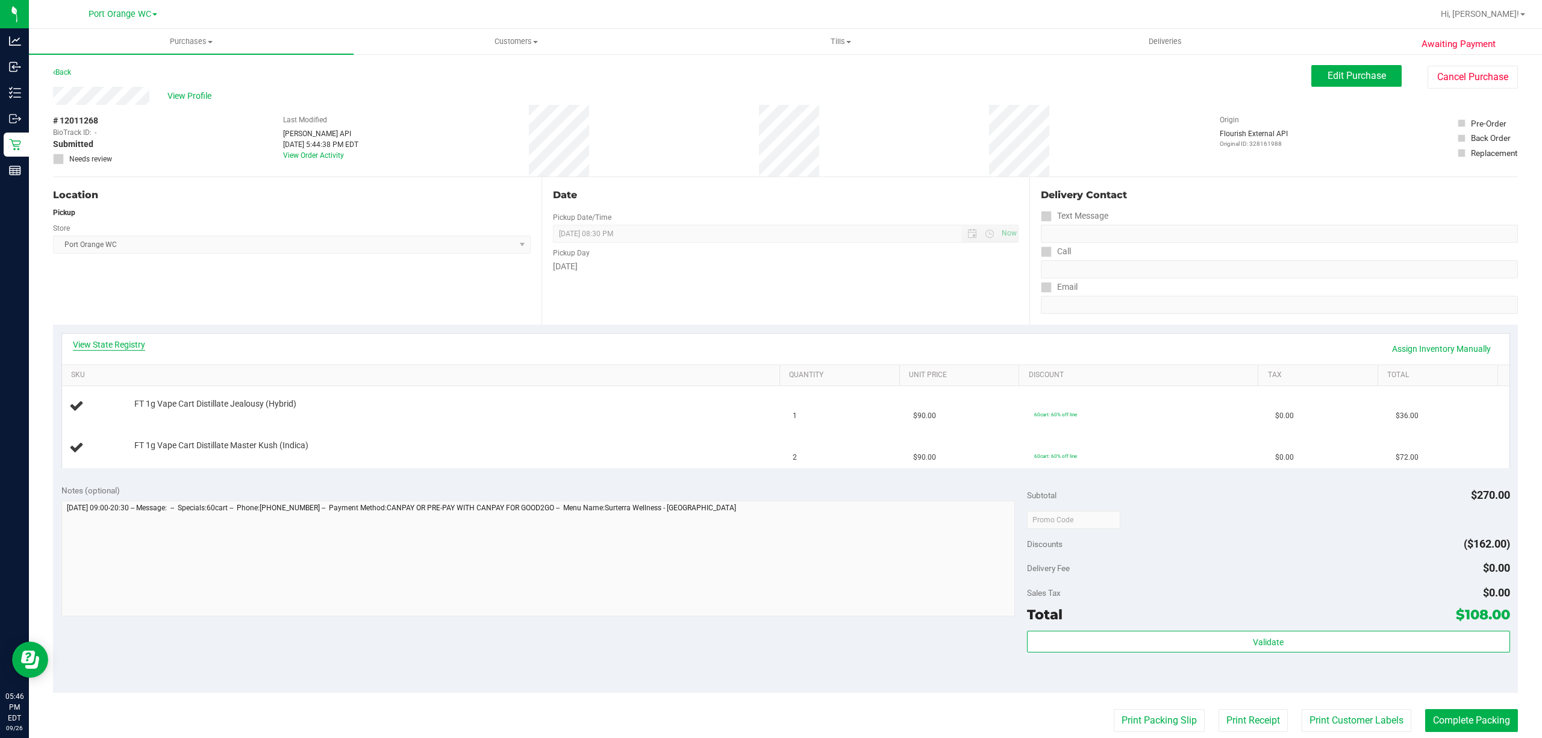
click at [116, 343] on link "View State Registry" at bounding box center [109, 344] width 72 height 12
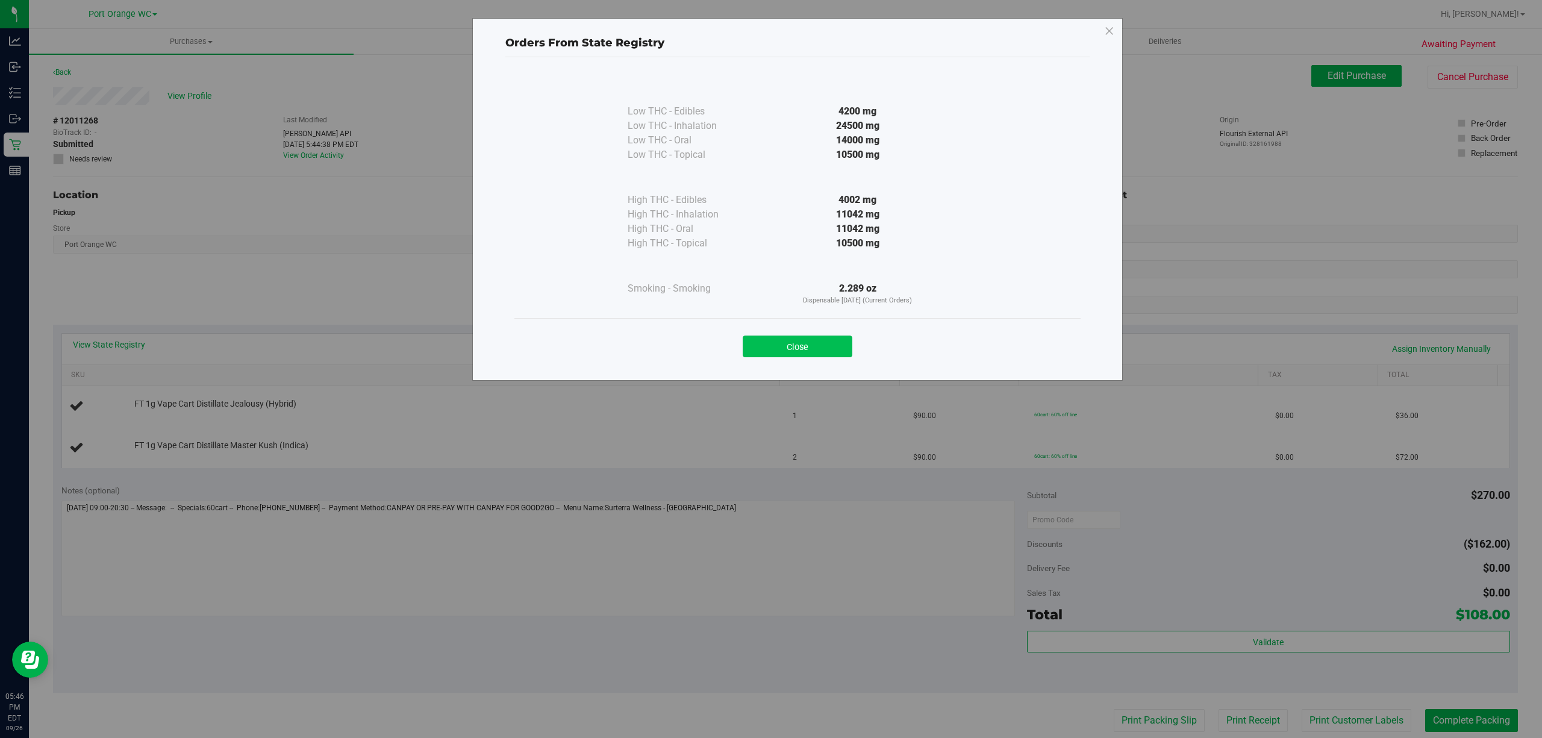
click at [796, 348] on button "Close" at bounding box center [798, 346] width 110 height 22
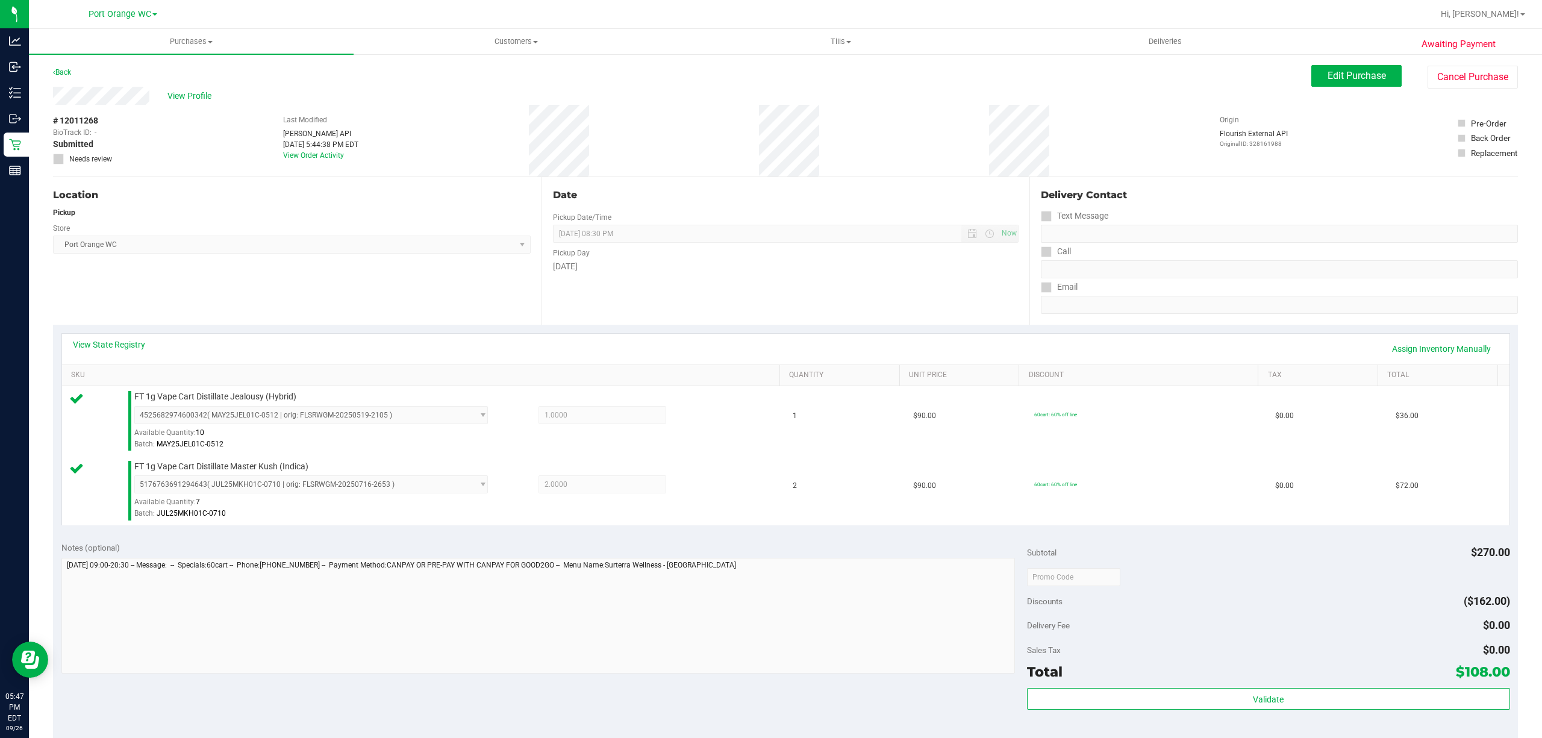
scroll to position [319, 0]
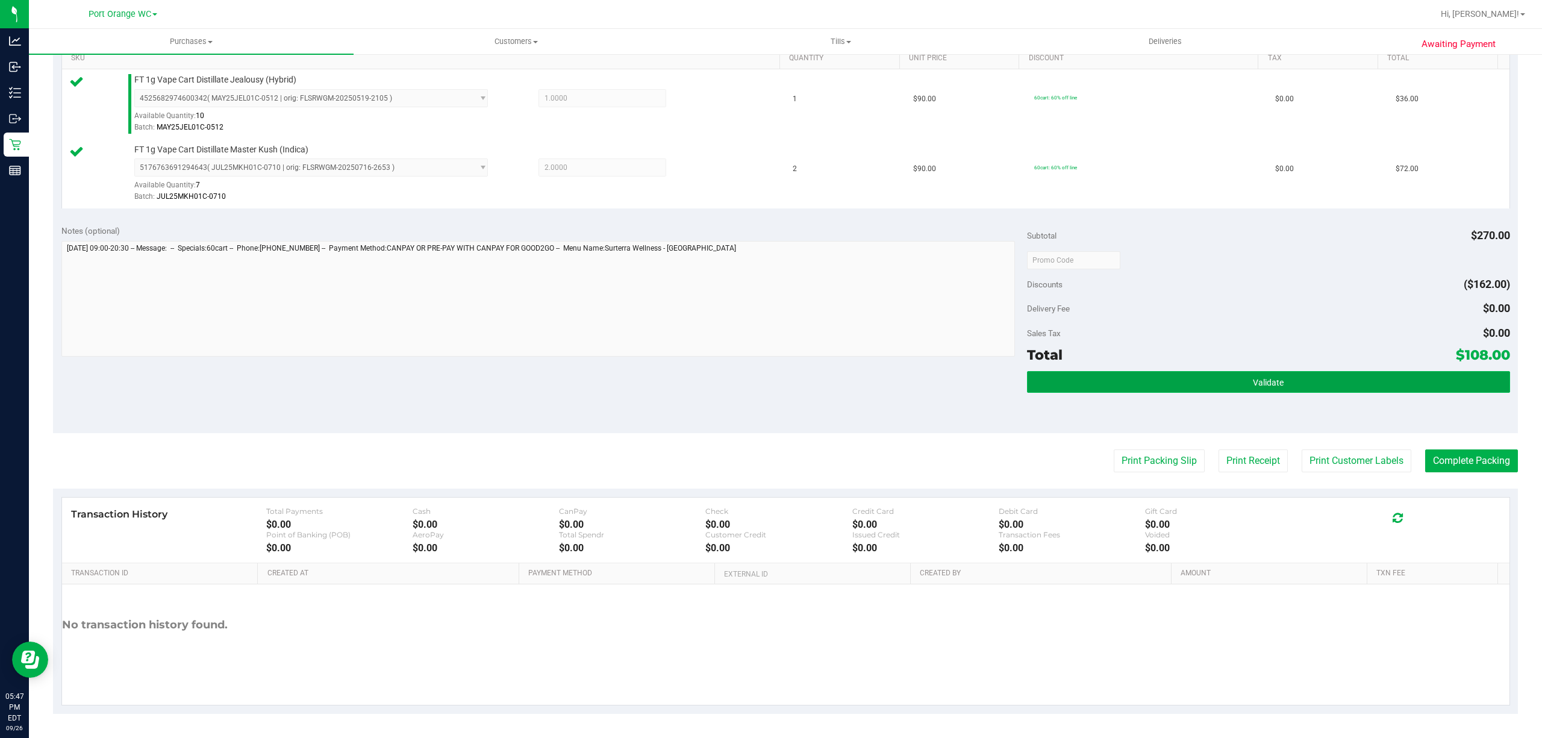
click at [1306, 374] on button "Validate" at bounding box center [1268, 382] width 483 height 22
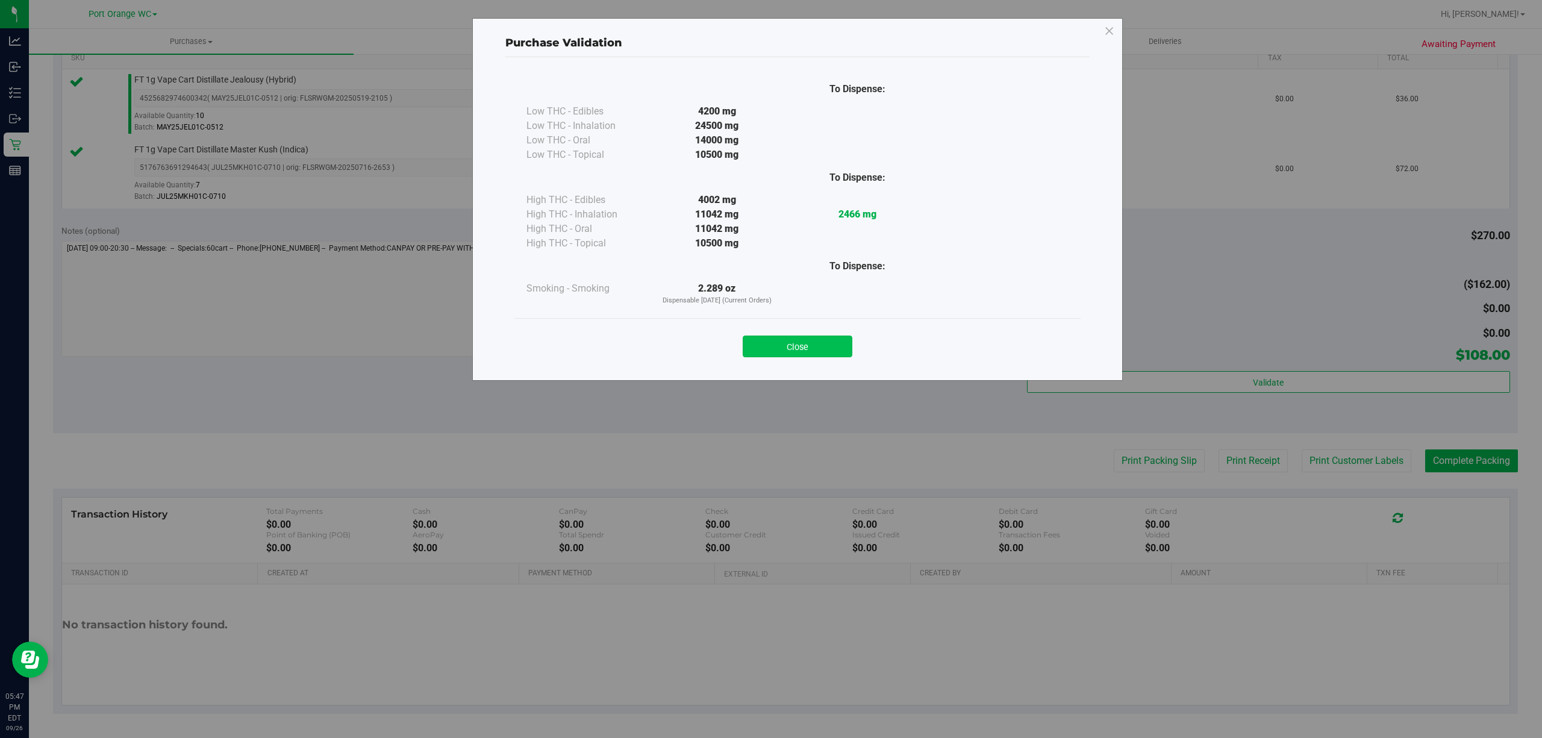
click at [818, 347] on button "Close" at bounding box center [798, 346] width 110 height 22
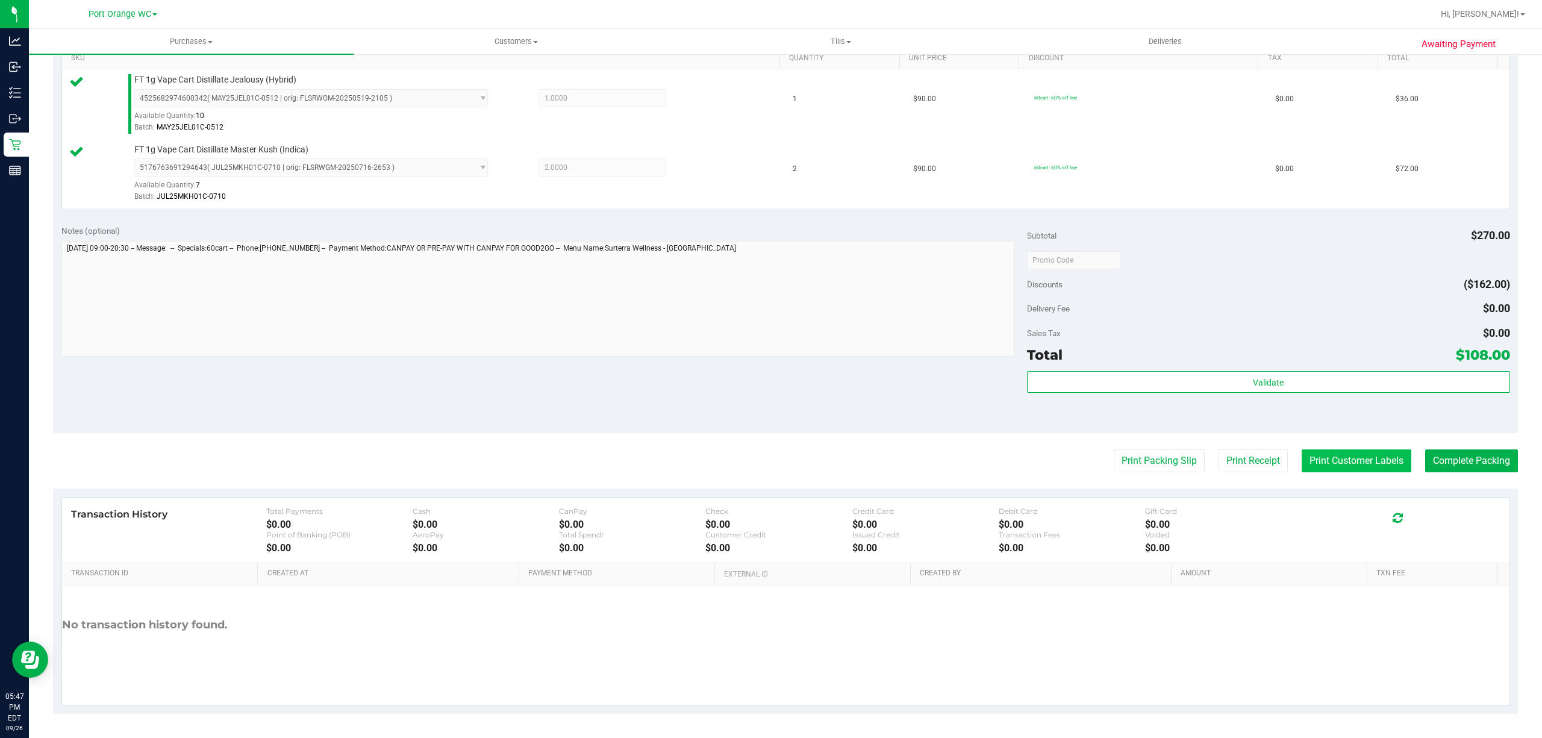
click at [1356, 452] on button "Print Customer Labels" at bounding box center [1356, 460] width 110 height 23
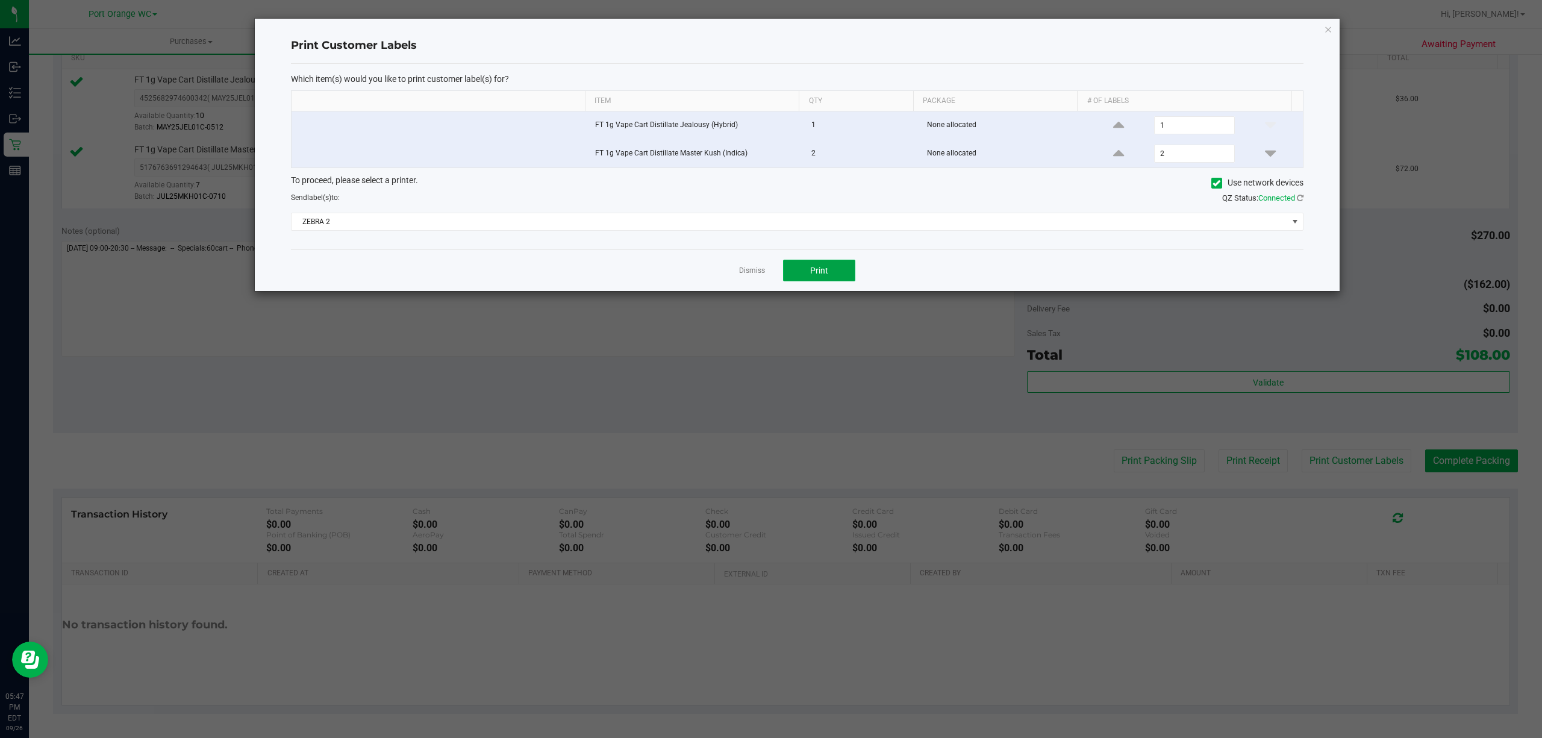
click at [832, 281] on button "Print" at bounding box center [819, 271] width 72 height 22
click at [739, 276] on link "Dismiss" at bounding box center [752, 271] width 26 height 10
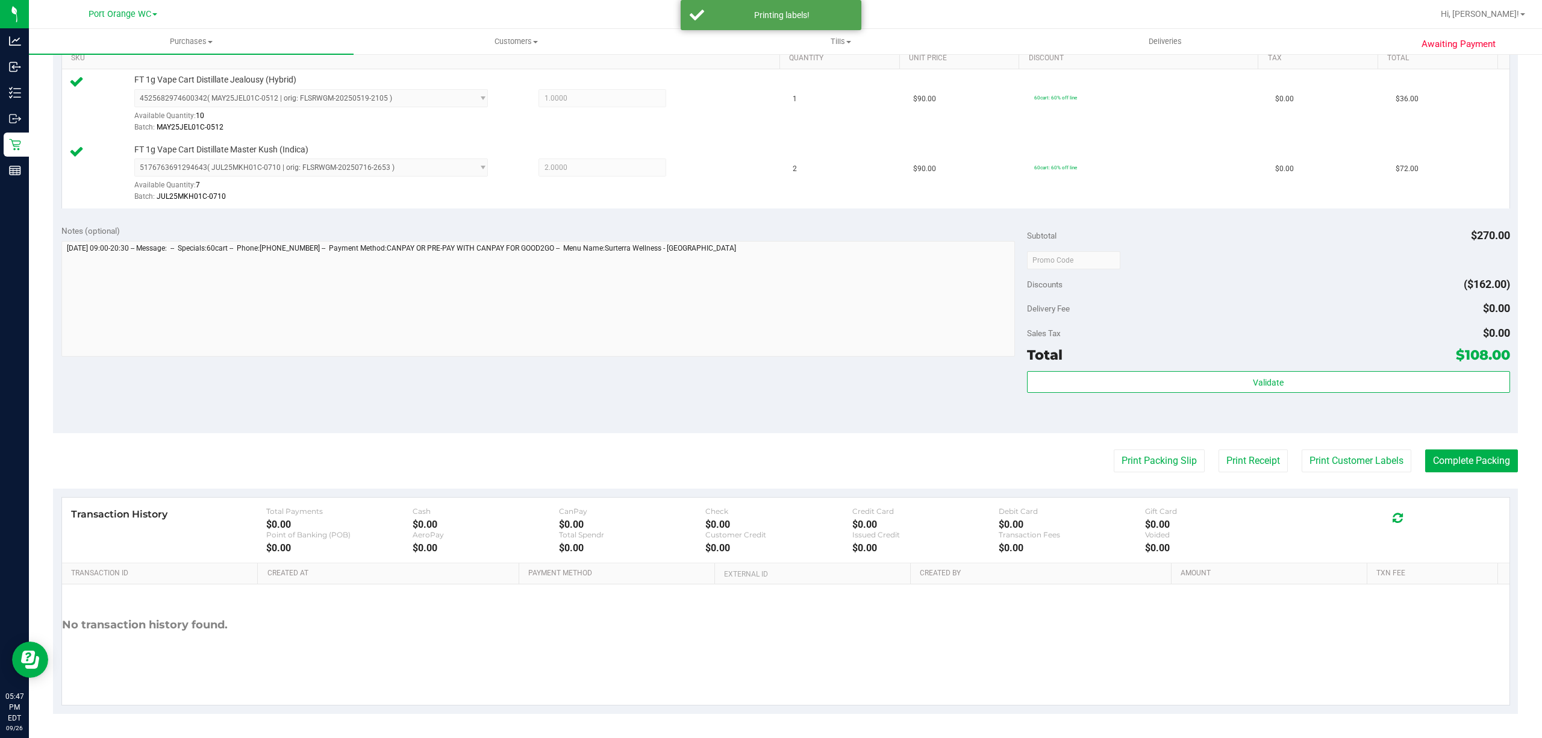
click at [1158, 500] on div "Transaction History Total Payments $0.00 Cash $0.00 CanPay $0.00 Check $0.00 Cr…" at bounding box center [785, 530] width 1447 height 66
click at [1167, 461] on button "Print Packing Slip" at bounding box center [1159, 460] width 91 height 23
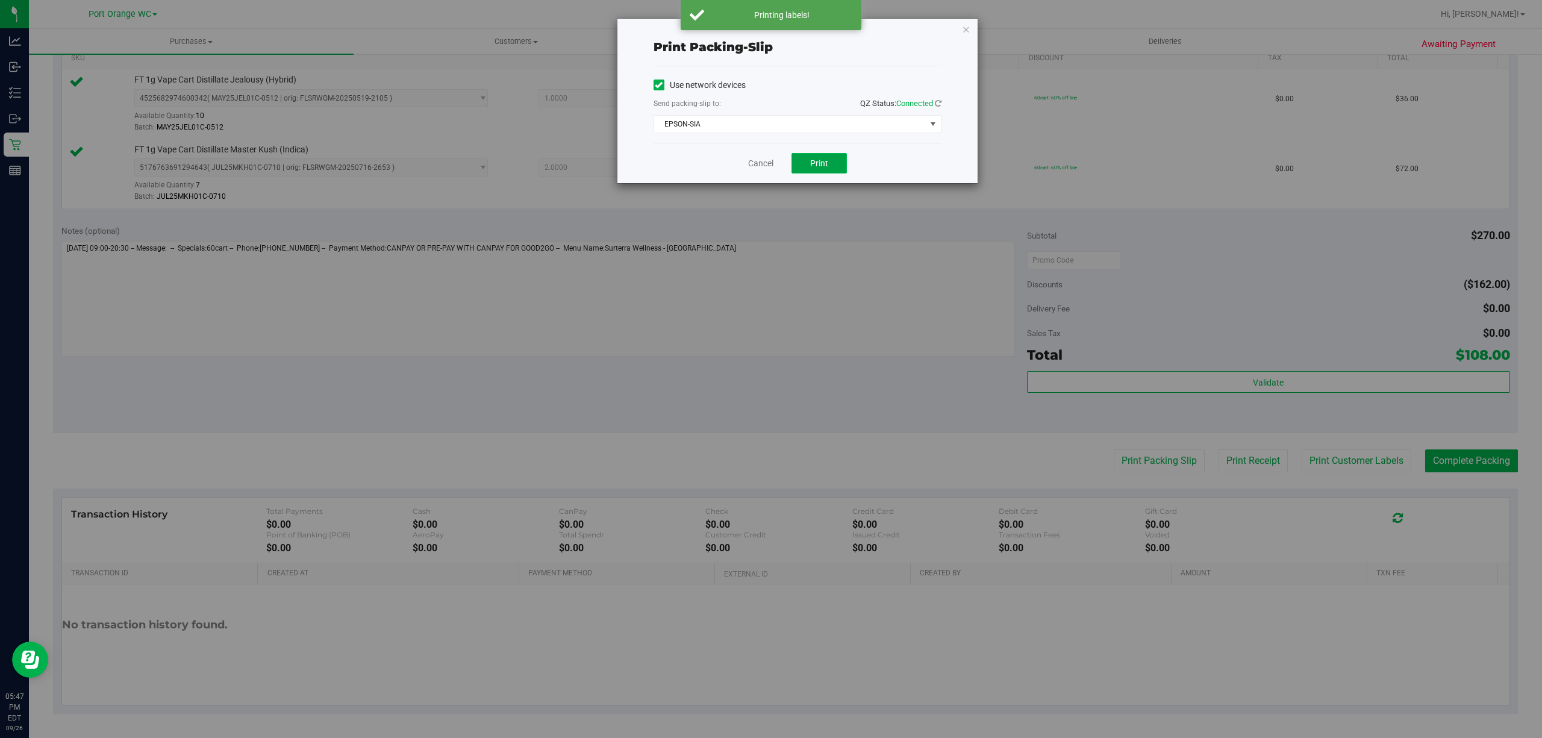
click at [811, 163] on span "Print" at bounding box center [819, 163] width 18 height 10
click at [752, 158] on link "Cancel" at bounding box center [760, 163] width 25 height 13
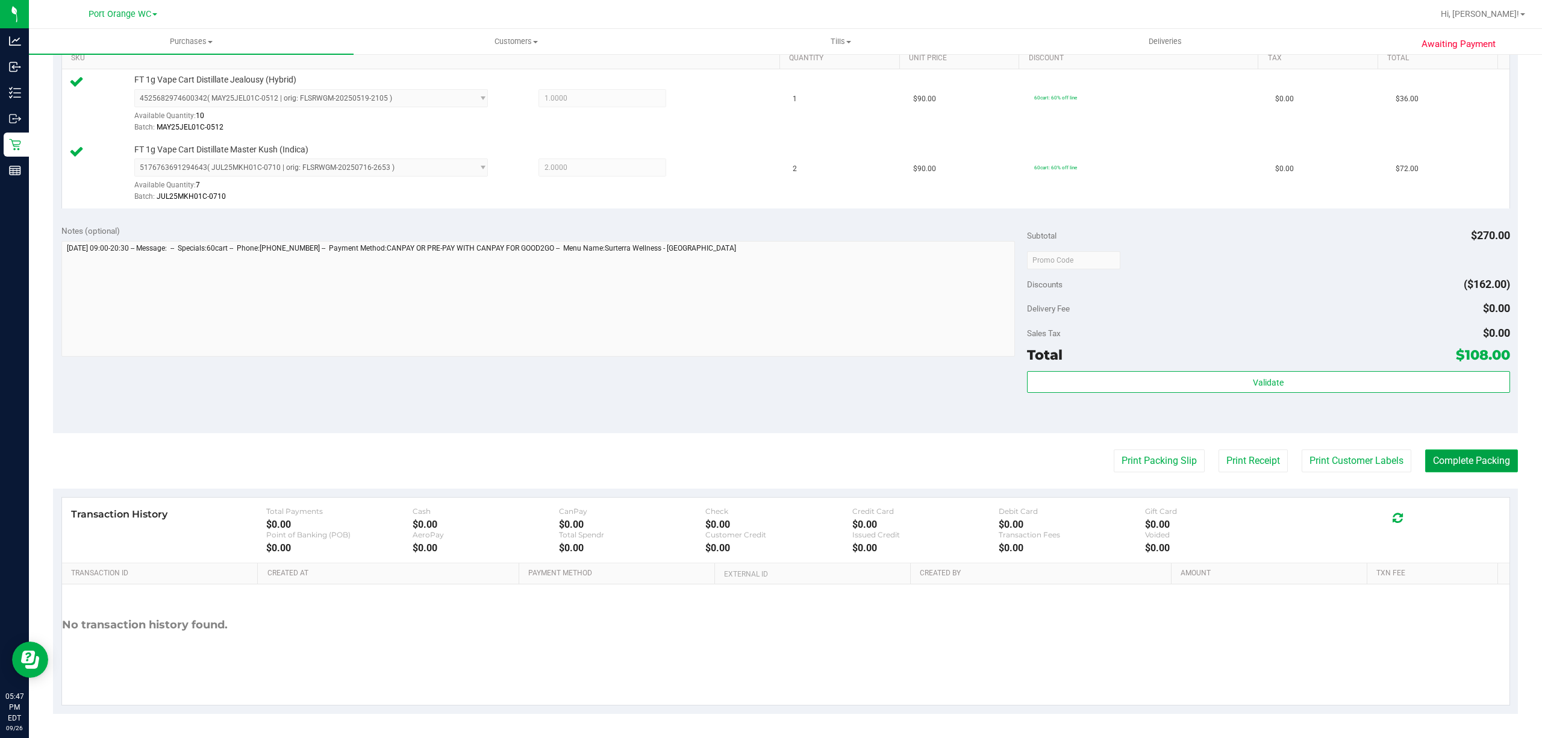
click at [1451, 466] on button "Complete Packing" at bounding box center [1471, 460] width 93 height 23
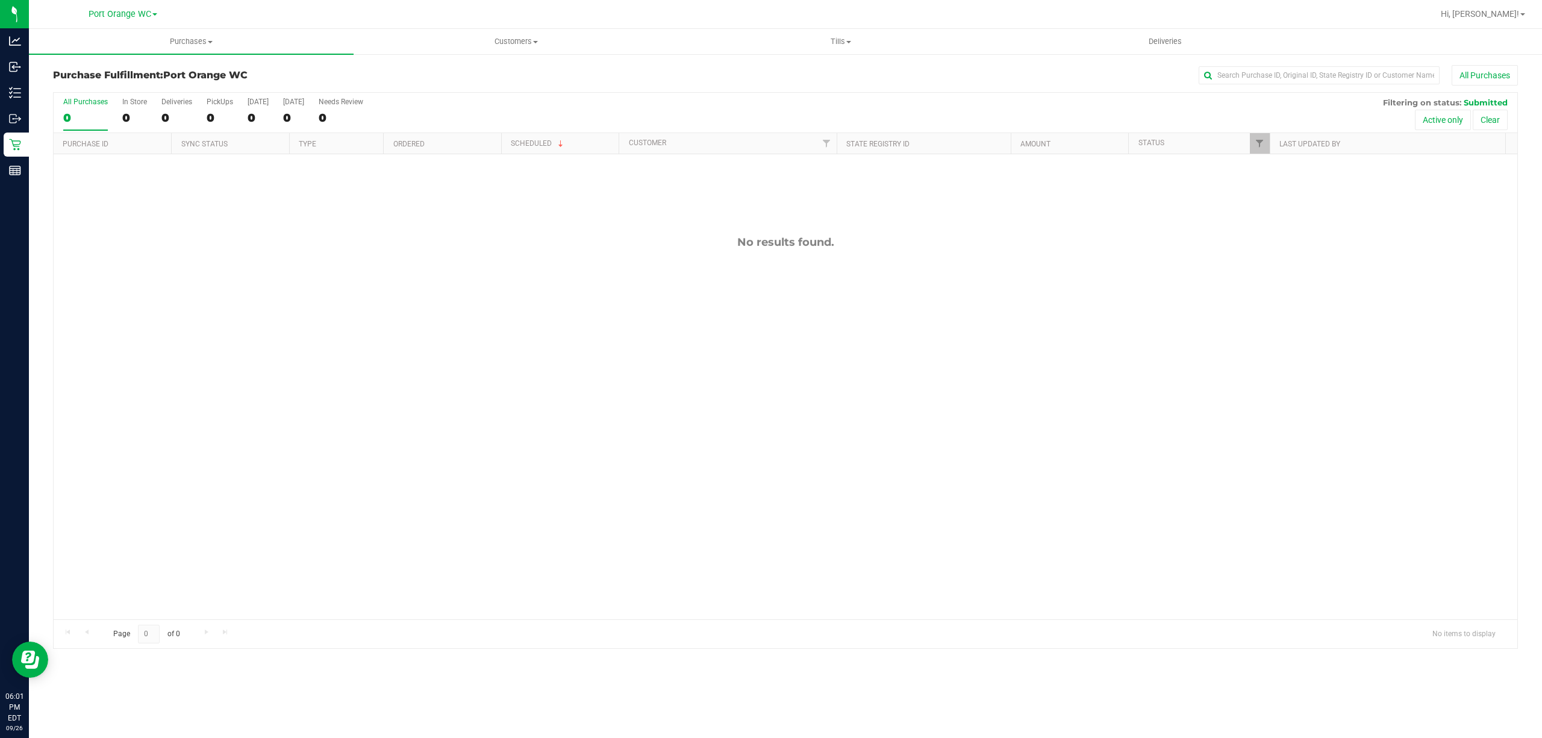
click at [447, 326] on div "No results found." at bounding box center [785, 427] width 1463 height 546
click at [17, 200] on div at bounding box center [14, 423] width 29 height 478
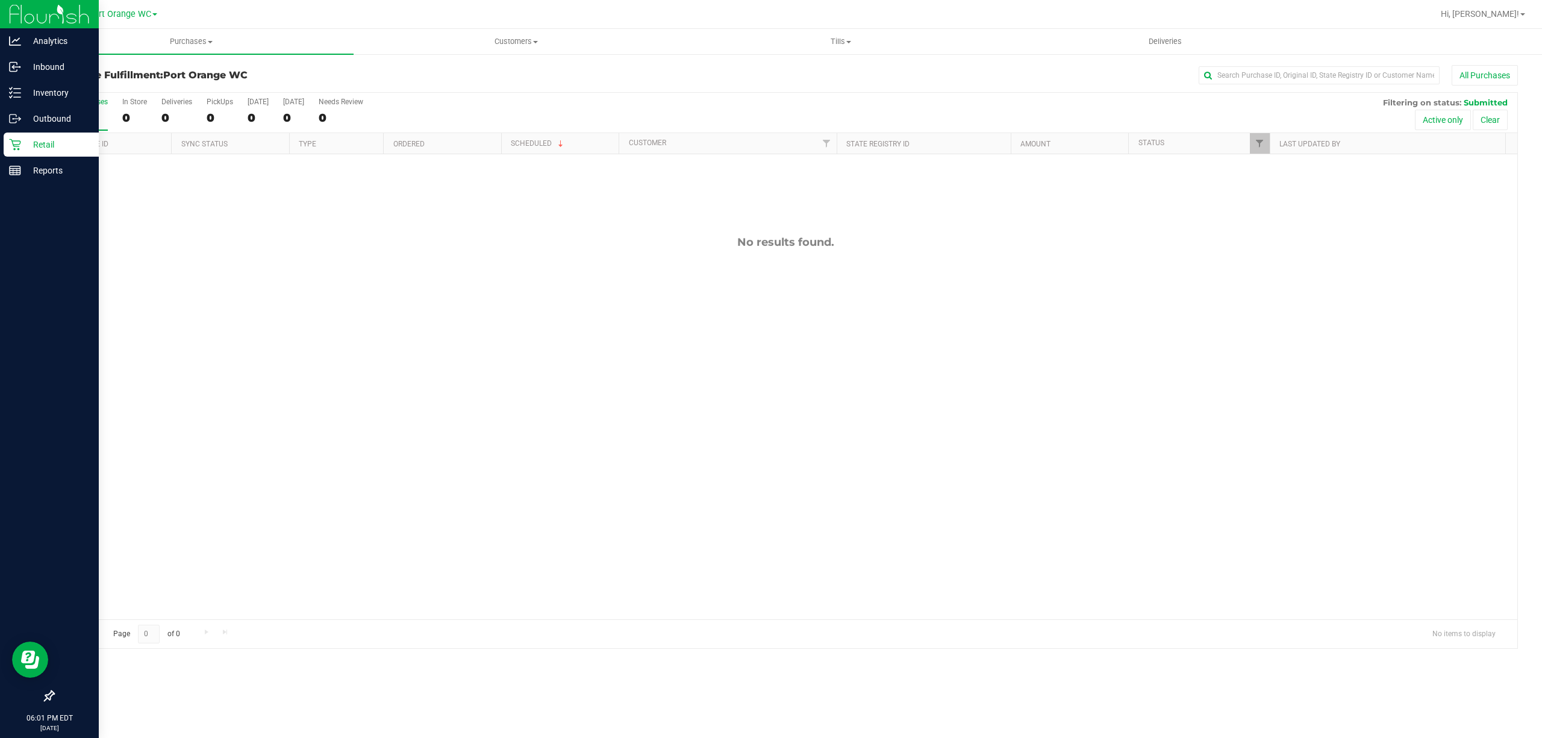
click at [46, 184] on div at bounding box center [49, 434] width 99 height 500
click at [55, 171] on p "Reports" at bounding box center [57, 170] width 72 height 14
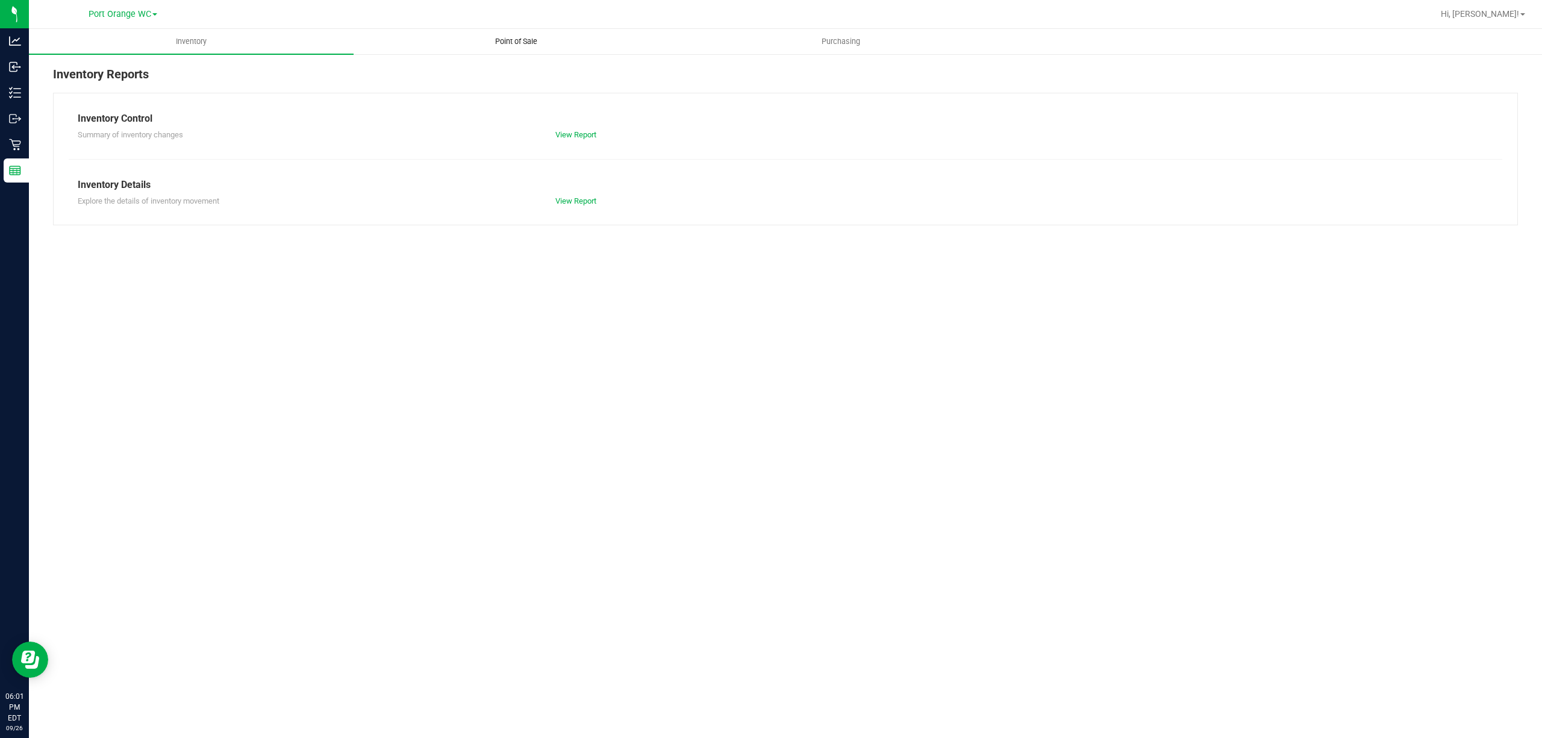
click at [509, 44] on span "Point of Sale" at bounding box center [516, 41] width 75 height 11
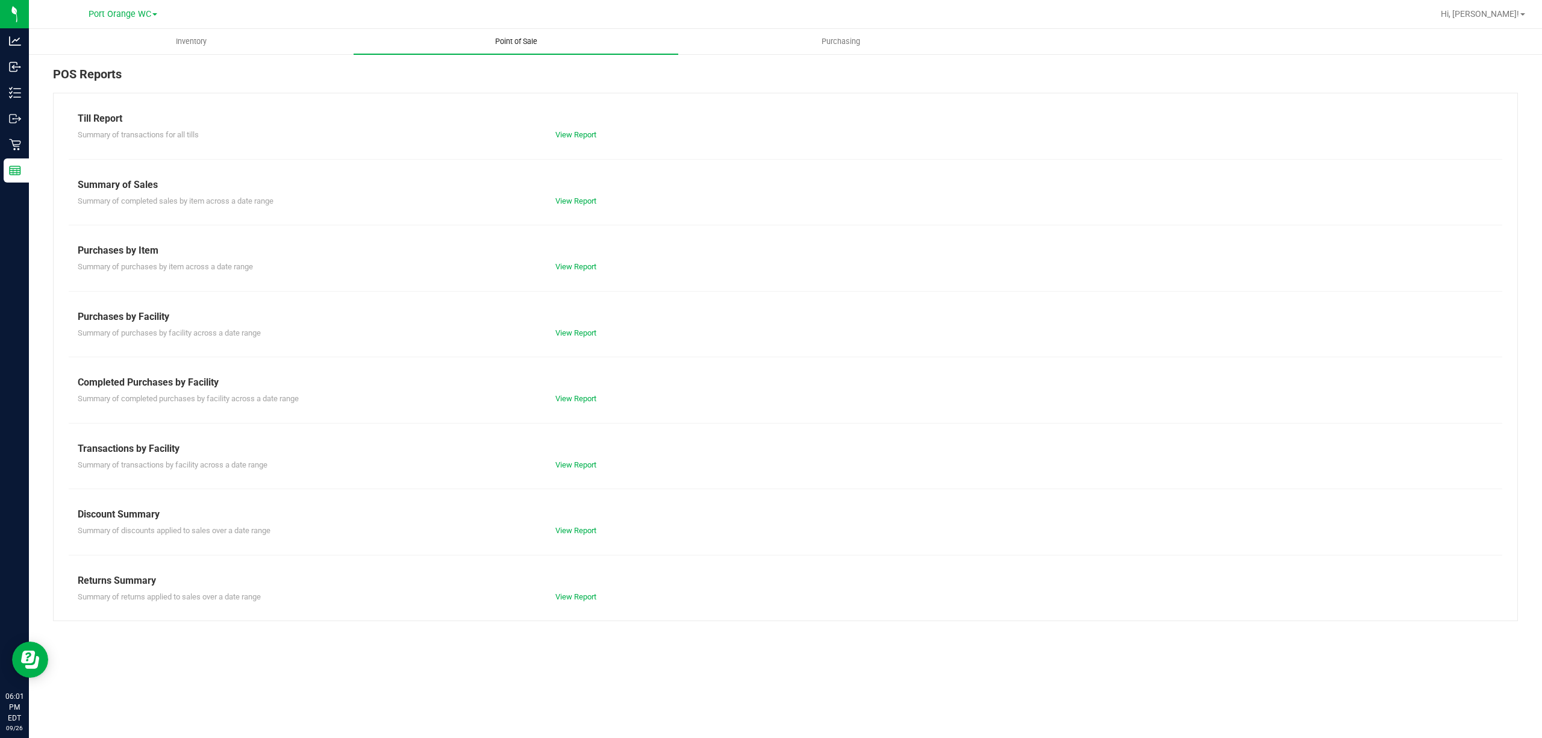
click at [588, 400] on link "View Report" at bounding box center [575, 398] width 41 height 9
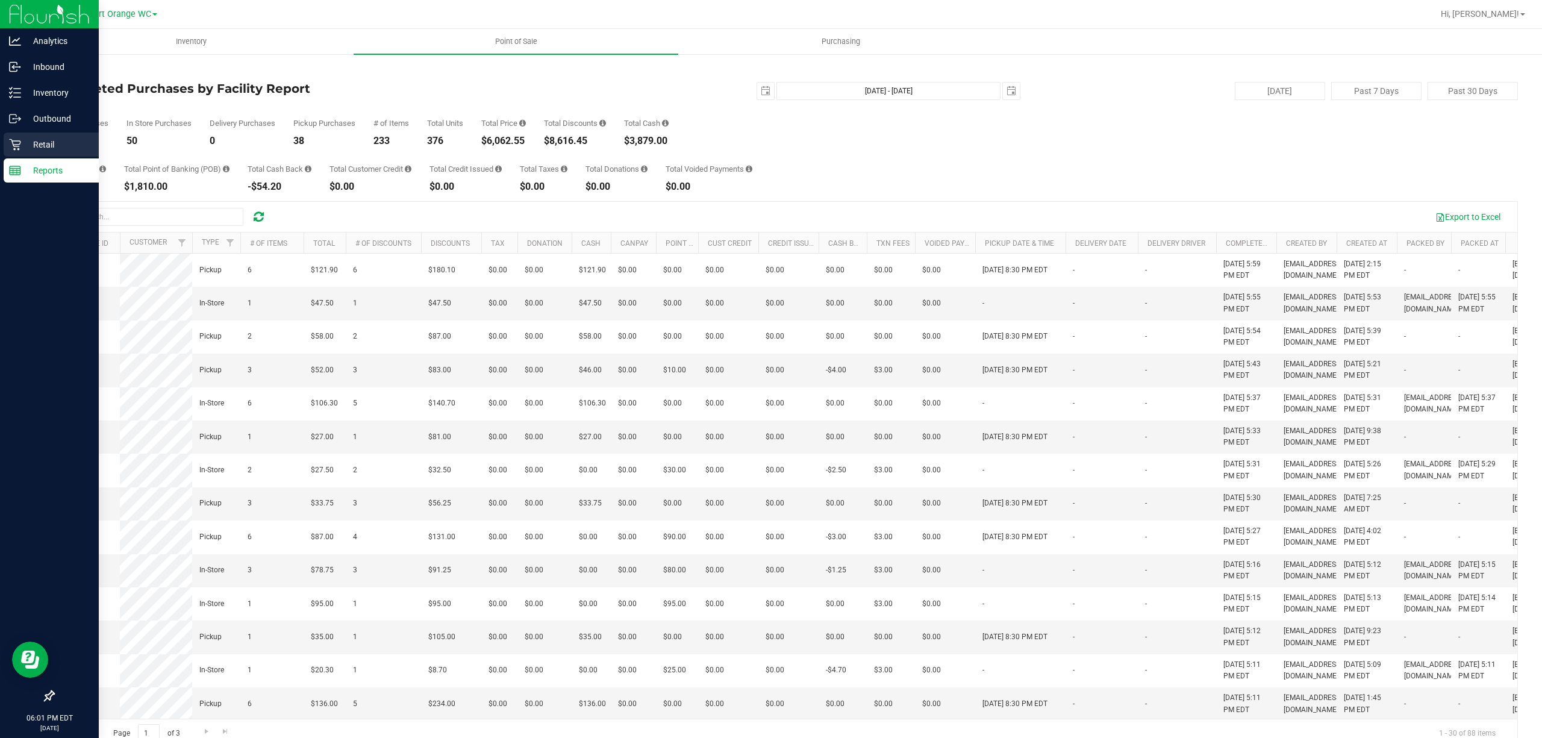
click at [2, 140] on link "Retail" at bounding box center [49, 145] width 99 height 26
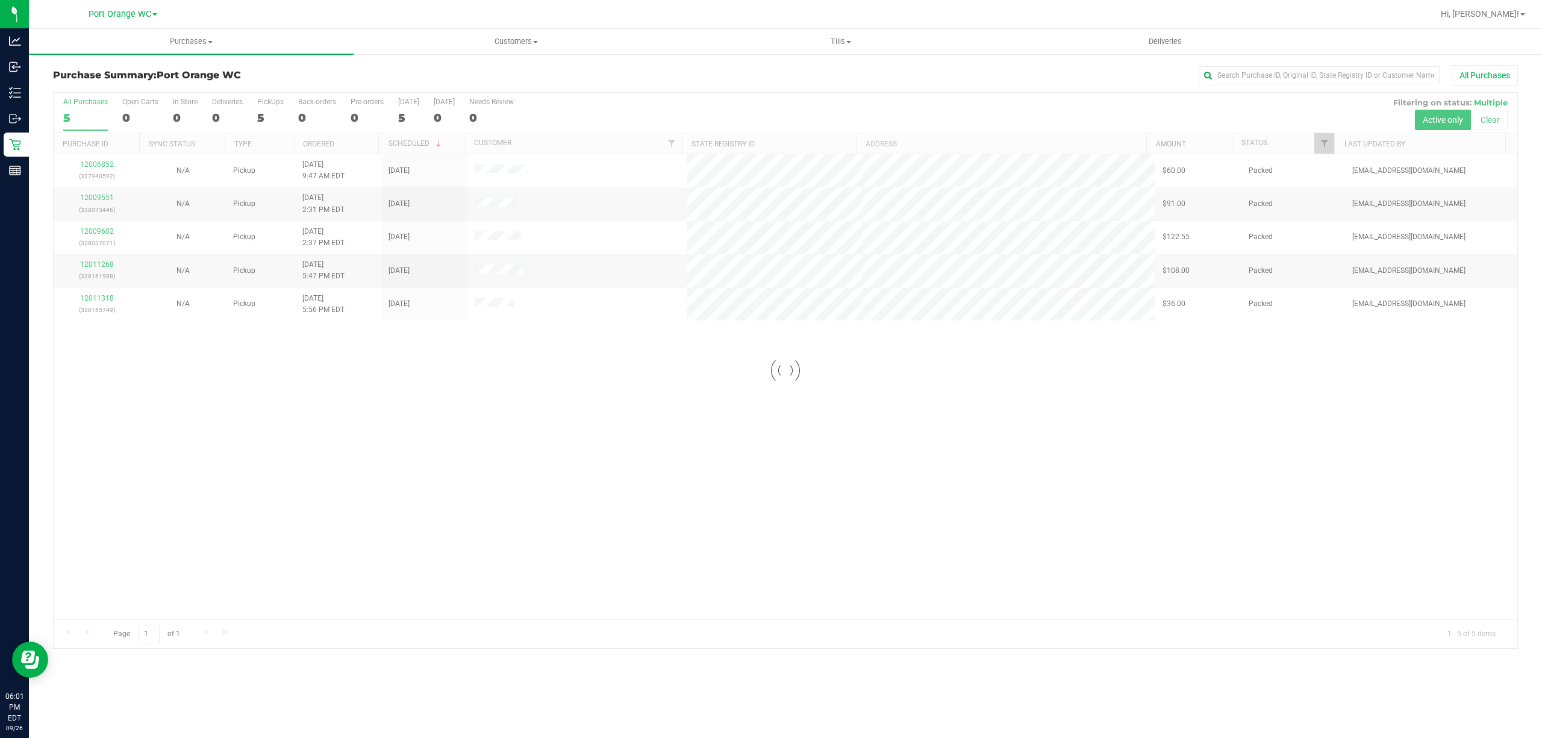
click at [475, 501] on div "Loading... 12006852 (327940592) N/A Pickup [DATE] 9:47 AM EDT 9/26/2025 $60.00 …" at bounding box center [785, 386] width 1463 height 465
click at [210, 42] on span at bounding box center [210, 42] width 5 height 2
click at [66, 87] on span "Fulfillment" at bounding box center [66, 87] width 75 height 10
